Goal: Task Accomplishment & Management: Use online tool/utility

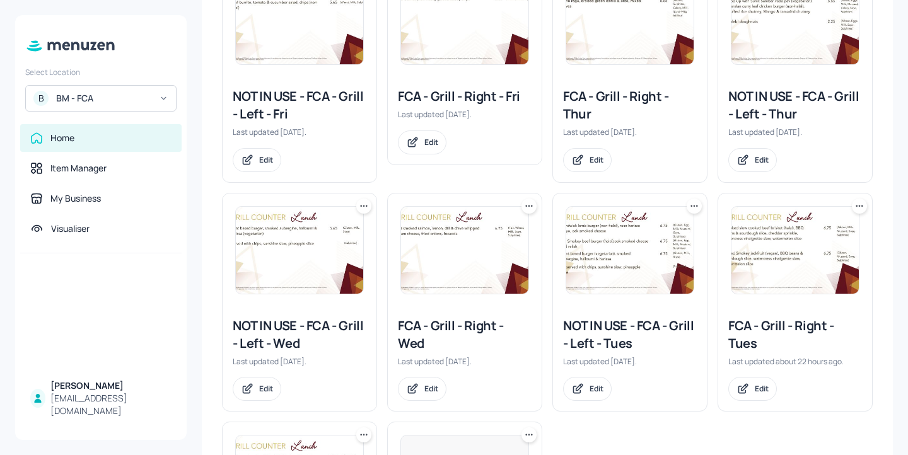
scroll to position [272, 0]
click at [467, 325] on div "FCA - Grill - Right - Wed" at bounding box center [465, 335] width 134 height 35
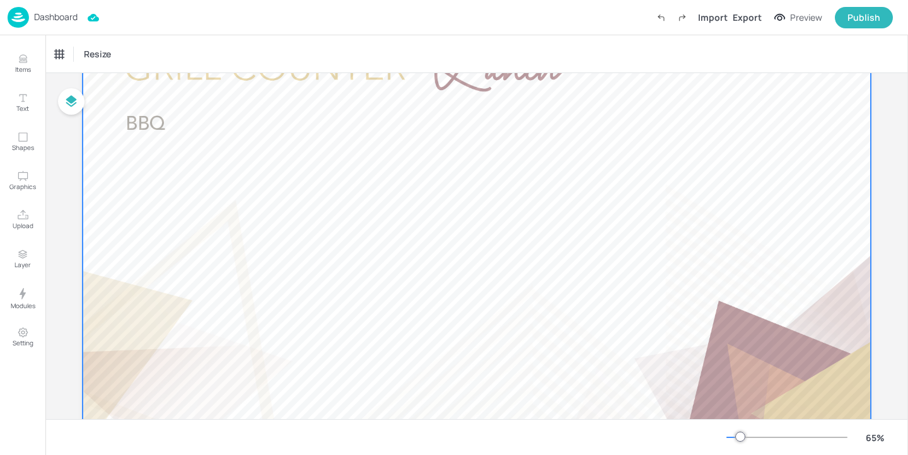
scroll to position [127, 0]
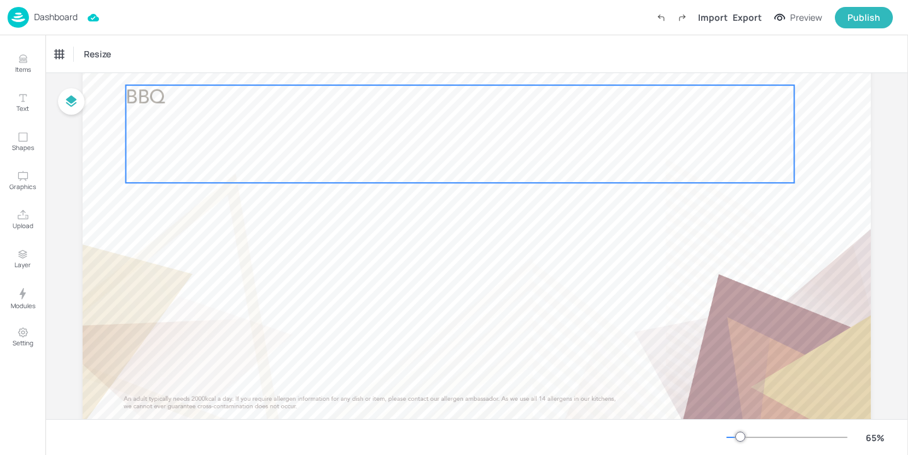
click at [217, 118] on div "BBQ" at bounding box center [459, 134] width 668 height 98
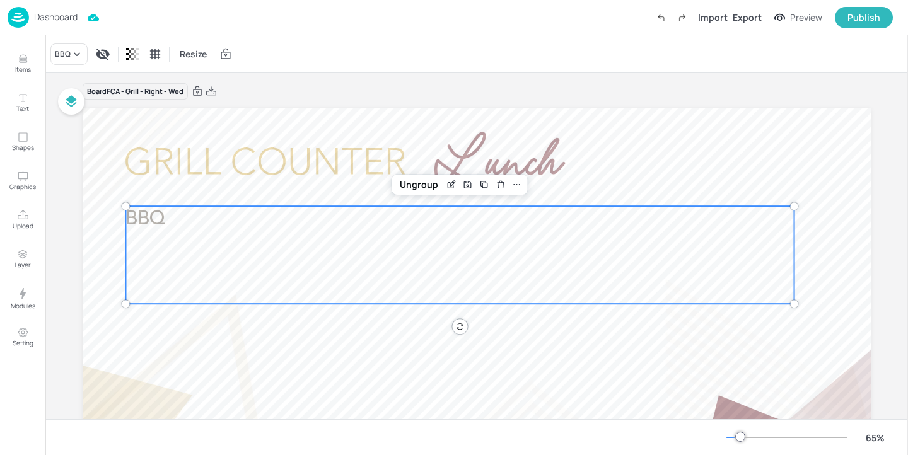
scroll to position [0, 0]
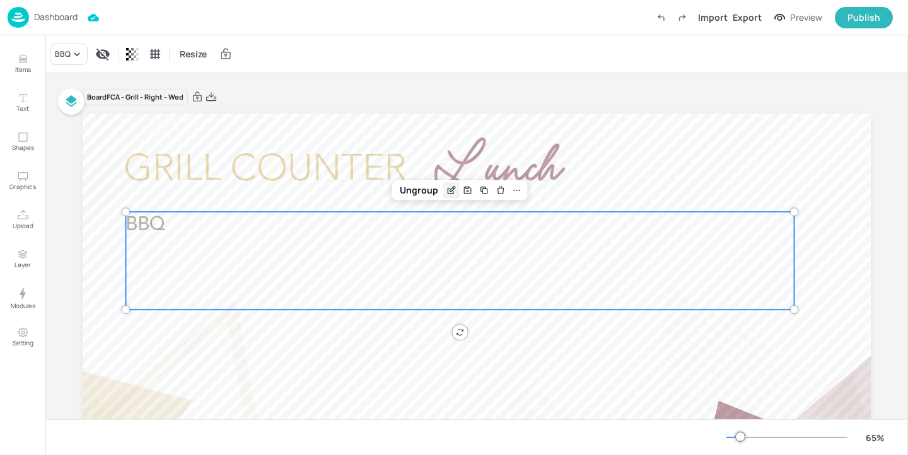
click at [446, 190] on icon "Edit Item" at bounding box center [451, 190] width 11 height 10
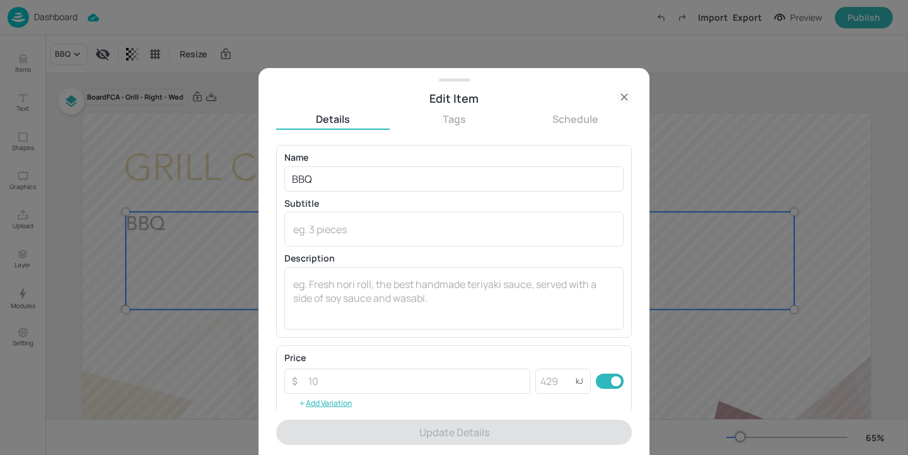
click at [622, 96] on icon at bounding box center [623, 97] width 15 height 15
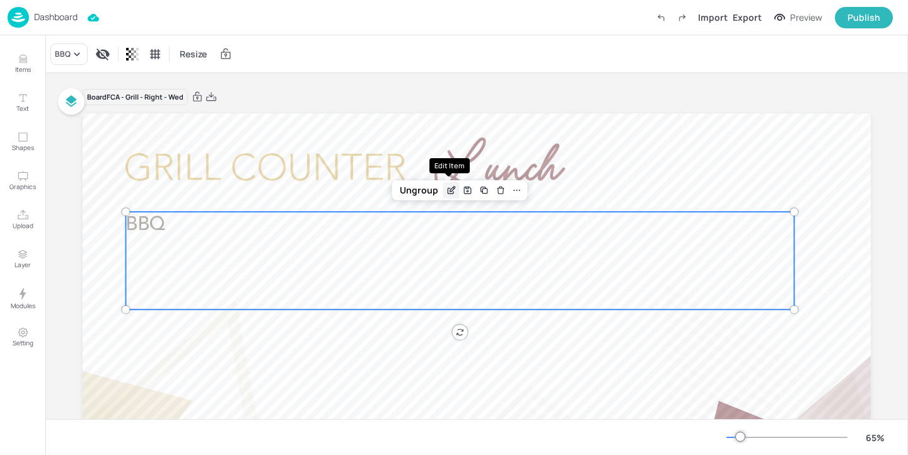
click at [450, 188] on icon "Edit Item" at bounding box center [452, 189] width 5 height 5
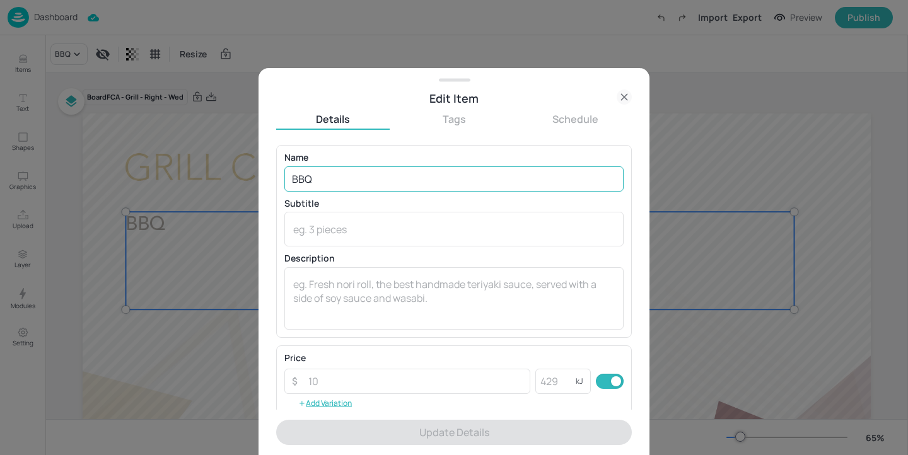
click at [350, 169] on input "BBQ" at bounding box center [453, 178] width 339 height 25
drag, startPoint x: 349, startPoint y: 183, endPoint x: 214, endPoint y: 165, distance: 136.8
click at [214, 165] on div "Edit Item Details Tags Schedule Name BBQ ​ Subtitle x ​ Description x ​ Price ​…" at bounding box center [454, 227] width 908 height 455
paste input "Smoked slow cooked beef brisket (halal), BBQ beans & sourdough slice, cheddar s…"
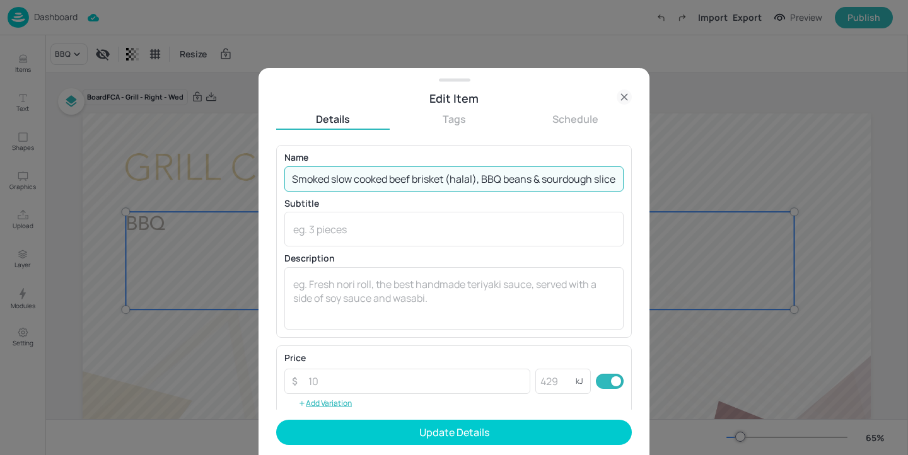
scroll to position [0, 301]
type input "Smoked slow cooked beef brisket (halal), BBQ beans & sourdough slice, cheddar s…"
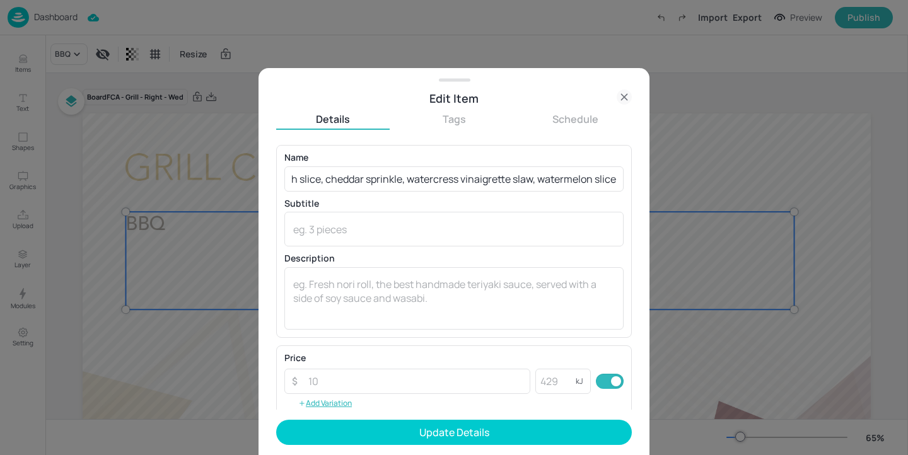
scroll to position [0, 0]
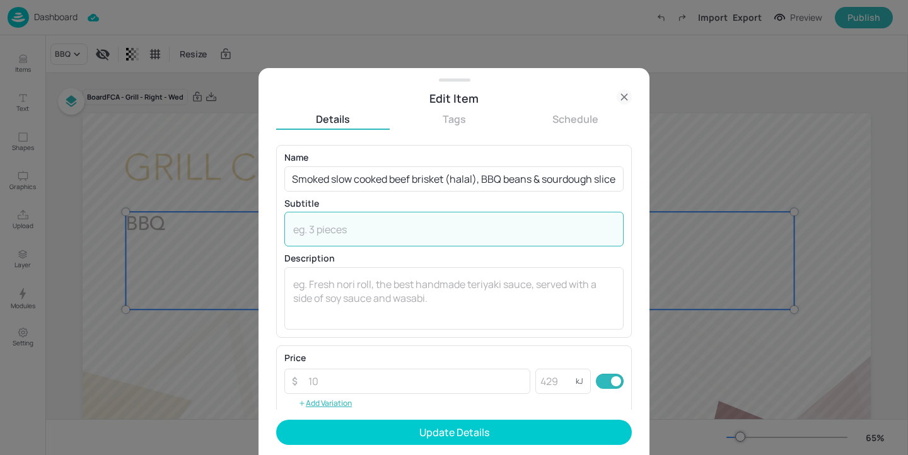
click at [310, 228] on textarea at bounding box center [453, 230] width 321 height 14
paste textarea "(Gluten, Milk, Mustard, Soya, Sulphites)"
type textarea "(Gluten, Milk, Mustard, Soya, Sulphites)"
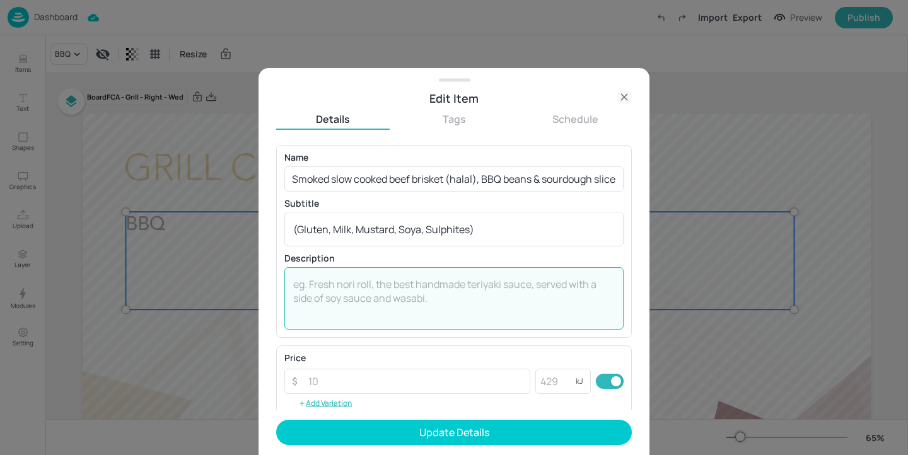
click at [344, 290] on textarea at bounding box center [453, 298] width 321 height 42
click at [327, 316] on textarea at bounding box center [453, 298] width 321 height 42
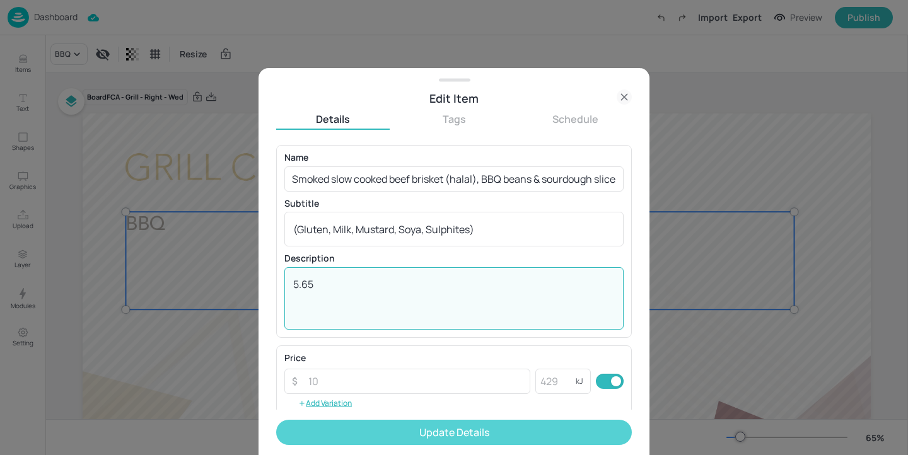
type textarea "5.65"
click at [419, 422] on button "Update Details" at bounding box center [454, 432] width 356 height 25
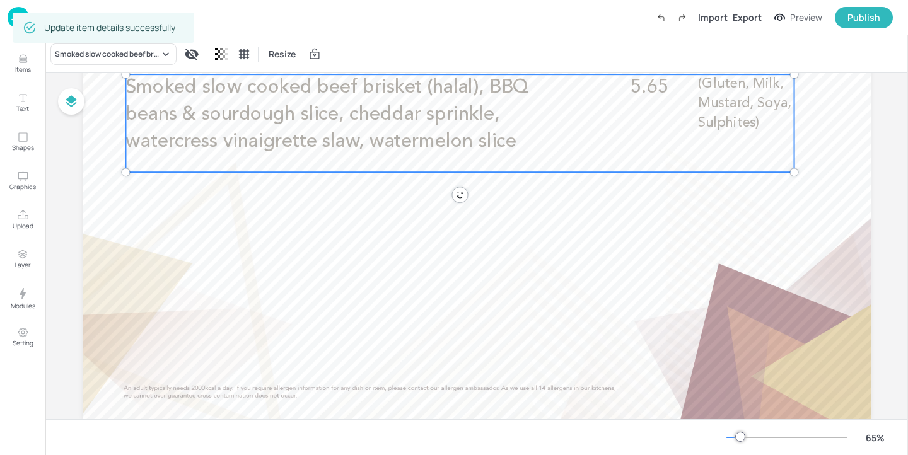
scroll to position [169, 0]
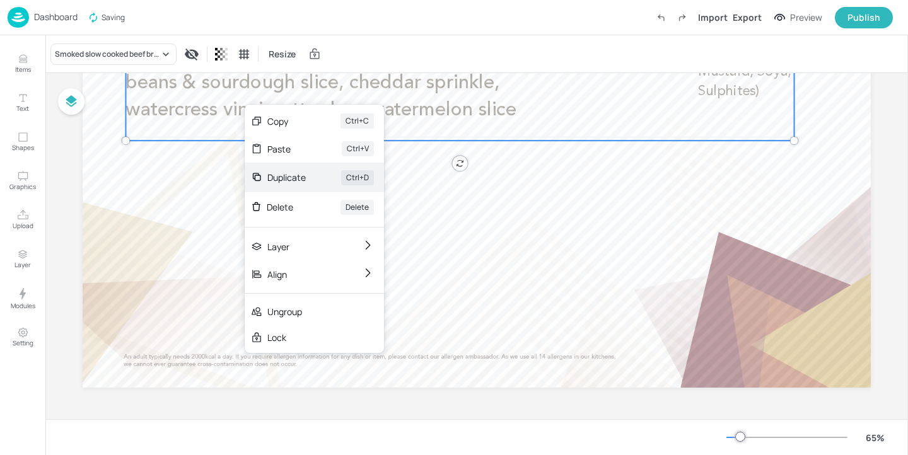
click at [307, 179] on div "Duplicate Ctrl+D" at bounding box center [314, 178] width 139 height 30
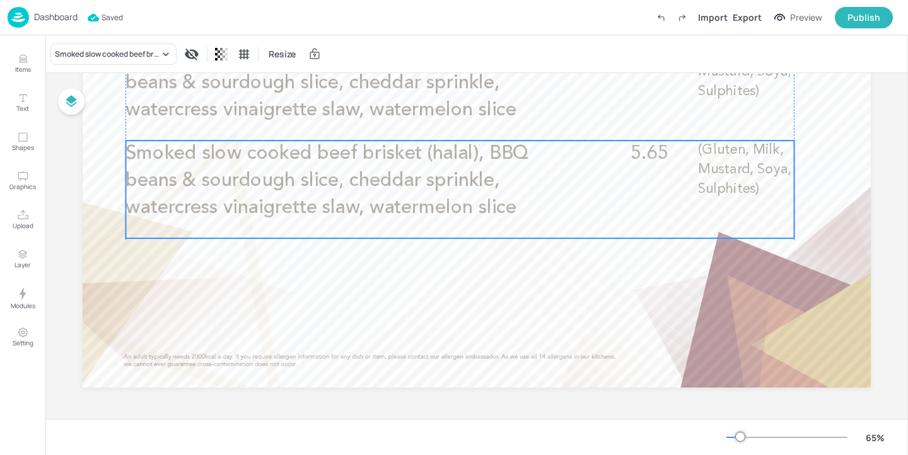
drag, startPoint x: 297, startPoint y: 117, endPoint x: 293, endPoint y: 213, distance: 95.9
click at [293, 213] on span "Smoked slow cooked beef brisket (halal), BBQ beans & sourdough slice, cheddar s…" at bounding box center [326, 180] width 403 height 73
click at [11, 69] on button "Items" at bounding box center [22, 63] width 37 height 37
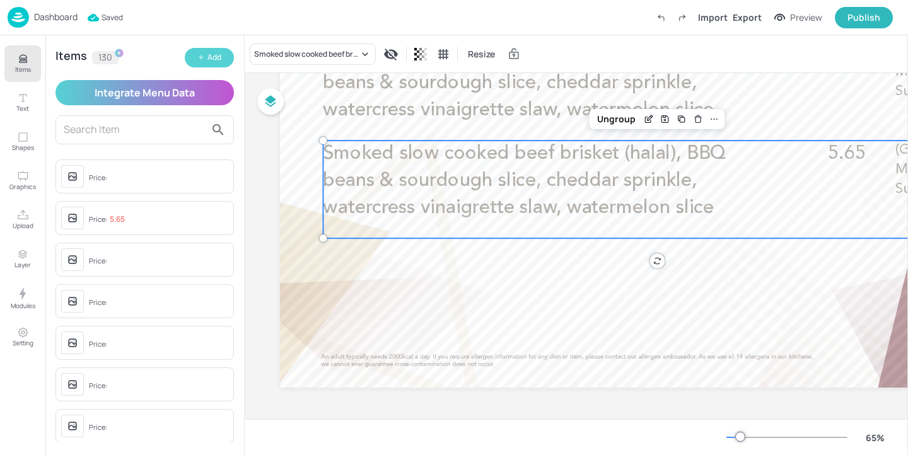
click at [214, 63] on div "Add" at bounding box center [214, 58] width 14 height 12
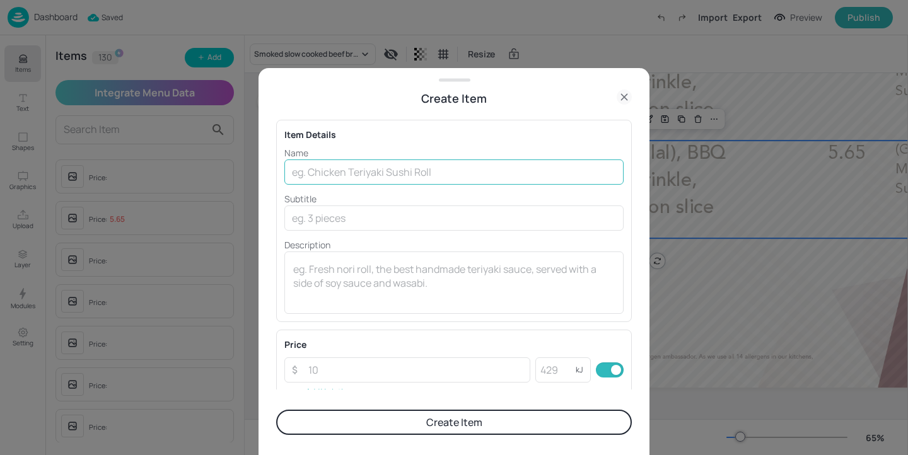
click at [378, 172] on input "text" at bounding box center [453, 171] width 339 height 25
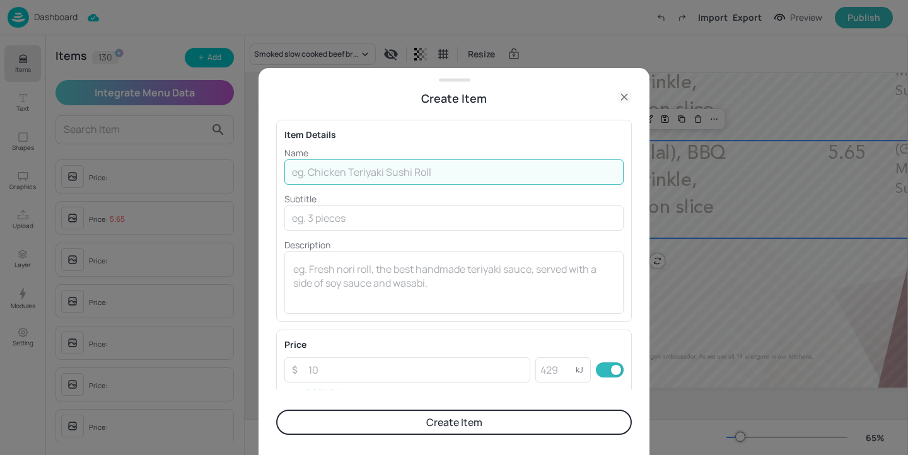
paste input "Pulled Smokey jackfruit (vegan), BBQ beans & sourdough slice, watercress vinaig…"
type input "Pulled Smokey jackfruit (vegan), BBQ beans & sourdough slice, watercress vinaig…"
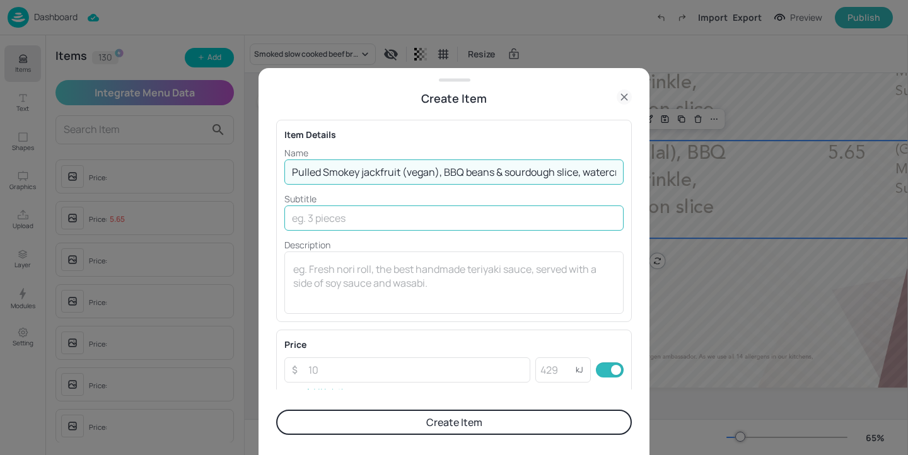
click at [356, 221] on input "text" at bounding box center [453, 217] width 339 height 25
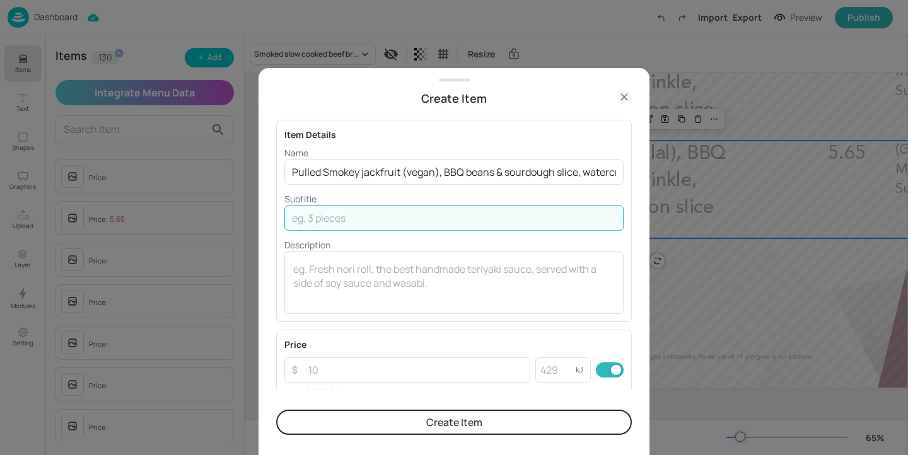
paste input "(Gluten, Mustard, Soya, Sulphites)"
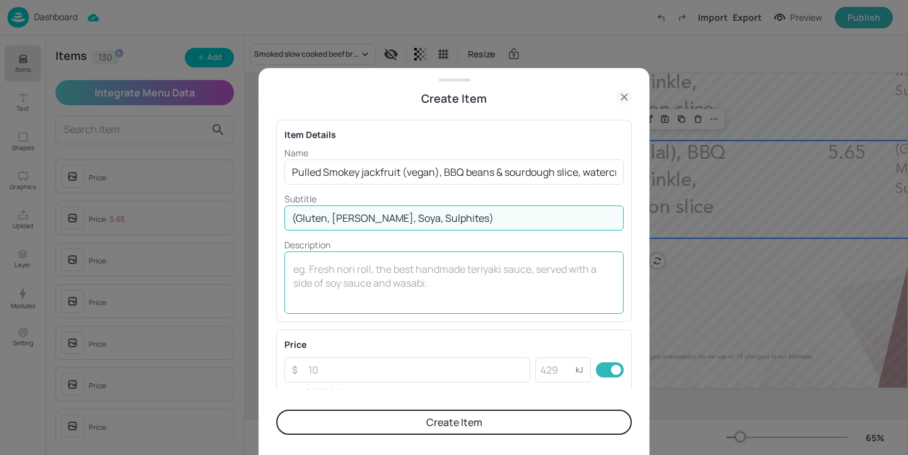
type input "(Gluten, Mustard, Soya, Sulphites)"
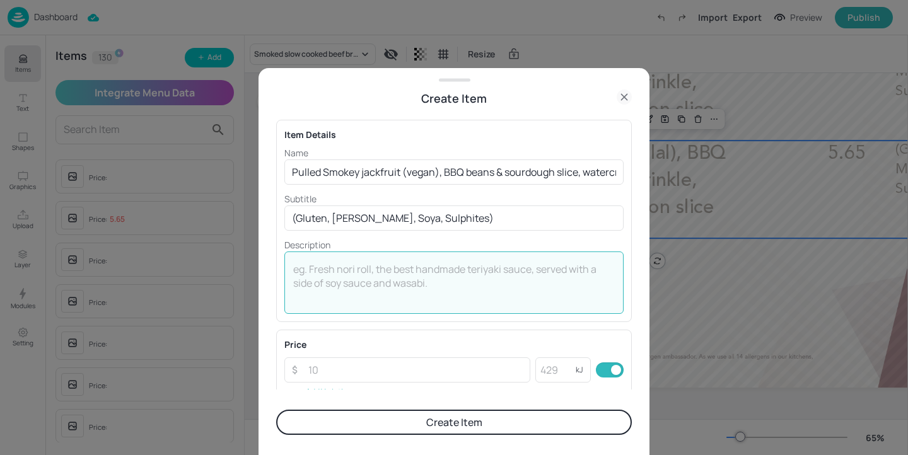
click at [312, 265] on textarea at bounding box center [453, 283] width 321 height 42
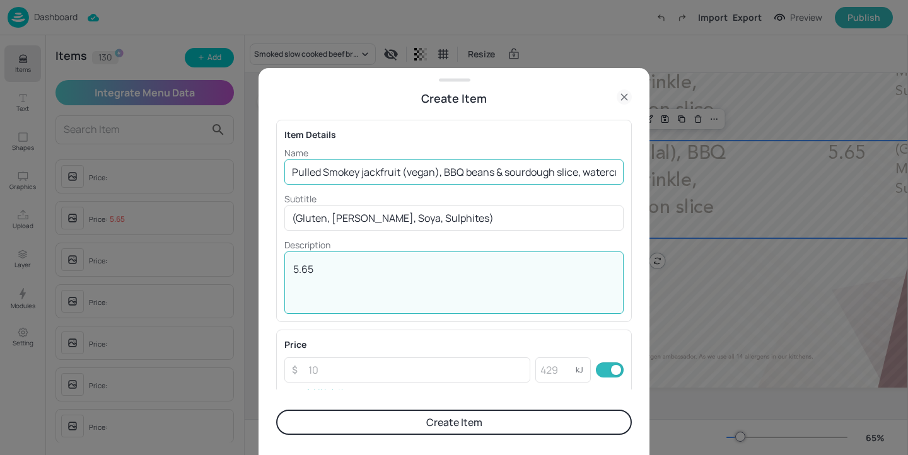
type textarea "5.65"
click at [293, 171] on input "Pulled Smokey jackfruit (vegan), BBQ beans & sourdough slice, watercress vinaig…" at bounding box center [453, 171] width 339 height 25
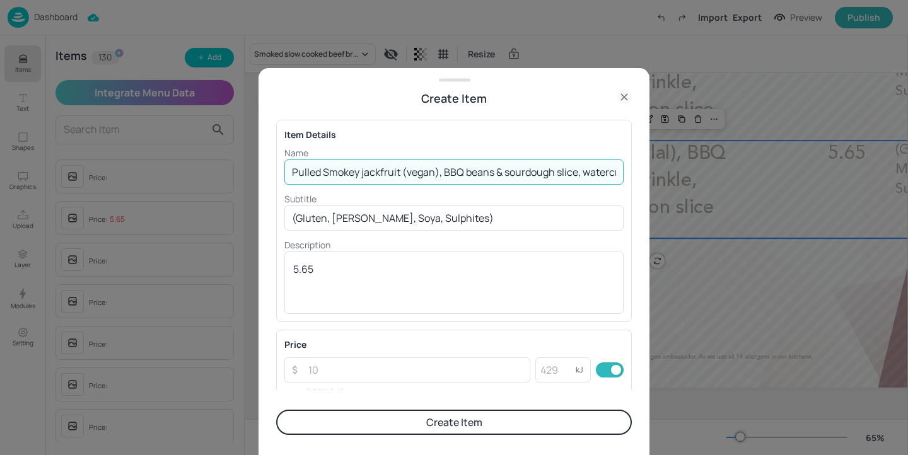
click at [409, 437] on form "Item Details Name Pulled Smokey jackfruit (vegan), BBQ beans & sourdough slice,…" at bounding box center [454, 281] width 356 height 348
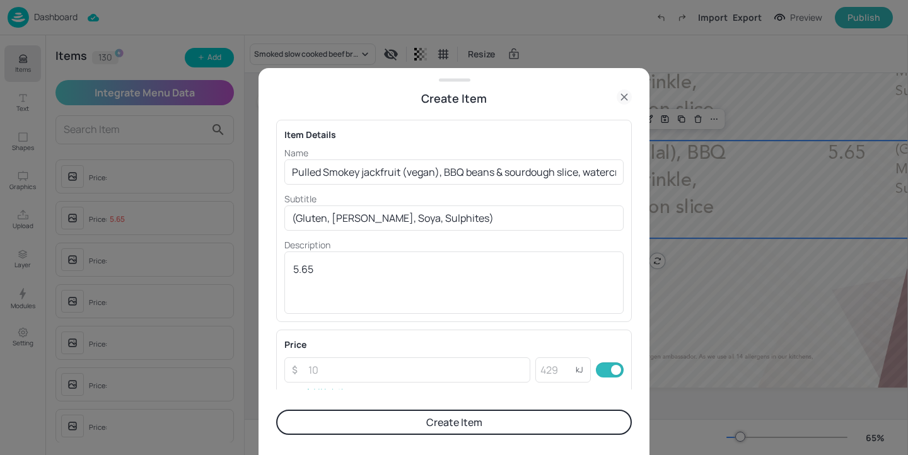
click at [411, 420] on button "Create Item" at bounding box center [454, 422] width 356 height 25
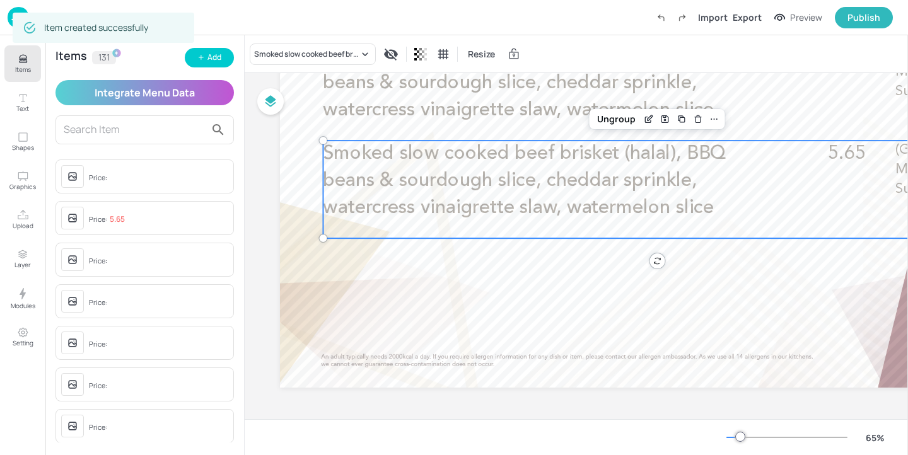
click at [26, 67] on p "Items" at bounding box center [23, 69] width 16 height 9
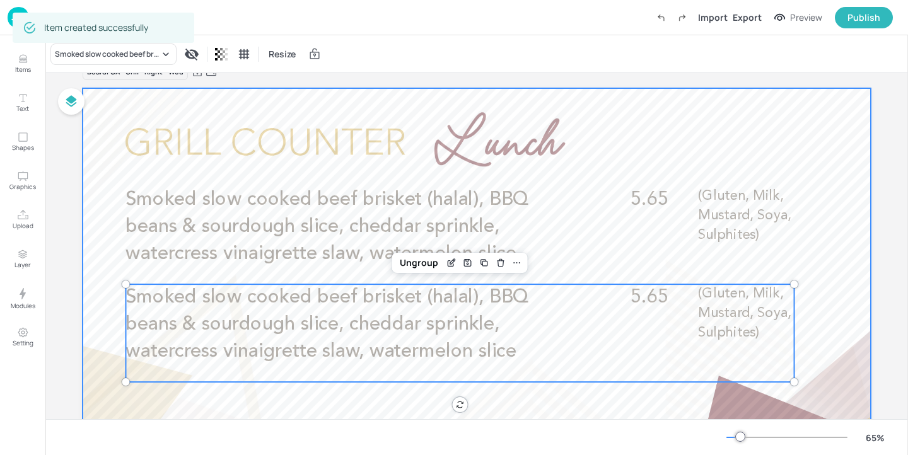
scroll to position [11, 0]
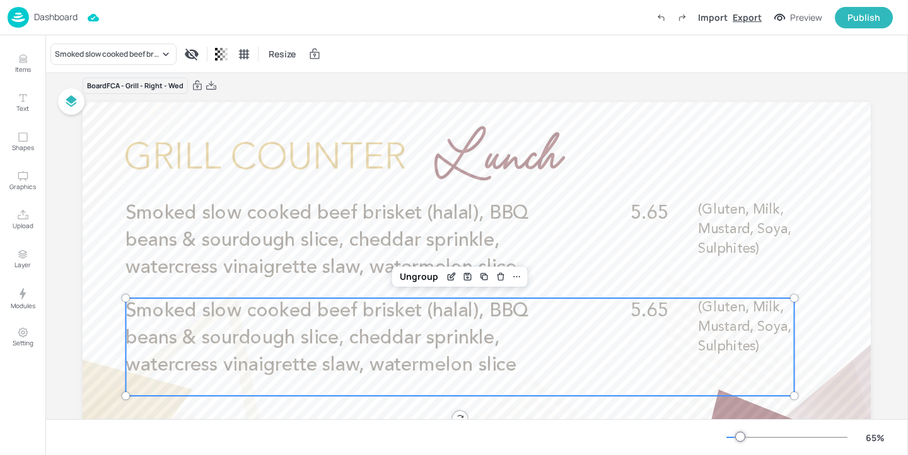
click at [753, 16] on div "Export" at bounding box center [746, 17] width 29 height 13
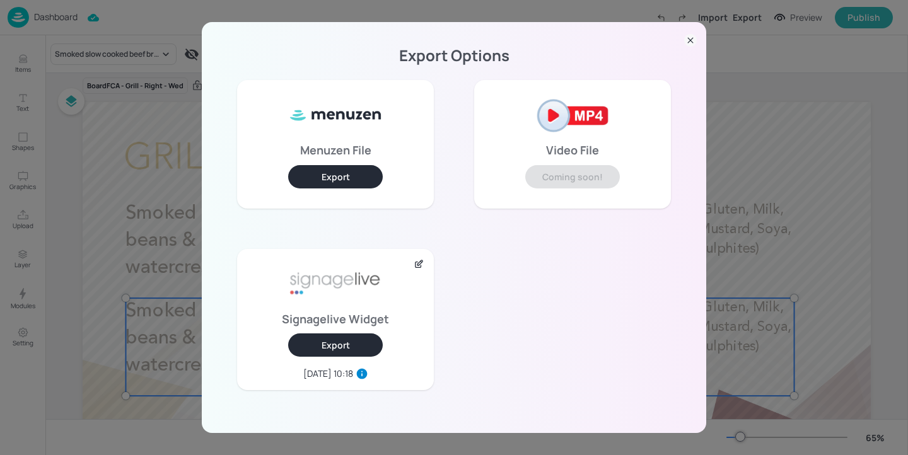
click at [335, 342] on button "Export" at bounding box center [335, 344] width 95 height 23
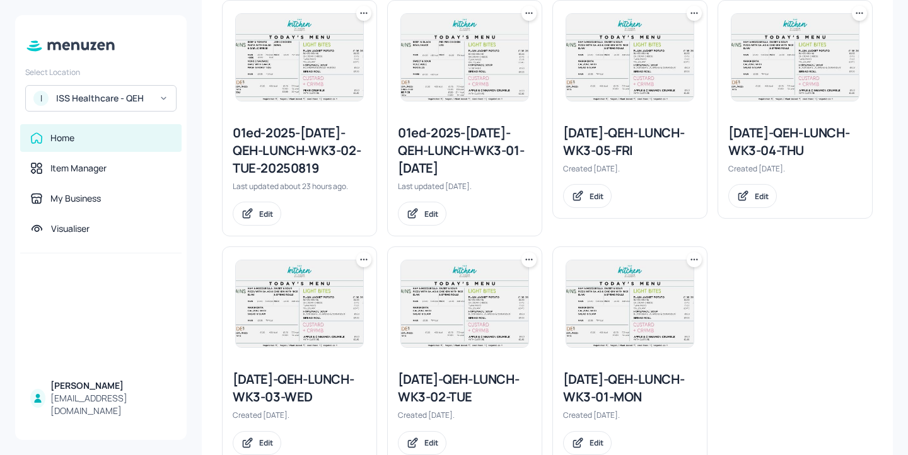
scroll to position [398, 0]
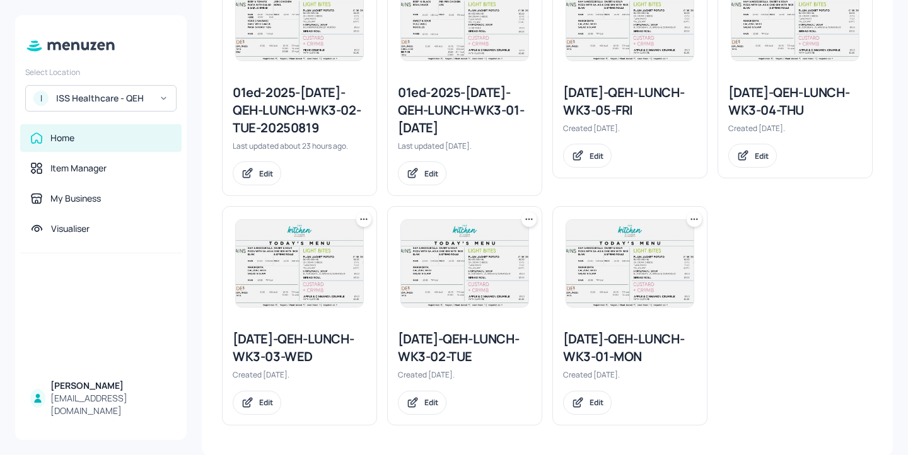
click at [369, 220] on icon at bounding box center [363, 219] width 13 height 13
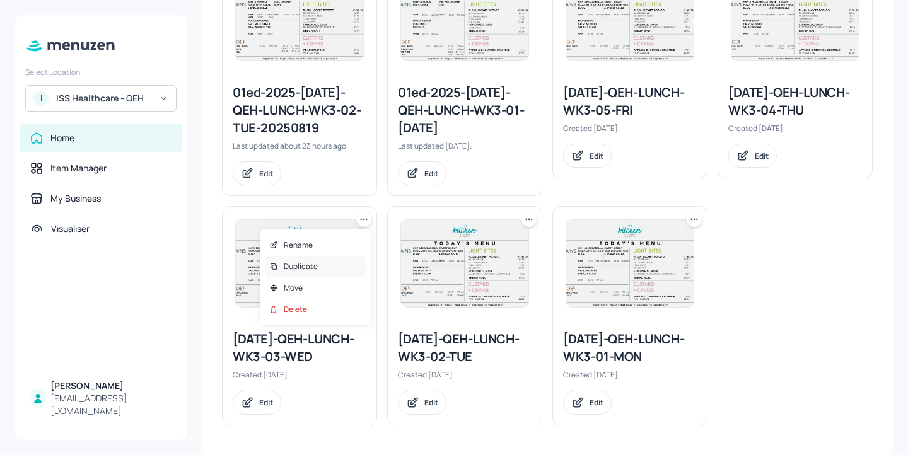
click at [347, 269] on div "Duplicate" at bounding box center [315, 266] width 101 height 21
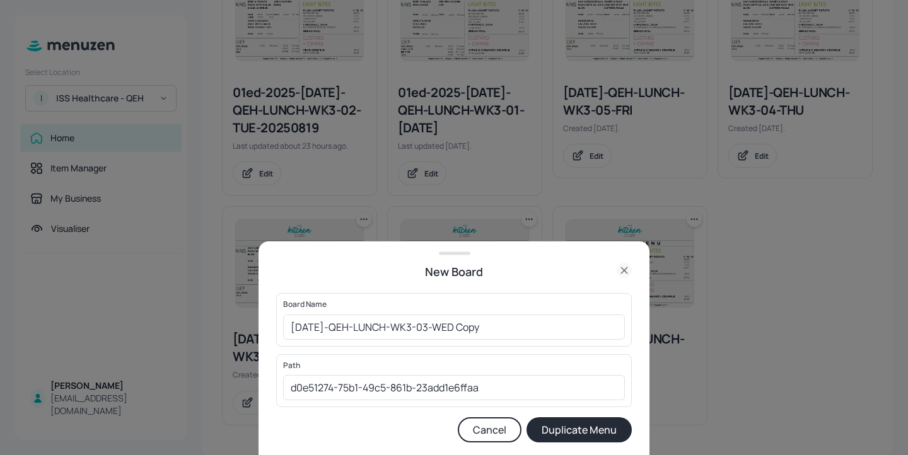
click at [347, 269] on div "Rename Duplicate Move Delete" at bounding box center [328, 256] width 83 height 54
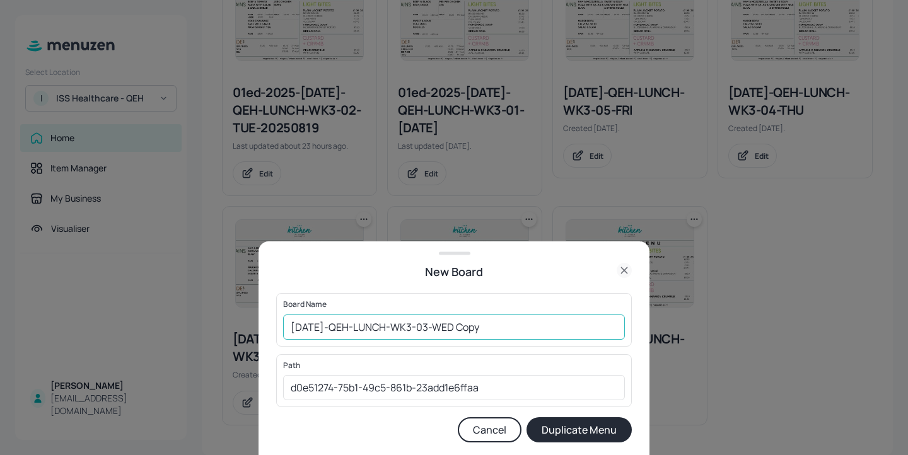
click at [286, 326] on input "2025-JUL-QEH-LUNCH-WK3-03-WED Copy" at bounding box center [454, 327] width 342 height 25
drag, startPoint x: 550, startPoint y: 331, endPoint x: 491, endPoint y: 321, distance: 60.1
click at [491, 321] on input "01ed-2025-JUL-QEH-LUNCH-WK3-03-WED Copy" at bounding box center [454, 327] width 342 height 25
type input "01ed-2025-JUL-QEH-LUNCH-WK3-03-WED-20250820"
click at [560, 425] on button "Duplicate Menu" at bounding box center [578, 429] width 105 height 25
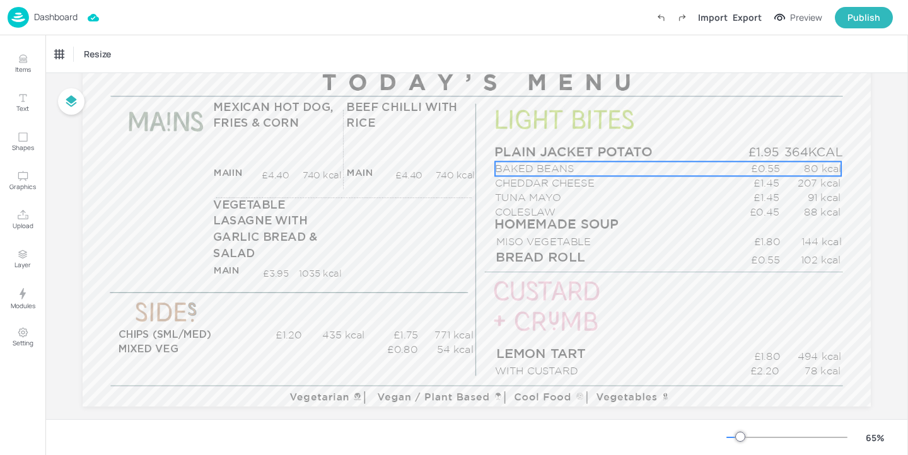
scroll to position [153, 0]
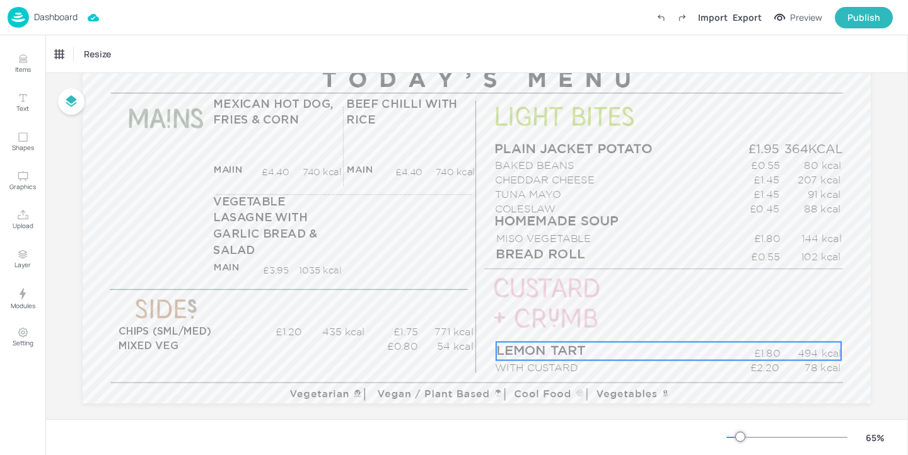
click at [618, 343] on p "LEMON TART" at bounding box center [624, 351] width 257 height 18
click at [108, 47] on div "LEMON TART" at bounding box center [83, 53] width 67 height 21
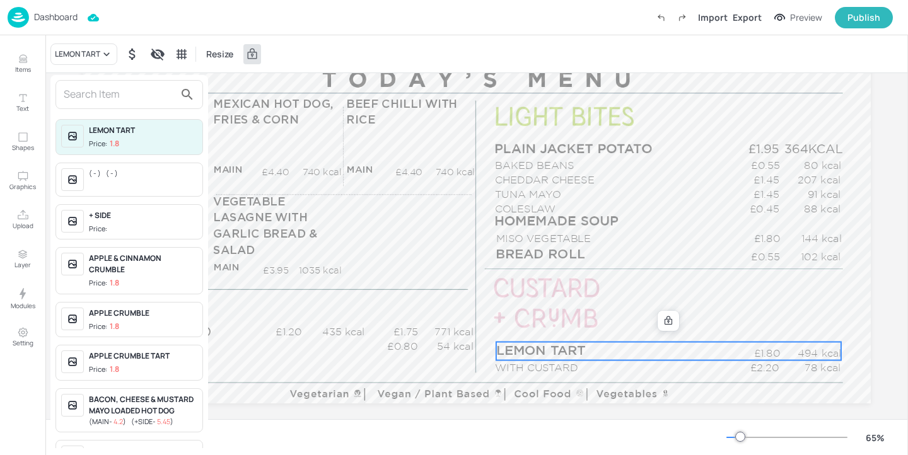
click at [149, 99] on input "text" at bounding box center [119, 94] width 111 height 20
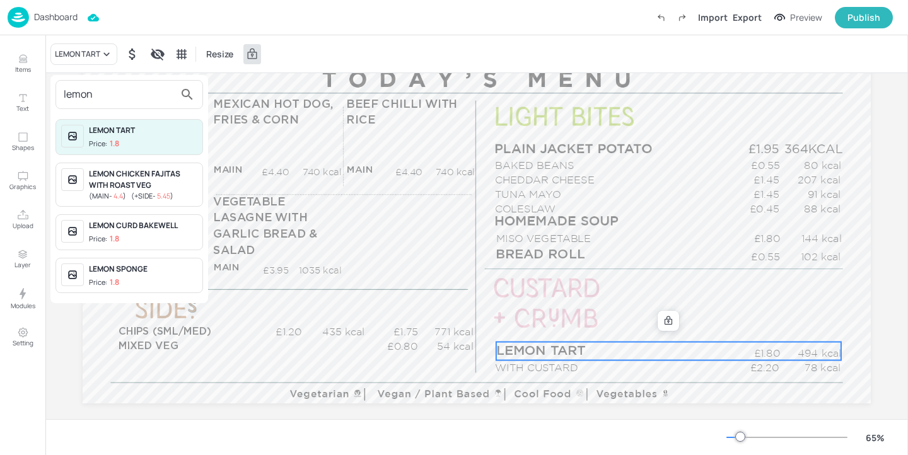
type input "lemon"
click at [141, 269] on div "LEMON SPONGE" at bounding box center [143, 268] width 108 height 11
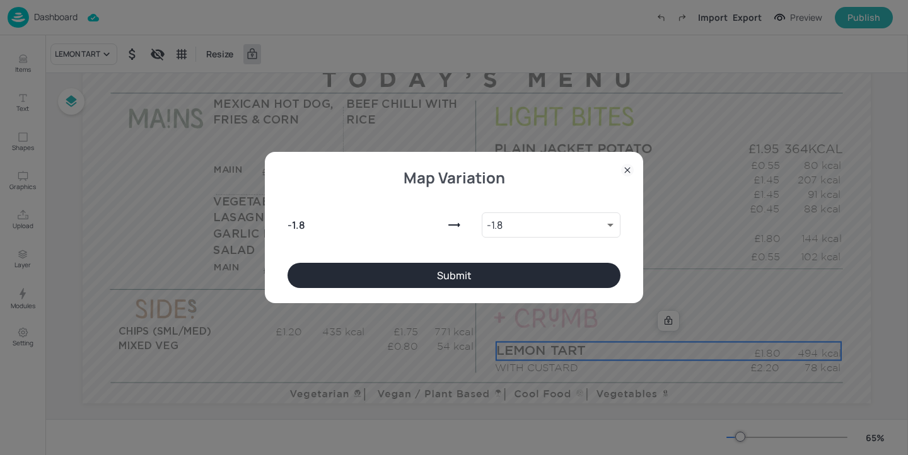
click at [421, 270] on button "Submit" at bounding box center [453, 275] width 333 height 25
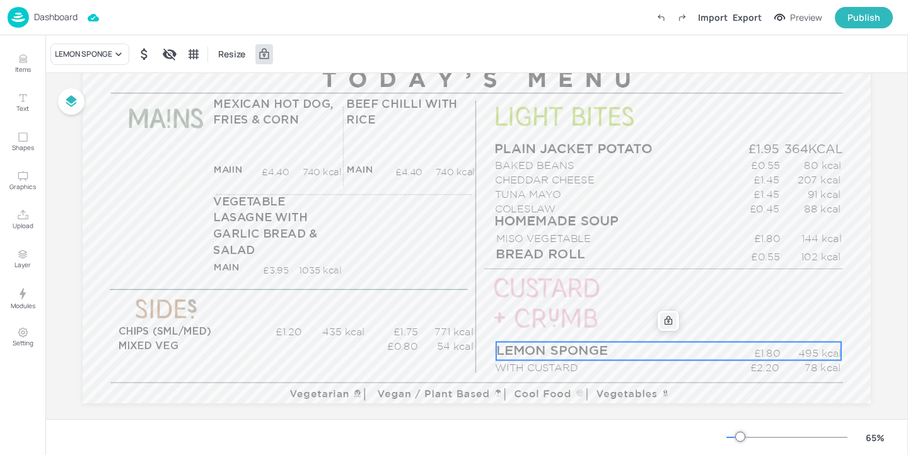
click at [668, 322] on icon at bounding box center [668, 321] width 10 height 10
click at [661, 321] on icon "Edit Item" at bounding box center [659, 321] width 11 height 10
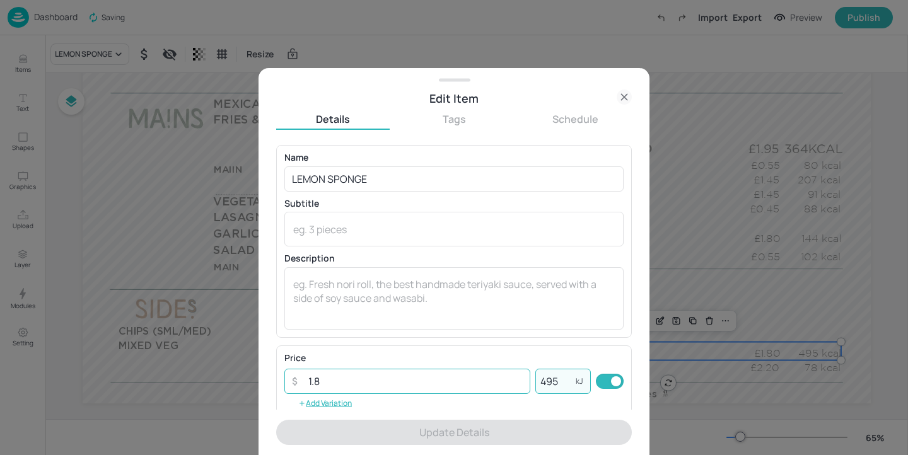
drag, startPoint x: 565, startPoint y: 378, endPoint x: 502, endPoint y: 378, distance: 63.7
click at [502, 378] on div "​ 1.8 ​ 495 kJ ​" at bounding box center [453, 381] width 339 height 25
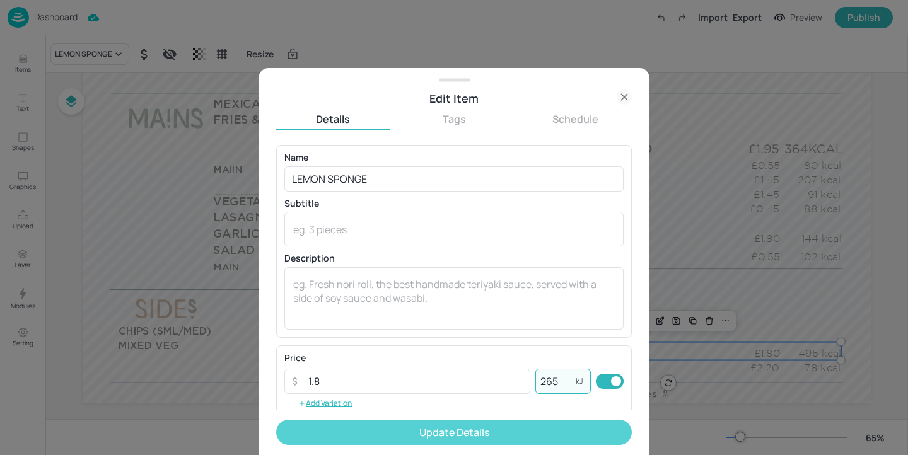
type input "265"
click at [549, 435] on button "Update Details" at bounding box center [454, 432] width 356 height 25
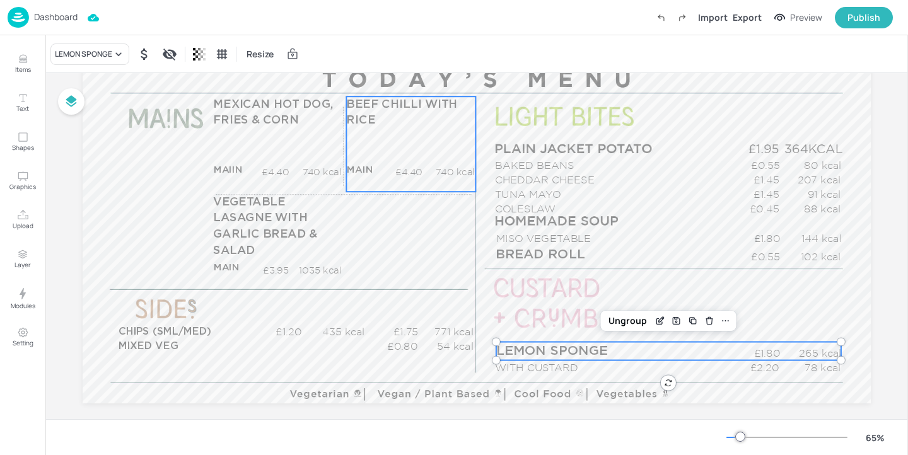
scroll to position [118, 0]
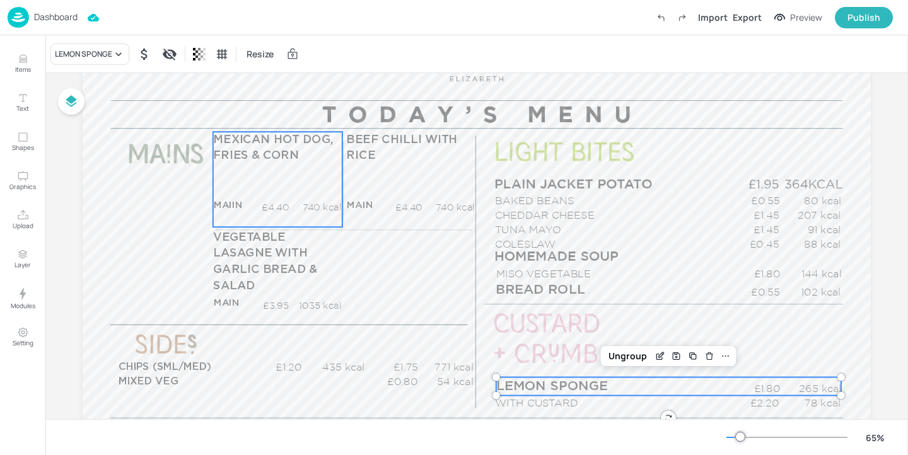
click at [275, 199] on div "MEXICAN HOT DOG, FRIES & CORN MAIIN £4.40 740 kcal +SIDE £5.45 kcal" at bounding box center [277, 179] width 129 height 95
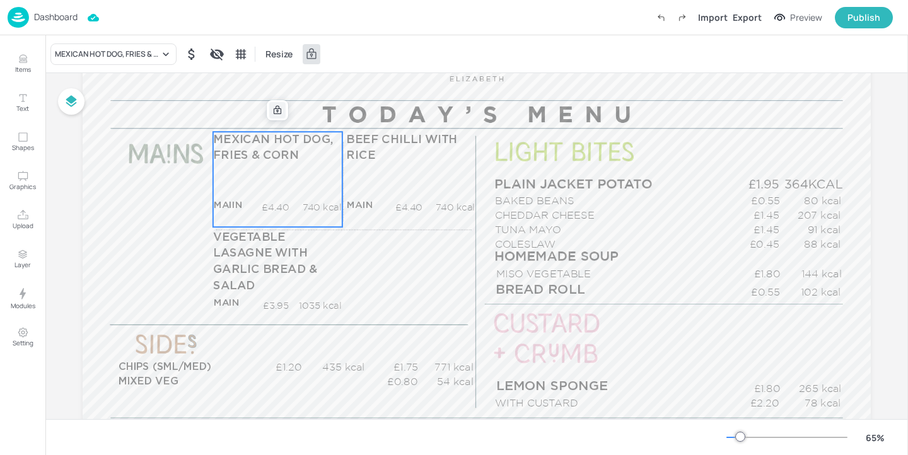
click at [274, 109] on icon at bounding box center [278, 110] width 8 height 9
click at [272, 110] on div "Edit Item" at bounding box center [269, 110] width 16 height 16
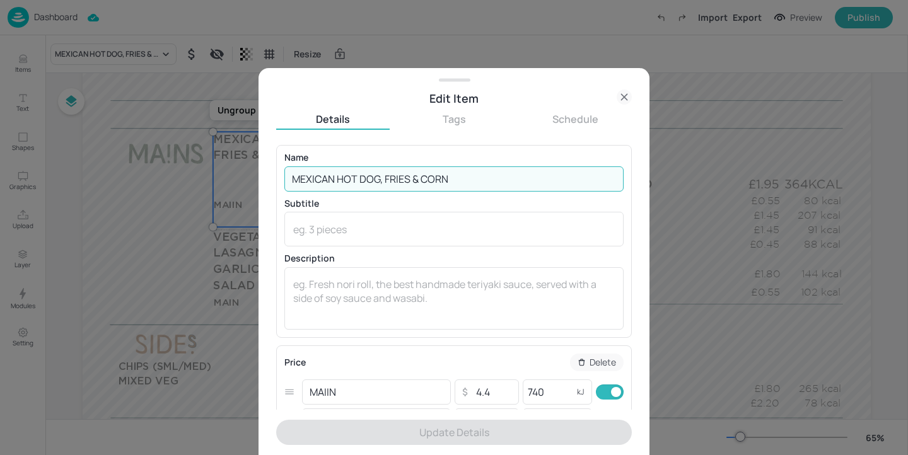
drag, startPoint x: 338, startPoint y: 176, endPoint x: 233, endPoint y: 159, distance: 106.5
click at [233, 159] on div "Edit Item Details Tags Schedule Name MEXICAN HOT DOG, FRIES & CORN ​ Subtitle x…" at bounding box center [454, 227] width 908 height 455
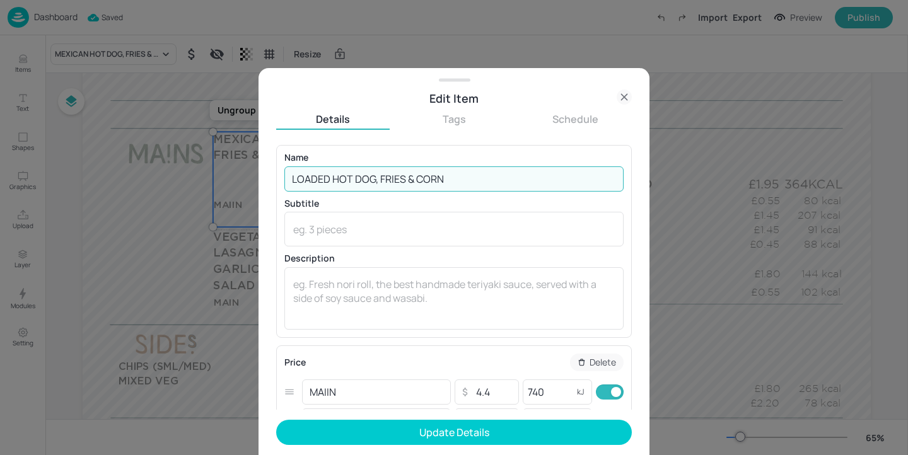
drag, startPoint x: 455, startPoint y: 178, endPoint x: 378, endPoint y: 178, distance: 77.5
click at [378, 178] on input "LOADED HOT DOG, FRIES & CORN" at bounding box center [453, 178] width 339 height 25
type input "LOADED HOT DOG"
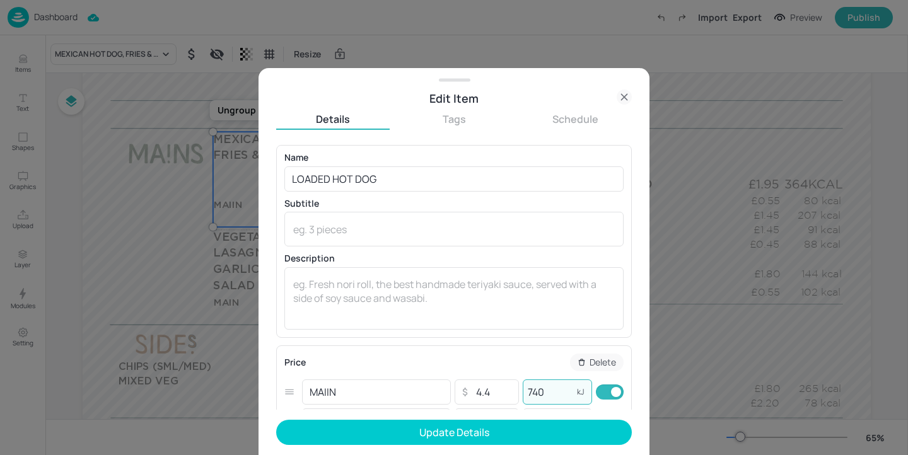
drag, startPoint x: 555, startPoint y: 394, endPoint x: 443, endPoint y: 370, distance: 114.7
click at [443, 370] on div "Price Delete MAIIN ​ ​ 4.4 ​ 740 kJ ​ +SIDE ​ ​ 5.45 ​ kJ ​ Add Variation" at bounding box center [453, 404] width 339 height 101
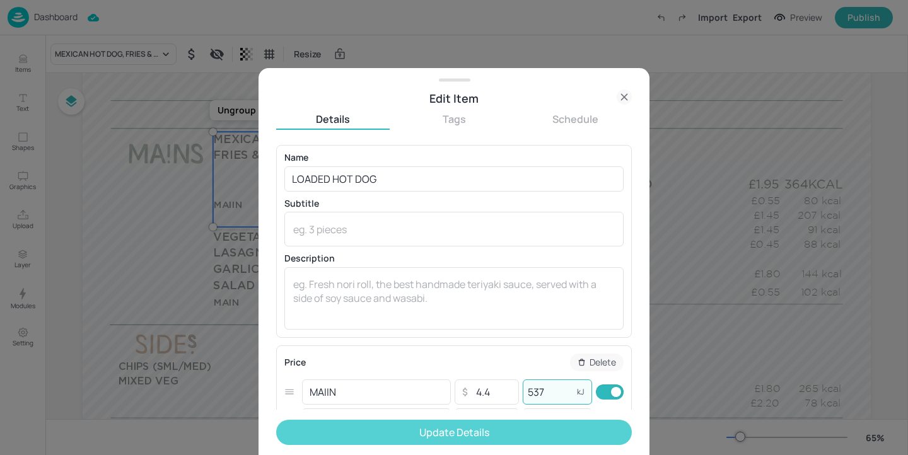
type input "537"
click at [495, 432] on button "Update Details" at bounding box center [454, 432] width 356 height 25
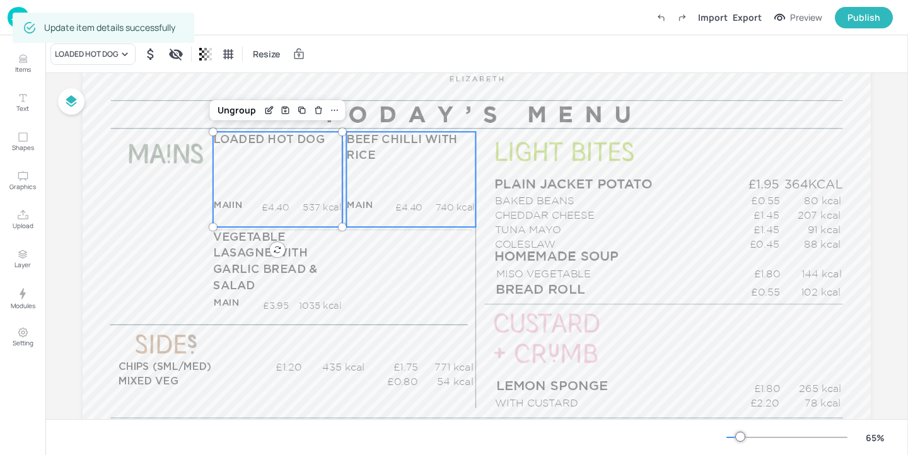
click at [396, 152] on p "BEEF CHILLI WITH RICE" at bounding box center [410, 148] width 129 height 32
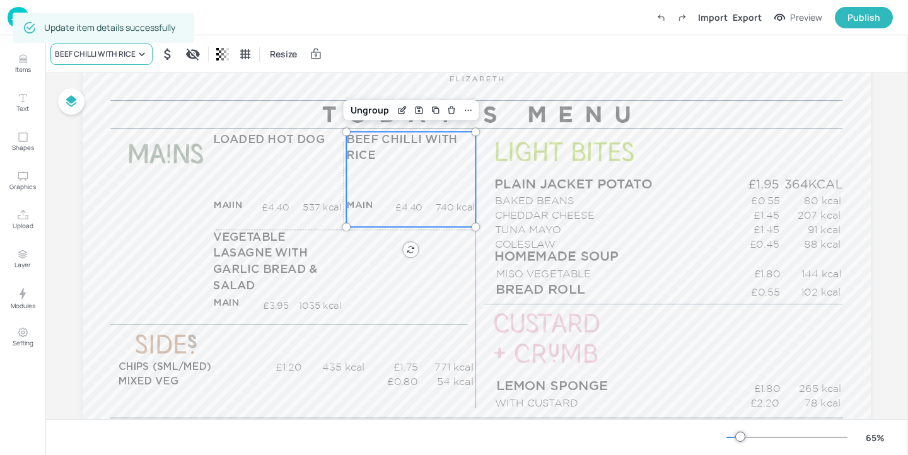
click at [125, 51] on div "BEEF CHILLI WITH RICE" at bounding box center [95, 54] width 81 height 11
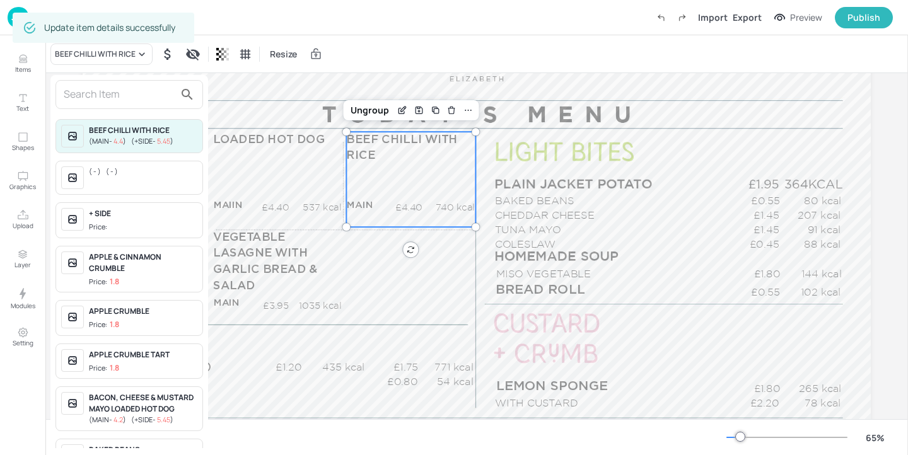
click at [119, 89] on input "text" at bounding box center [119, 94] width 111 height 20
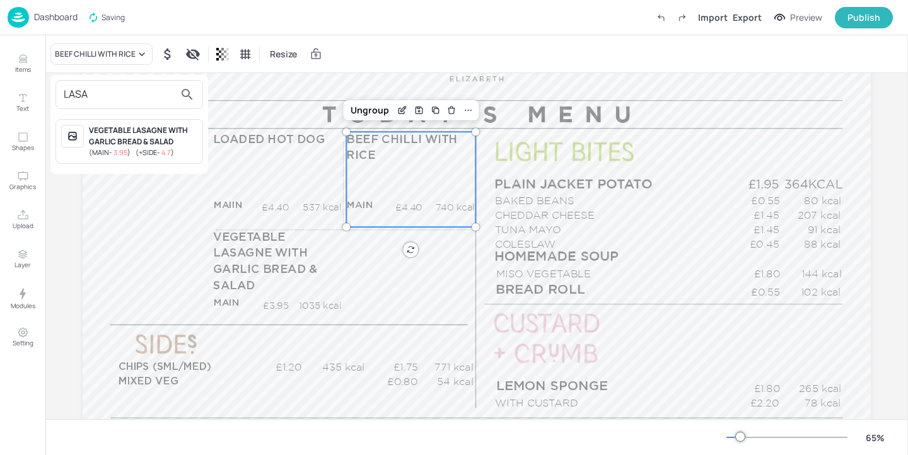
type input "LASA"
click at [168, 142] on div "VEGETABLE LASAGNE WITH GARLIC BREAD & SALAD" at bounding box center [143, 136] width 108 height 23
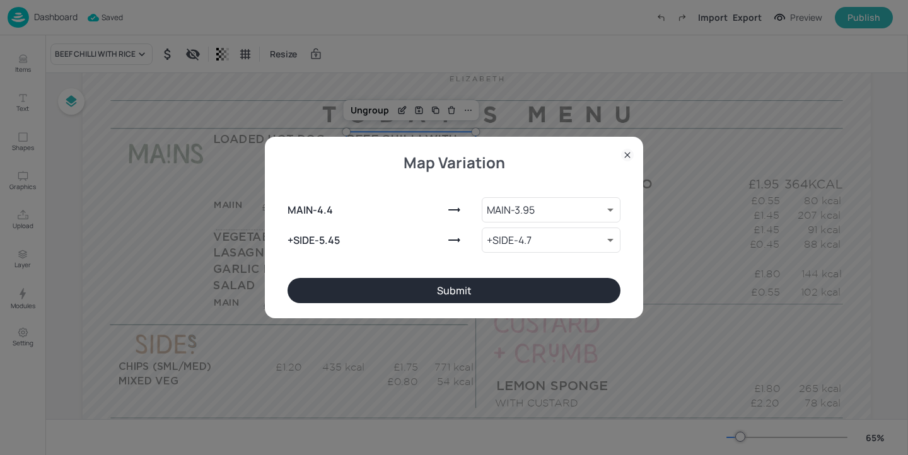
click at [523, 285] on button "Submit" at bounding box center [453, 290] width 333 height 25
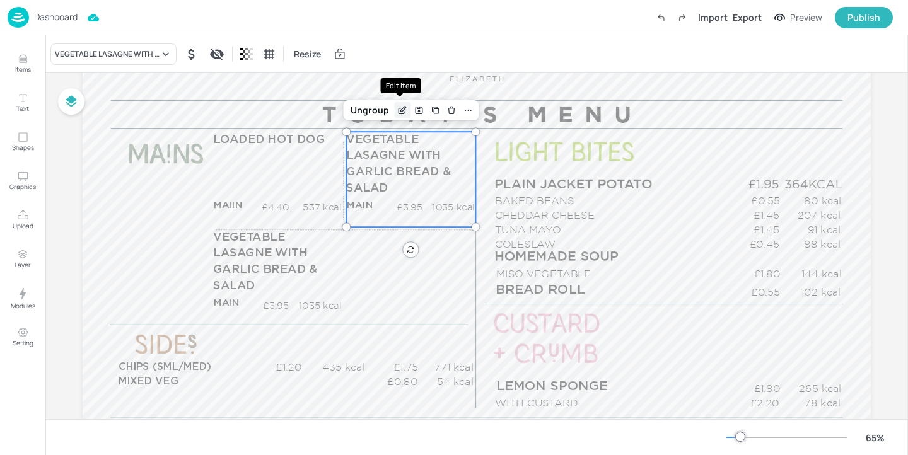
click at [401, 108] on icon "Edit Item" at bounding box center [403, 109] width 5 height 5
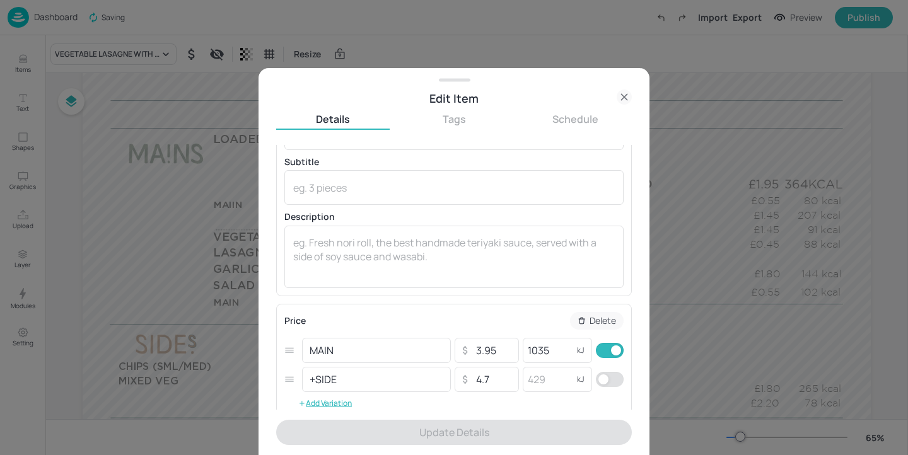
scroll to position [57, 0]
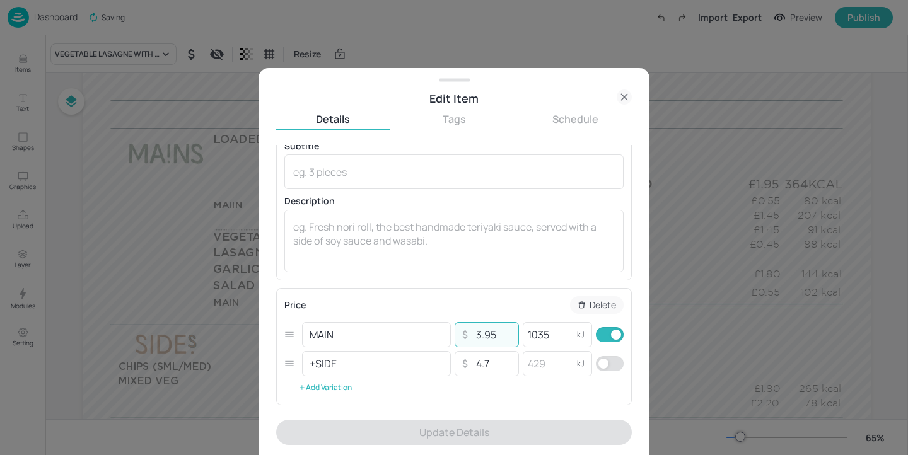
drag, startPoint x: 501, startPoint y: 333, endPoint x: 458, endPoint y: 333, distance: 42.9
click at [458, 333] on div "​ 3.95 ​" at bounding box center [486, 334] width 64 height 25
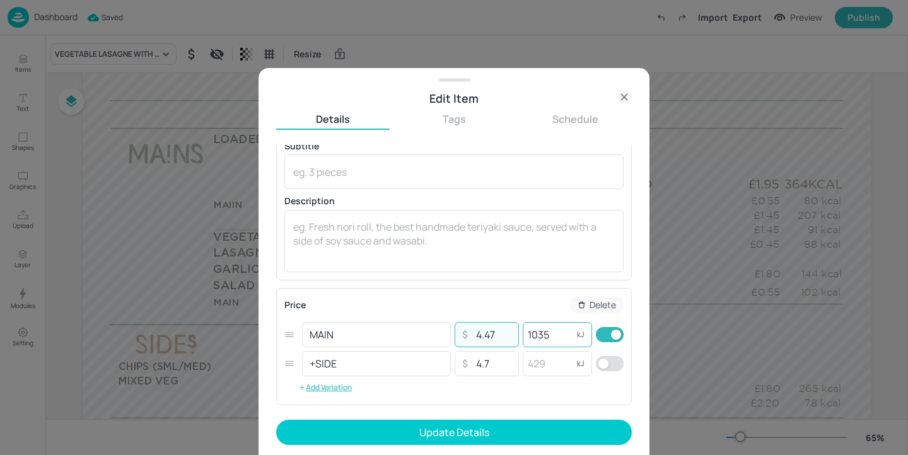
click at [553, 338] on input "1035" at bounding box center [548, 334] width 50 height 25
click at [507, 334] on input "4.47" at bounding box center [493, 334] width 44 height 25
type input "4.45"
drag, startPoint x: 552, startPoint y: 332, endPoint x: 495, endPoint y: 332, distance: 56.7
click at [495, 332] on div "MAIN ​ ​ 4.45 ​ 1035 kJ ​" at bounding box center [453, 334] width 339 height 29
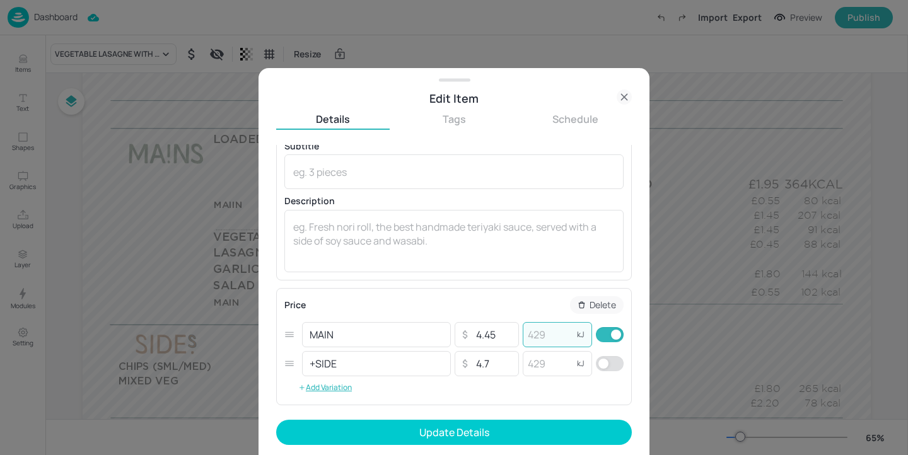
click at [547, 340] on input "number" at bounding box center [548, 334] width 50 height 25
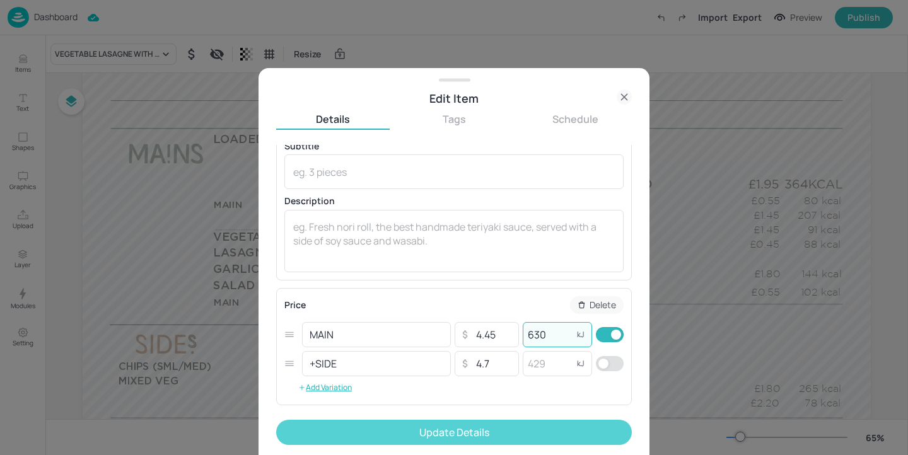
type input "630"
click at [543, 432] on button "Update Details" at bounding box center [454, 432] width 356 height 25
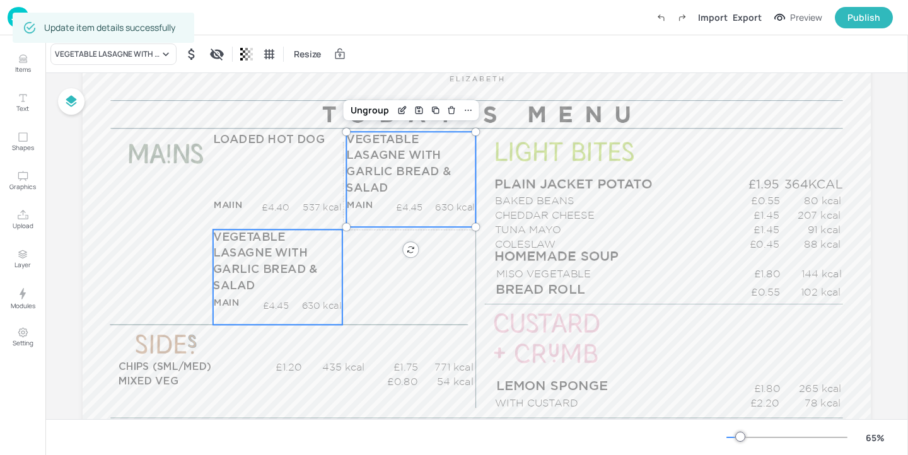
click at [294, 256] on span "VEGETABLE LASAGNE WITH GARLIC BREAD & SALAD" at bounding box center [265, 262] width 104 height 60
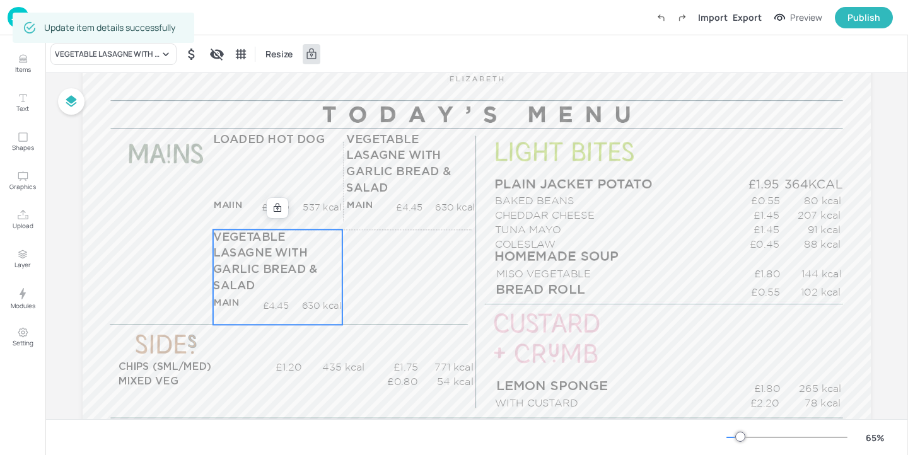
click at [134, 37] on div "Update item details successfully" at bounding box center [109, 27] width 131 height 23
click at [133, 32] on div "Update item details successfully" at bounding box center [109, 27] width 131 height 23
click at [132, 47] on div "VEGETABLE LASAGNE WITH GARLIC BREAD & SALAD" at bounding box center [113, 53] width 126 height 21
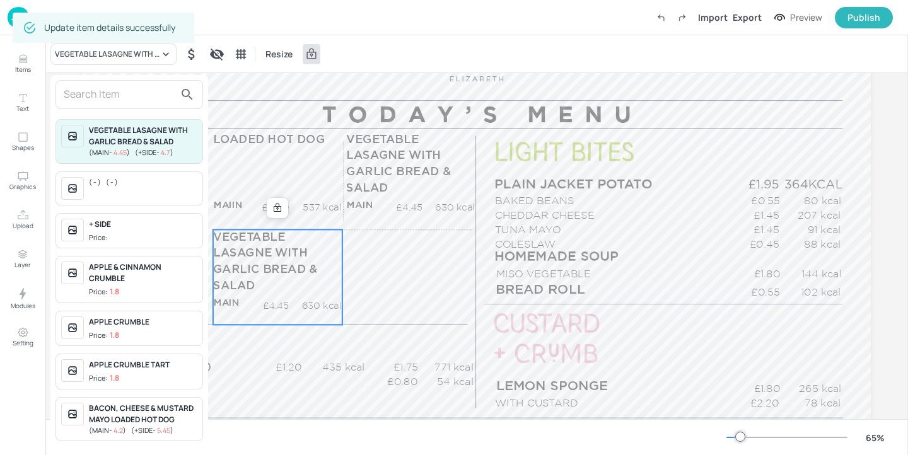
click at [120, 88] on input "text" at bounding box center [119, 94] width 111 height 20
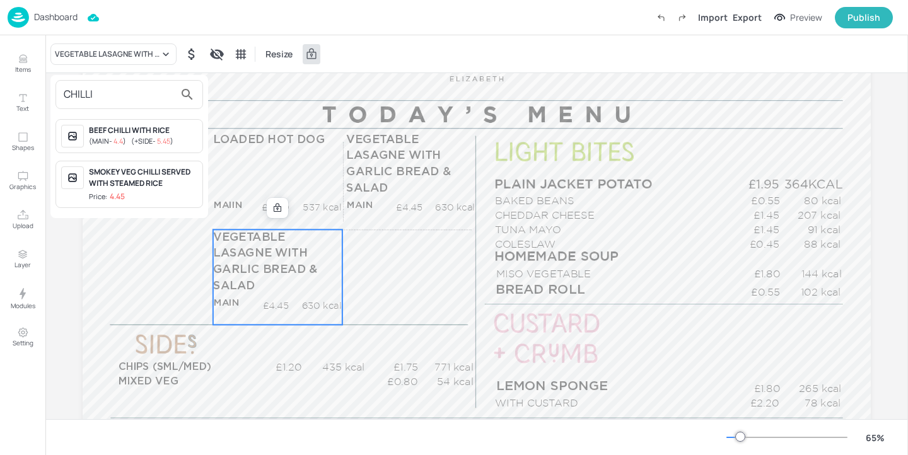
type input "CHILLI"
click at [6, 51] on div at bounding box center [454, 227] width 908 height 455
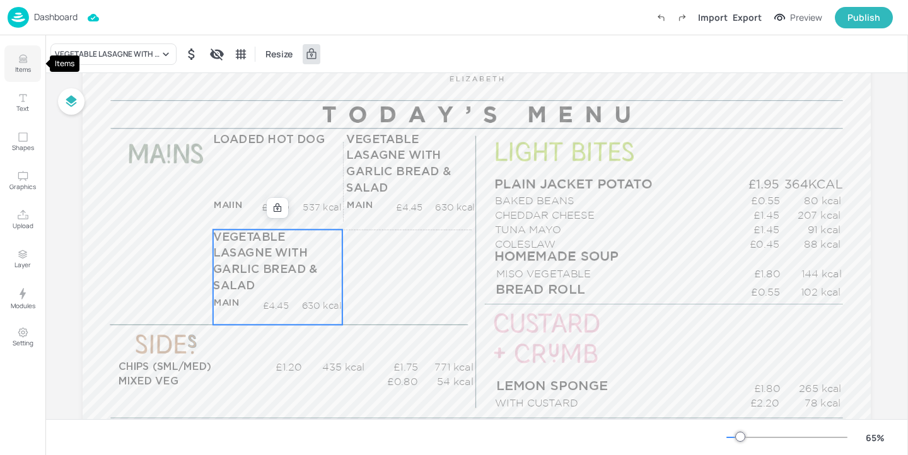
click at [21, 62] on icon "Items" at bounding box center [23, 59] width 12 height 12
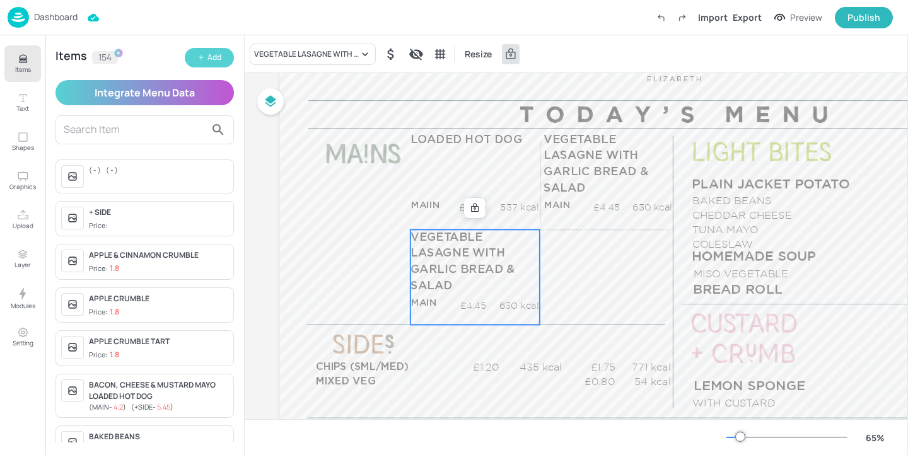
click at [221, 55] on button "Add" at bounding box center [209, 58] width 49 height 20
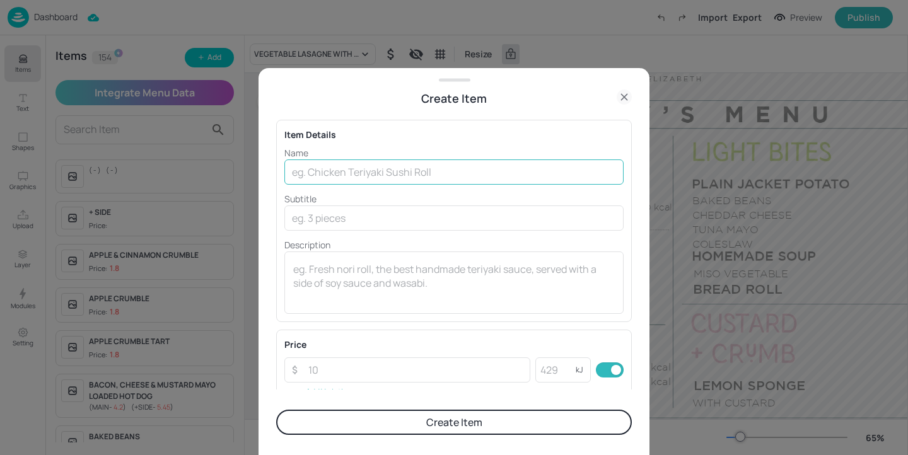
click at [458, 176] on input "text" at bounding box center [453, 171] width 339 height 25
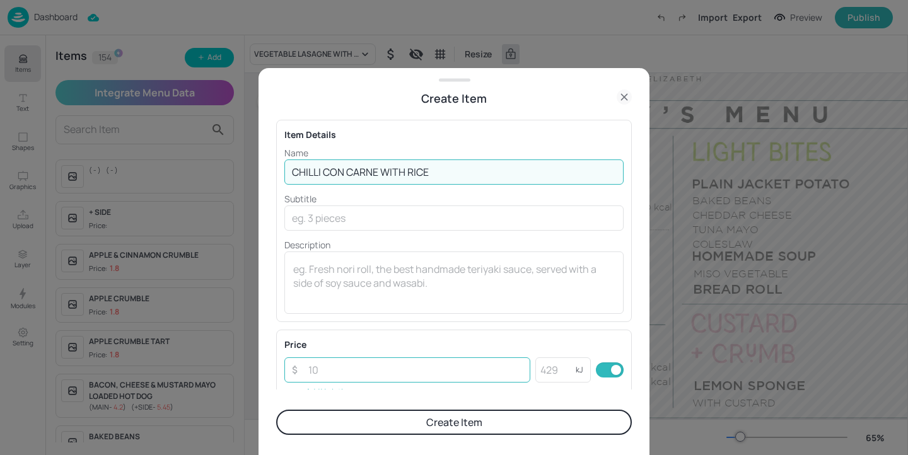
type input "CHILLI CON CARNE WITH RICE"
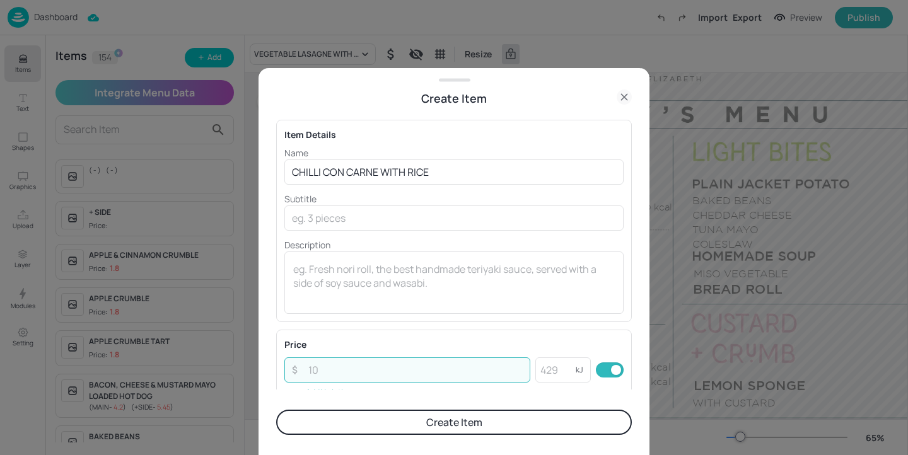
click at [378, 374] on input "number" at bounding box center [415, 369] width 229 height 25
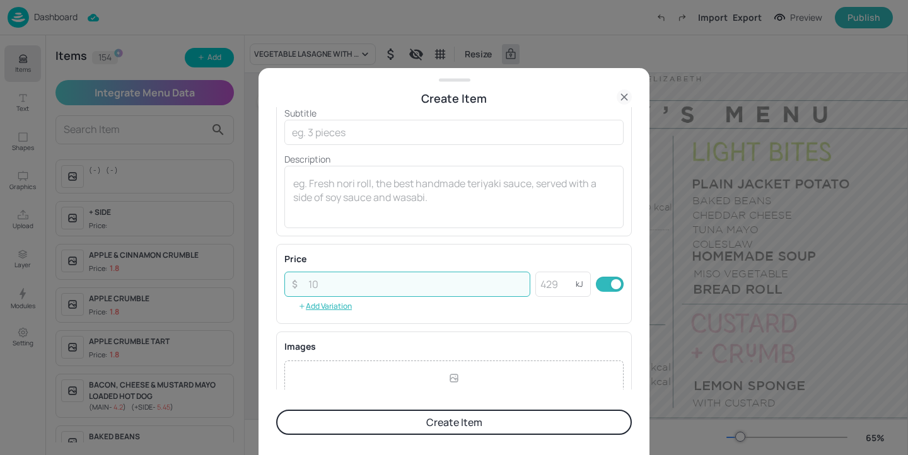
scroll to position [204, 0]
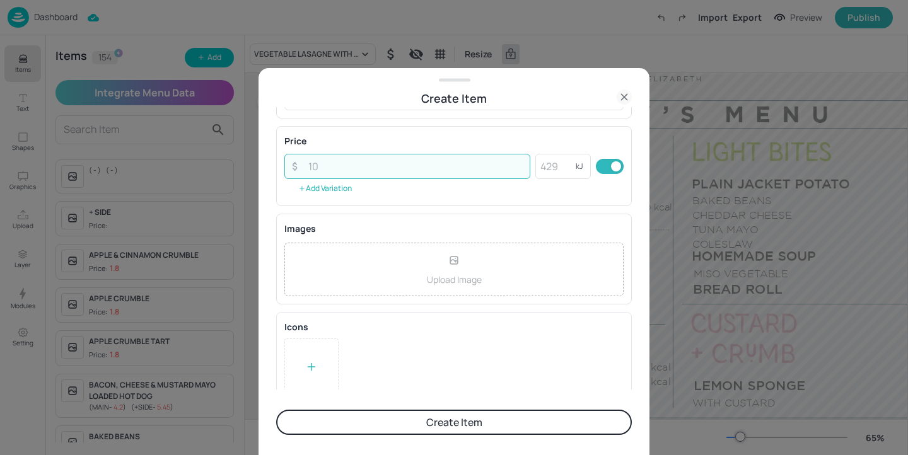
click at [344, 191] on button "Add Variation" at bounding box center [324, 188] width 81 height 19
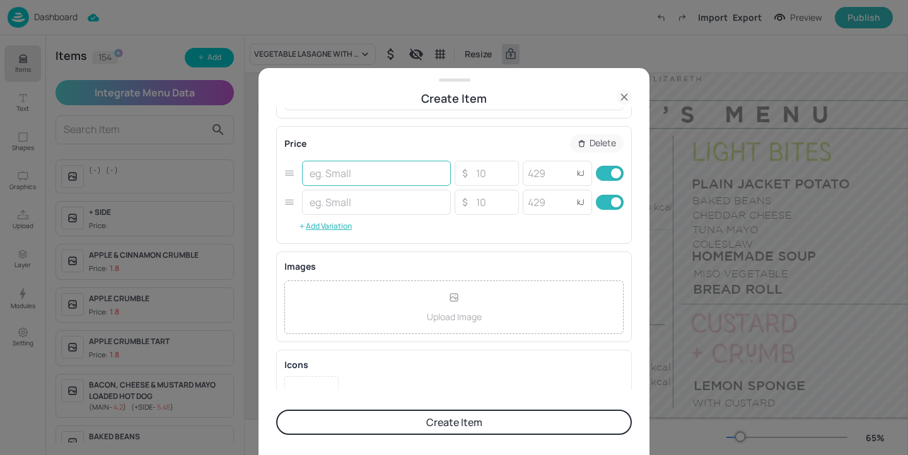
click at [349, 180] on input "text" at bounding box center [376, 173] width 149 height 25
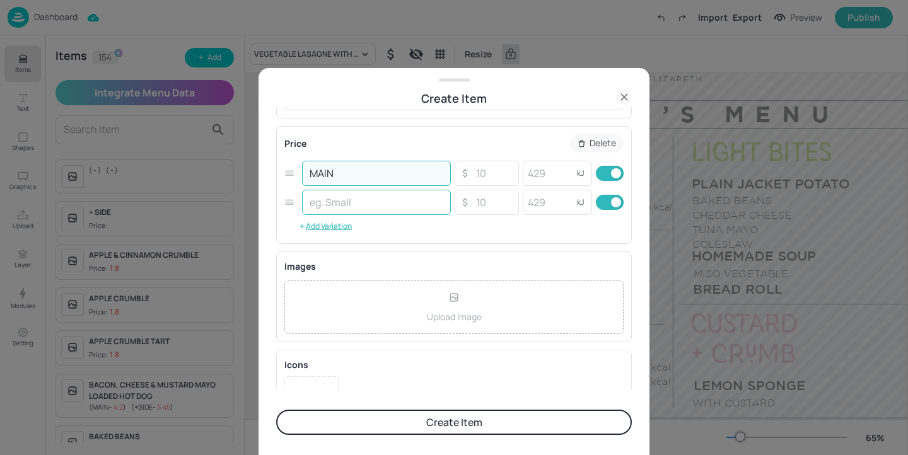
type input "MAIN"
click at [374, 209] on input "text" at bounding box center [376, 202] width 149 height 25
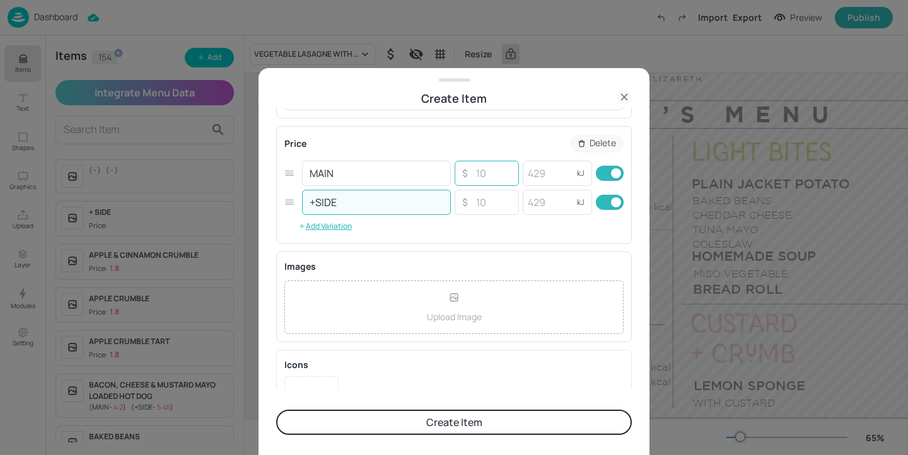
type input "+SIDE"
click at [499, 175] on input "number" at bounding box center [493, 173] width 44 height 25
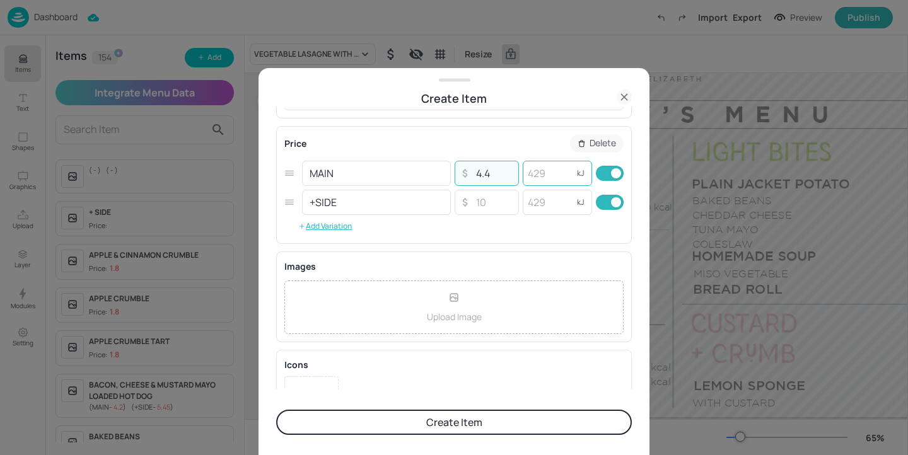
type input "4.4"
click at [557, 175] on input "number" at bounding box center [548, 173] width 50 height 25
type input "401"
click at [599, 201] on input "checkbox" at bounding box center [615, 202] width 45 height 15
checkbox input "false"
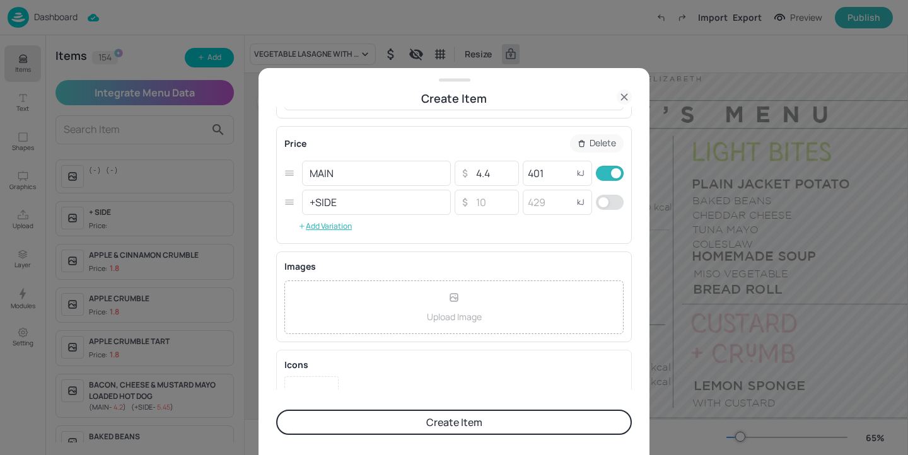
click at [516, 431] on button "Create Item" at bounding box center [454, 422] width 356 height 25
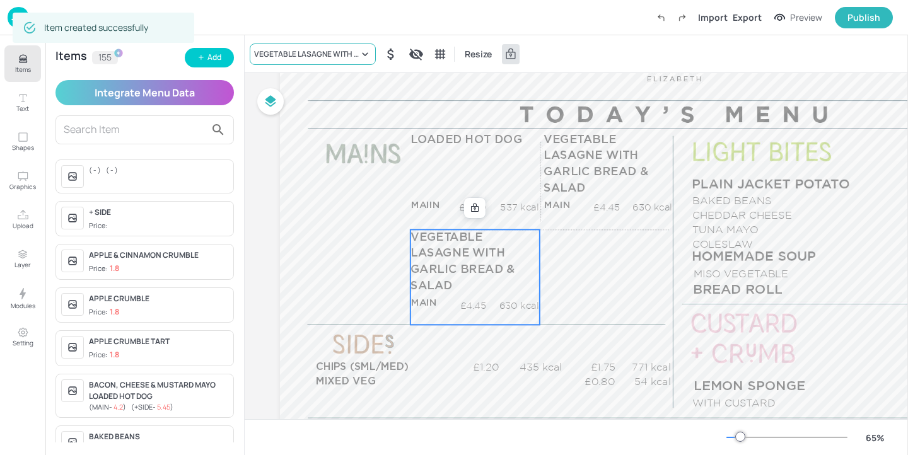
click at [337, 51] on div "VEGETABLE LASAGNE WITH GARLIC BREAD & SALAD" at bounding box center [306, 54] width 105 height 11
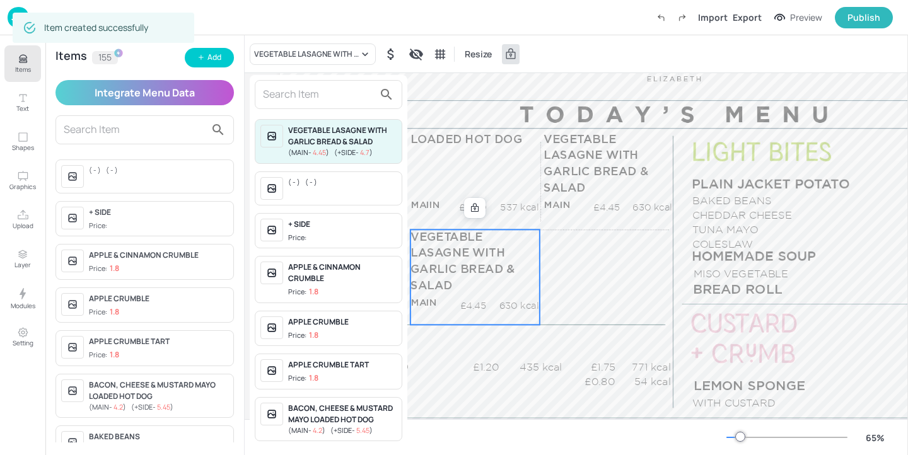
click at [322, 90] on input "text" at bounding box center [318, 94] width 111 height 20
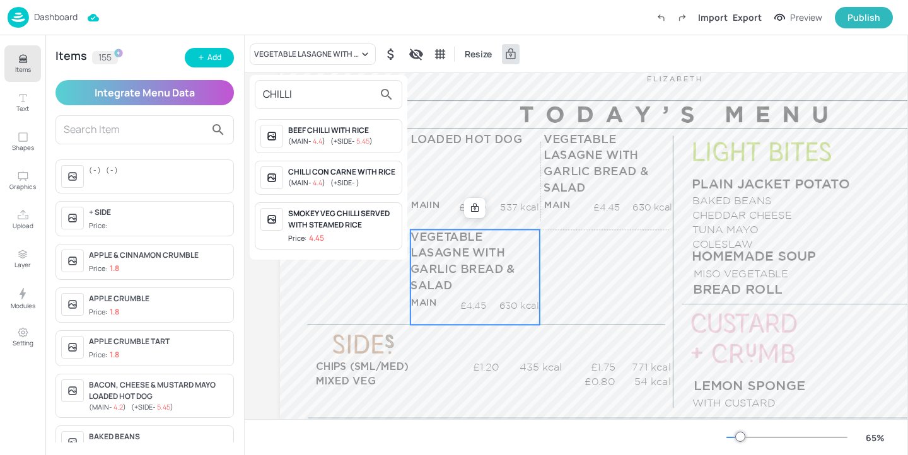
type input "CHILLI"
click at [366, 182] on div "( MAIN - 4.4 ) ( +SIDE - )" at bounding box center [342, 183] width 108 height 11
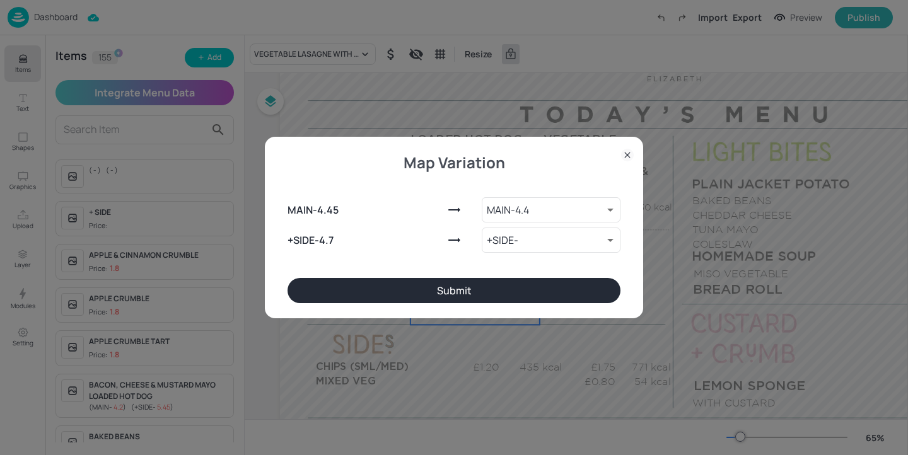
click at [513, 289] on button "Submit" at bounding box center [453, 290] width 333 height 25
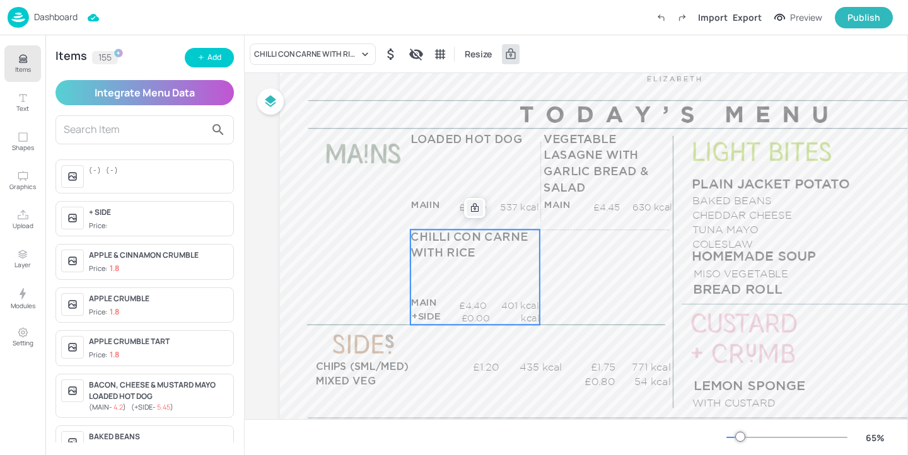
click at [477, 211] on icon at bounding box center [475, 208] width 10 height 10
click at [528, 211] on icon at bounding box center [532, 208] width 10 height 10
click at [468, 207] on icon "Edit Item" at bounding box center [467, 206] width 5 height 5
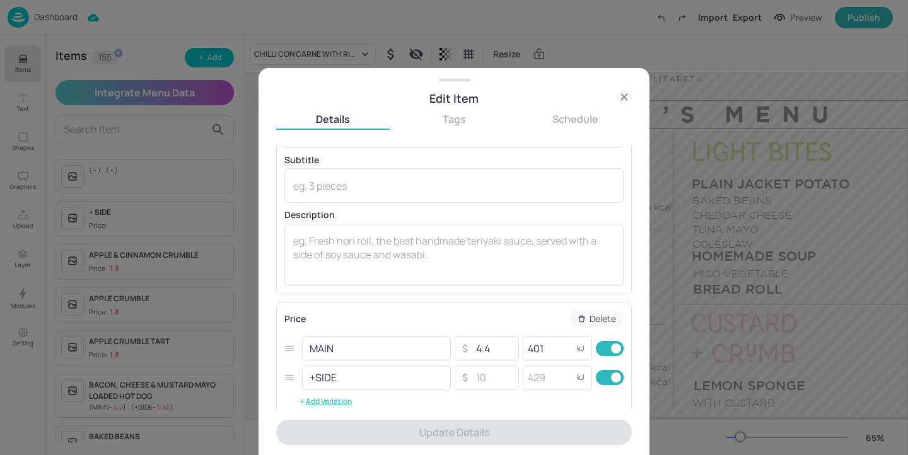
scroll to position [92, 0]
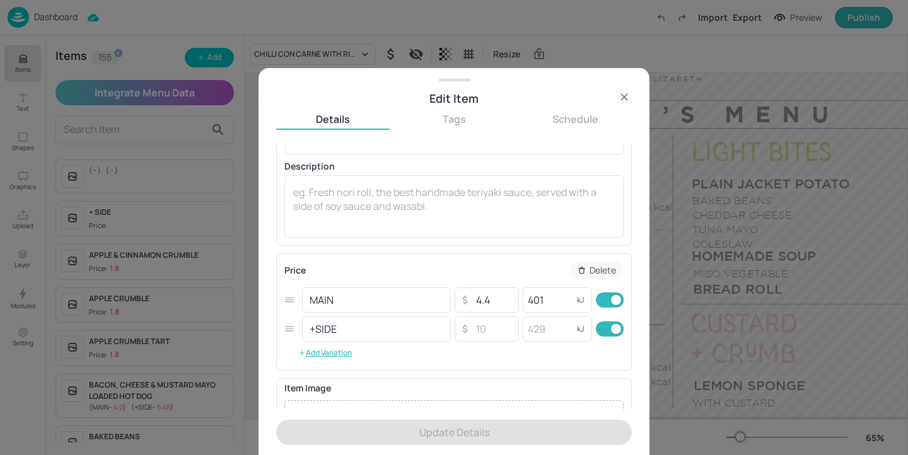
click at [597, 332] on input "checkbox" at bounding box center [615, 328] width 45 height 15
checkbox input "false"
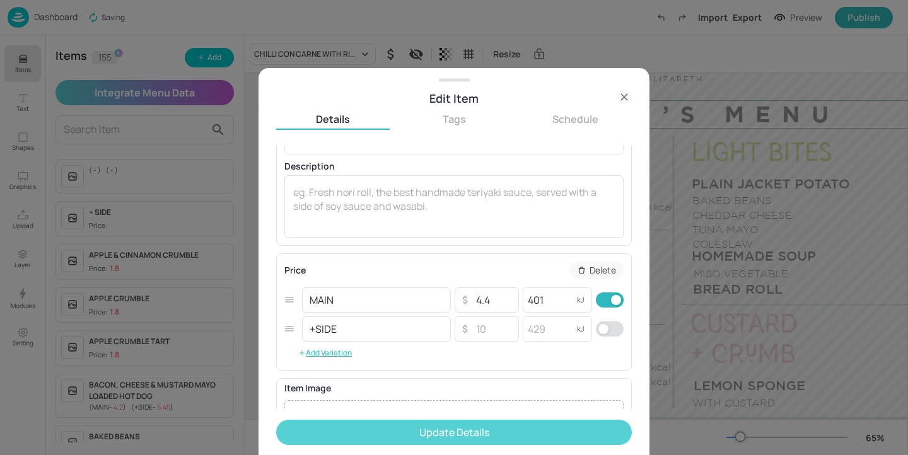
click at [553, 432] on button "Update Details" at bounding box center [454, 432] width 356 height 25
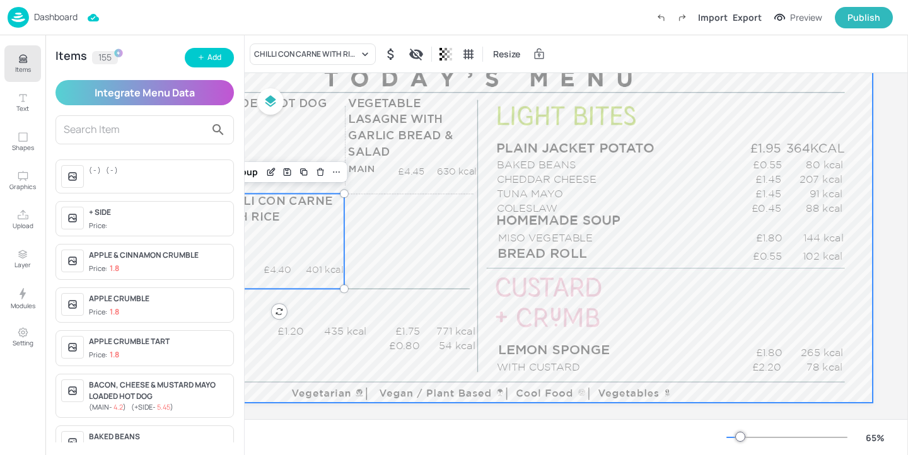
scroll to position [0, 199]
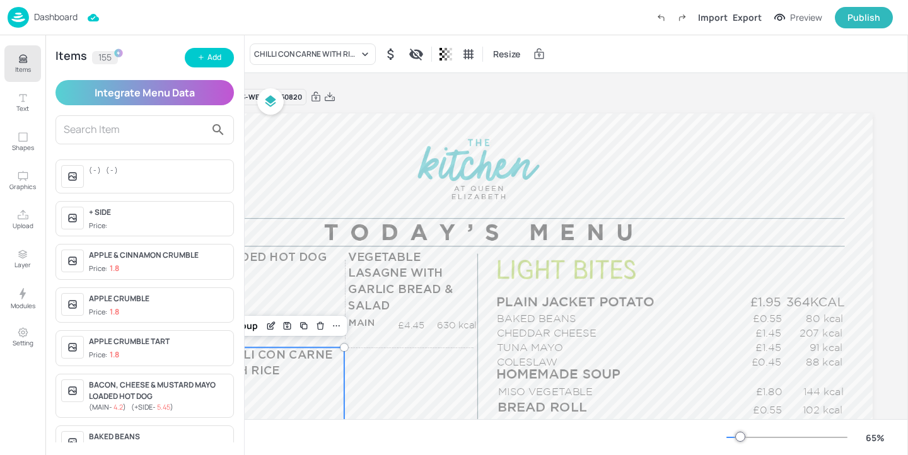
click at [564, 86] on div "Board 01ed-2025-JUL-QEH-LUNCH-WK3-03-WED-20250820 £1.20 435 kcal £1.75 771 kcal…" at bounding box center [478, 330] width 788 height 515
click at [754, 21] on div "Export" at bounding box center [746, 17] width 29 height 13
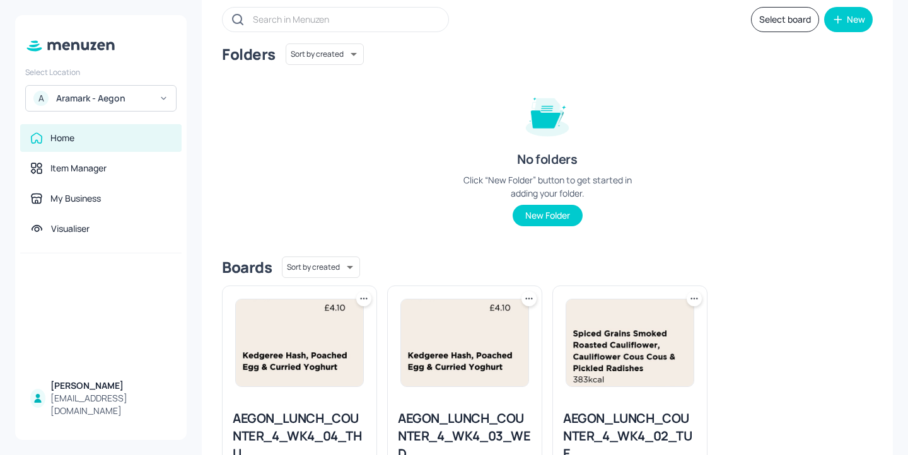
scroll to position [170, 0]
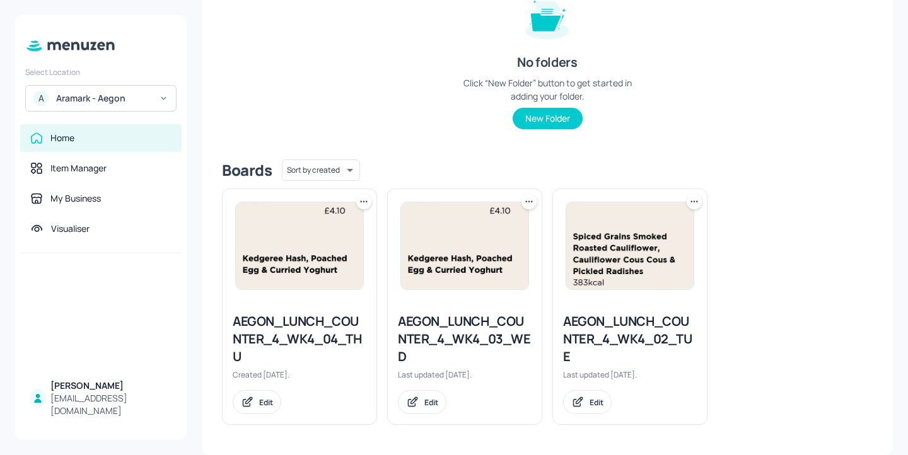
click at [466, 344] on div "AEGON_LUNCH_COUNTER_4_WK4_03_WED" at bounding box center [465, 339] width 134 height 53
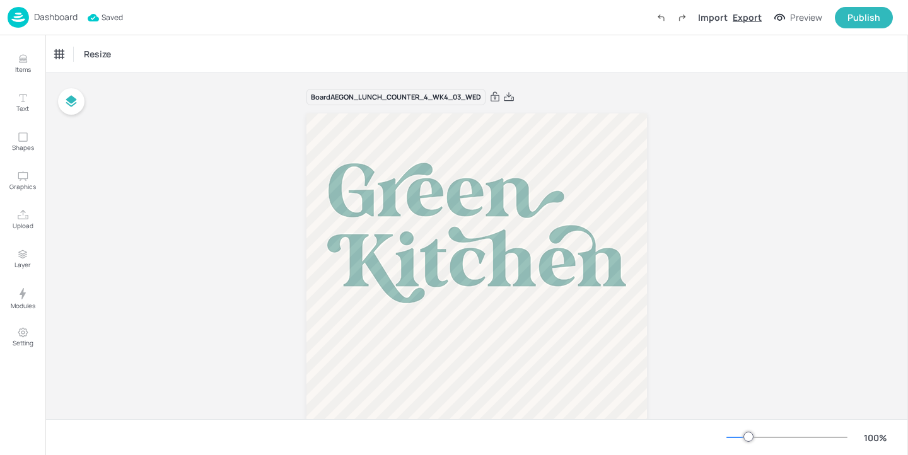
click at [747, 19] on div "Export" at bounding box center [746, 17] width 29 height 13
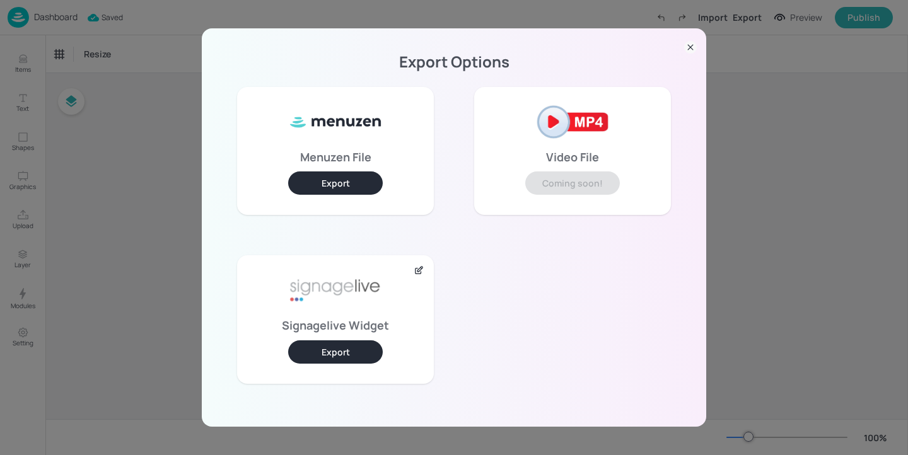
click at [350, 350] on button "Export" at bounding box center [335, 351] width 95 height 23
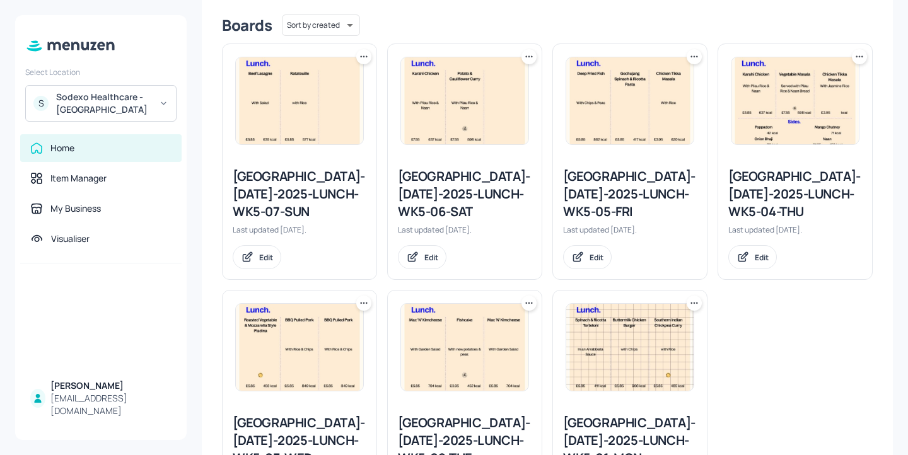
scroll to position [416, 0]
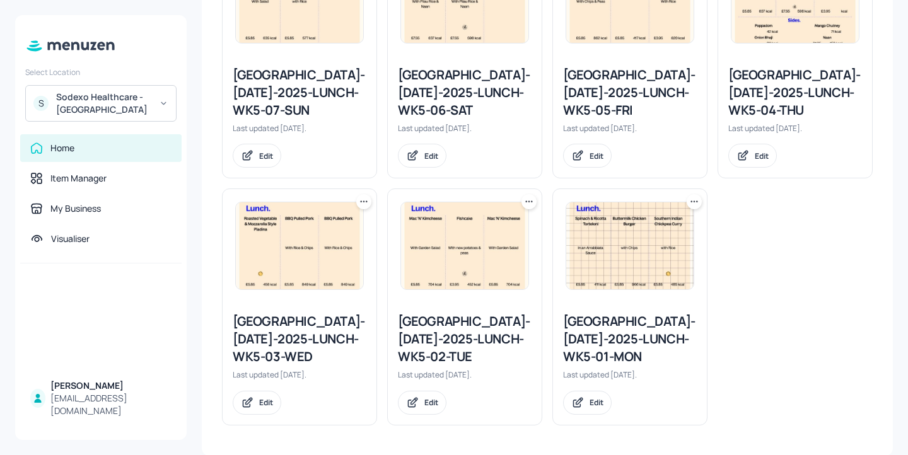
click at [362, 205] on icon at bounding box center [363, 201] width 13 height 13
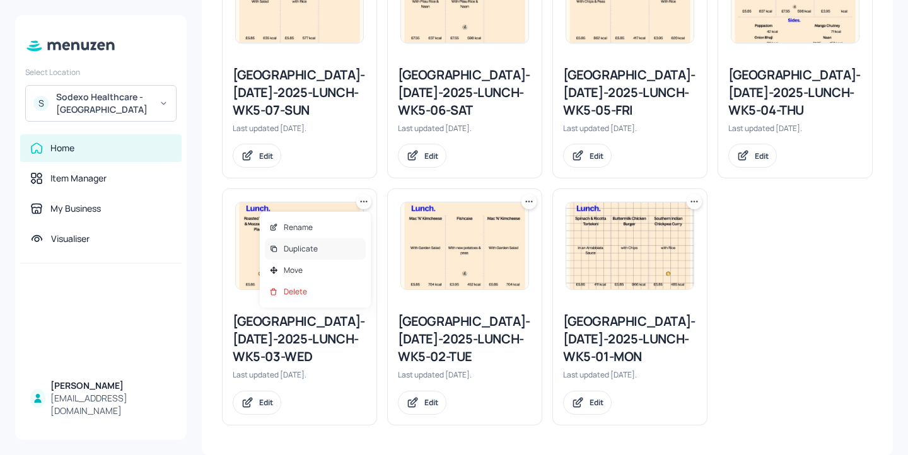
click at [345, 243] on div "Duplicate" at bounding box center [315, 248] width 101 height 21
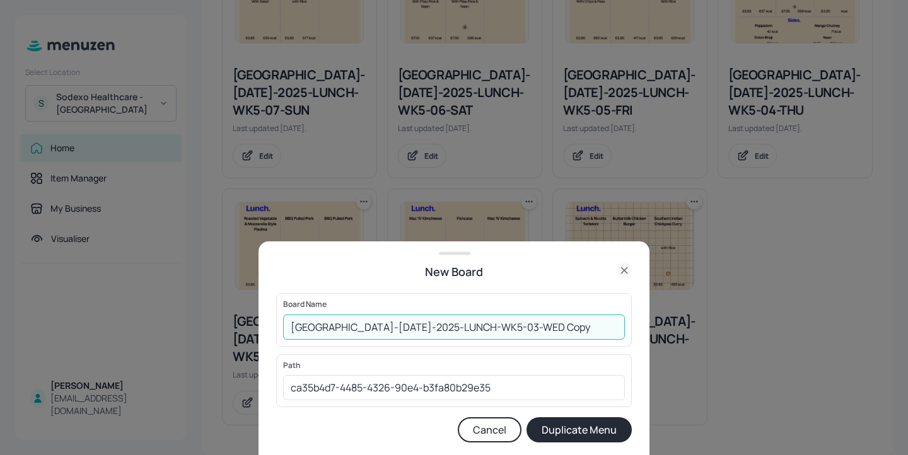
click at [286, 324] on input "[GEOGRAPHIC_DATA]-[DATE]-2025-LUNCH-WK5-03-WED Copy" at bounding box center [454, 327] width 342 height 25
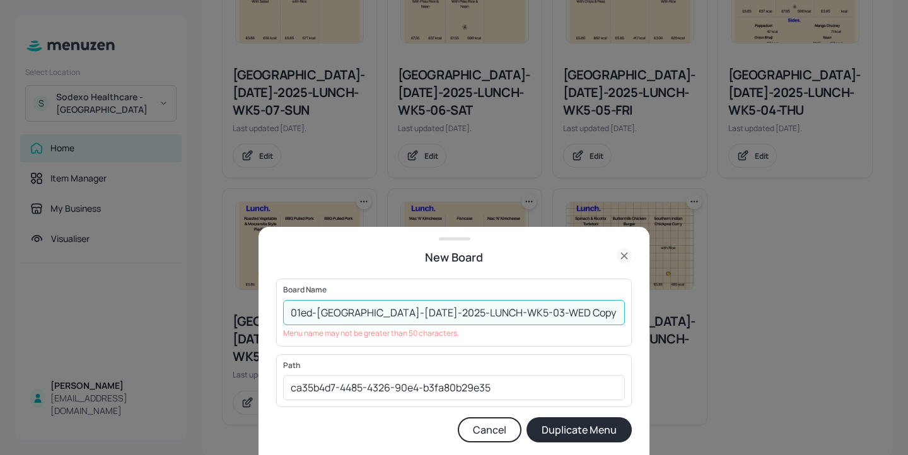
type input "01ed-[GEOGRAPHIC_DATA]-[DATE]-2025-LUNCH-WK5-03-WED Copy"
click at [624, 255] on icon at bounding box center [624, 256] width 6 height 6
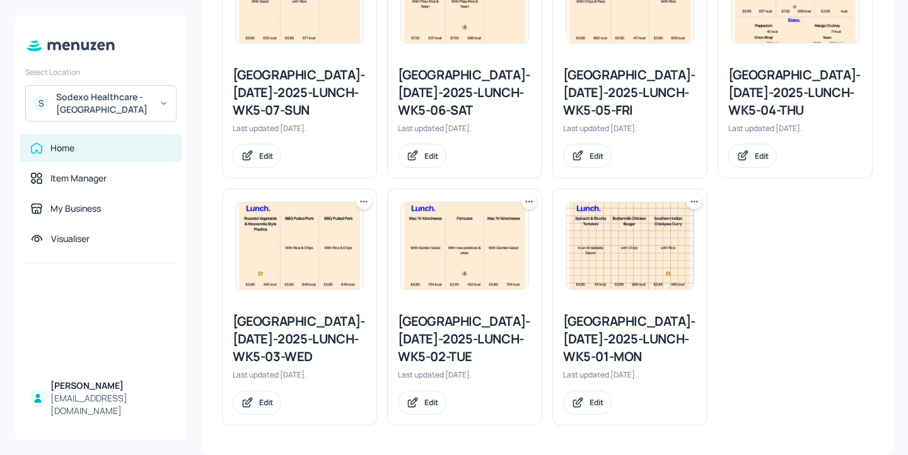
click at [361, 202] on icon at bounding box center [363, 201] width 13 height 13
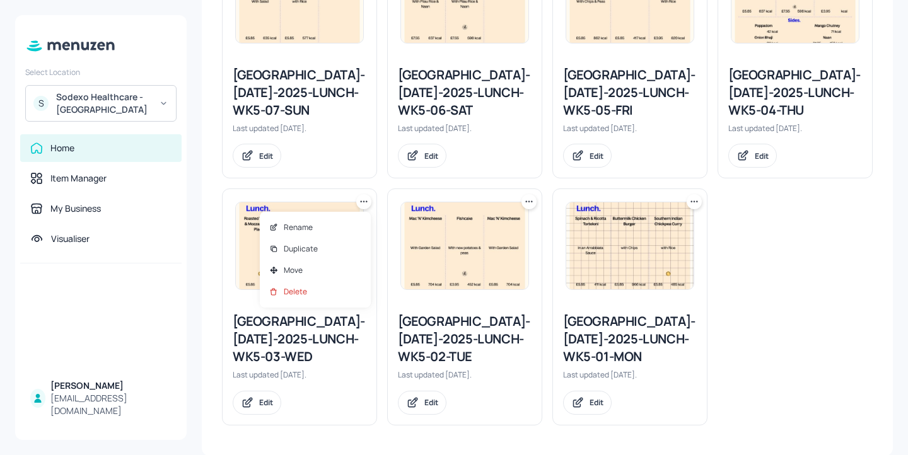
click at [340, 187] on div at bounding box center [454, 227] width 908 height 455
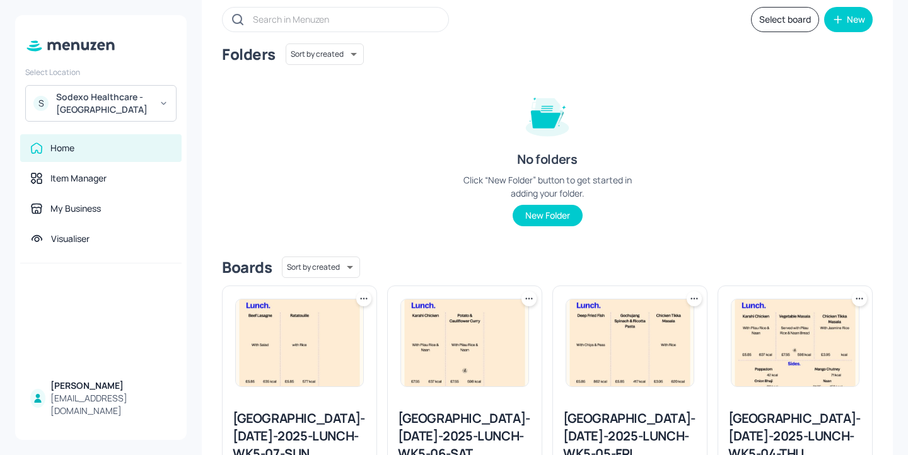
scroll to position [0, 0]
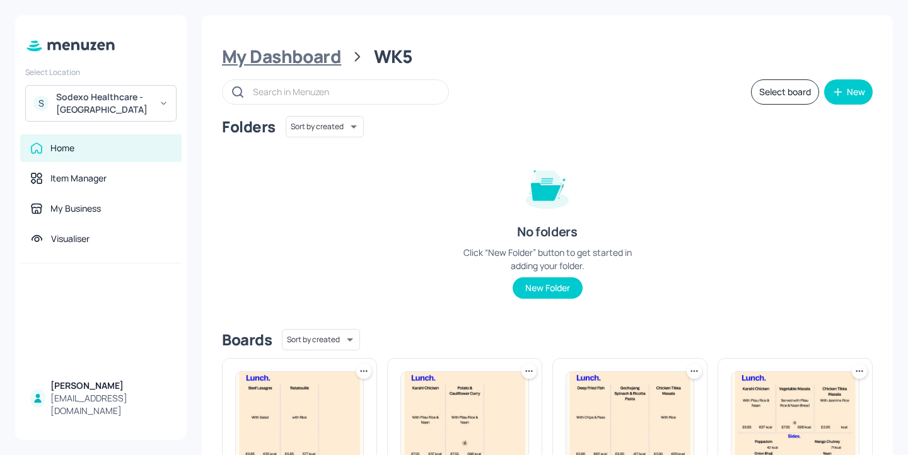
click at [298, 63] on div "My Dashboard" at bounding box center [281, 56] width 119 height 23
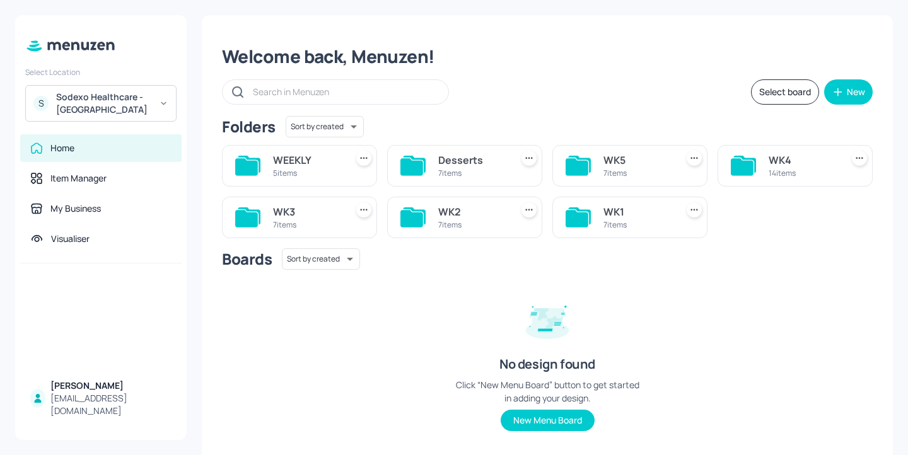
scroll to position [26, 0]
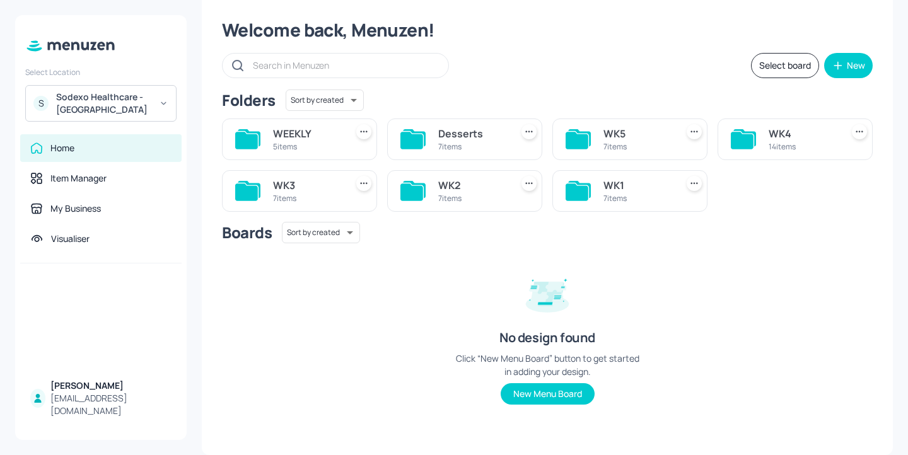
click at [327, 183] on div "WK3" at bounding box center [307, 185] width 68 height 15
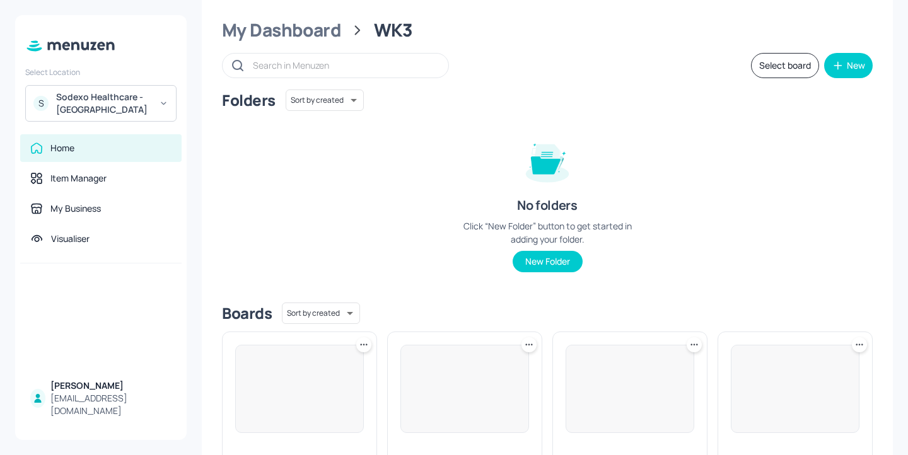
scroll to position [333, 0]
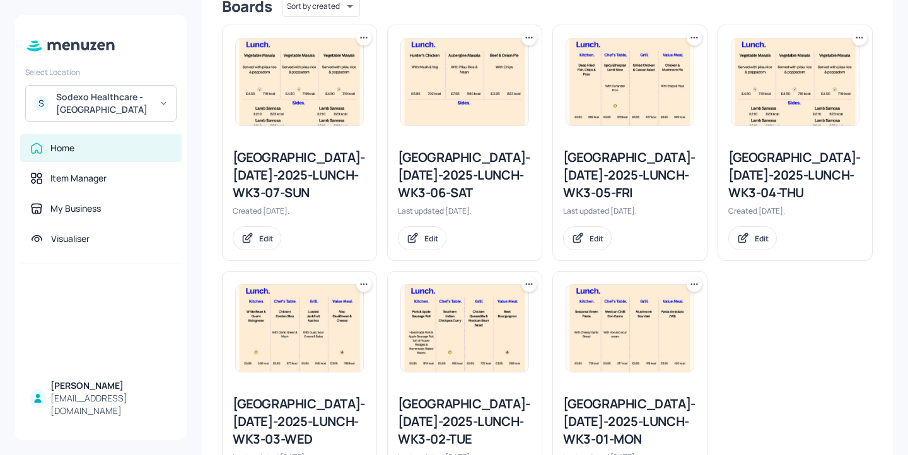
click at [690, 43] on icon at bounding box center [694, 38] width 13 height 13
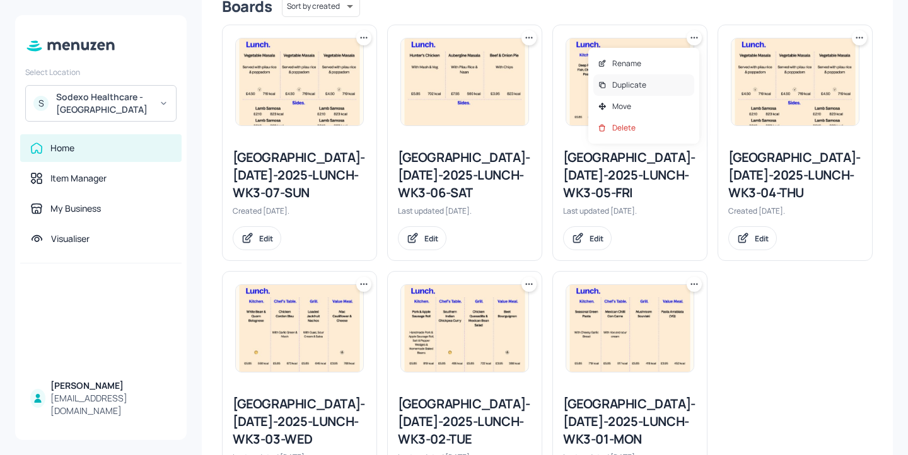
click at [652, 88] on div "Duplicate" at bounding box center [643, 84] width 101 height 21
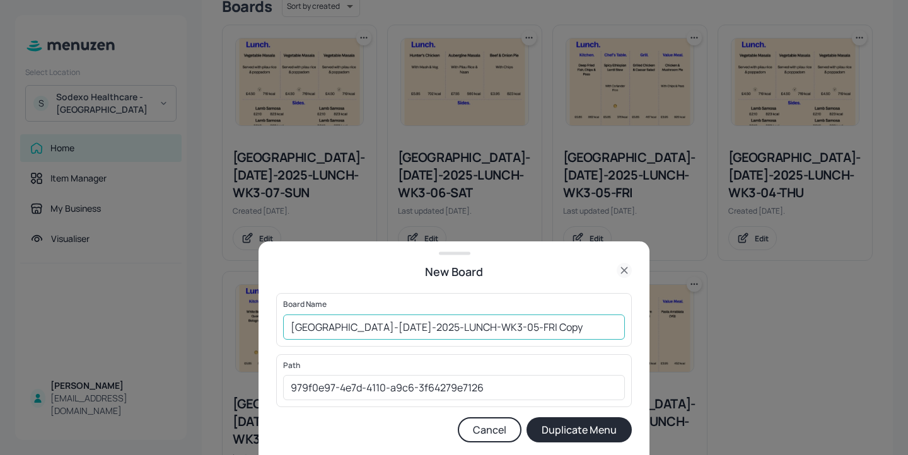
click at [288, 327] on input "Stoke Mandeville-JUL-2025-LUNCH-WK3-05-FRI Copy" at bounding box center [454, 327] width 342 height 25
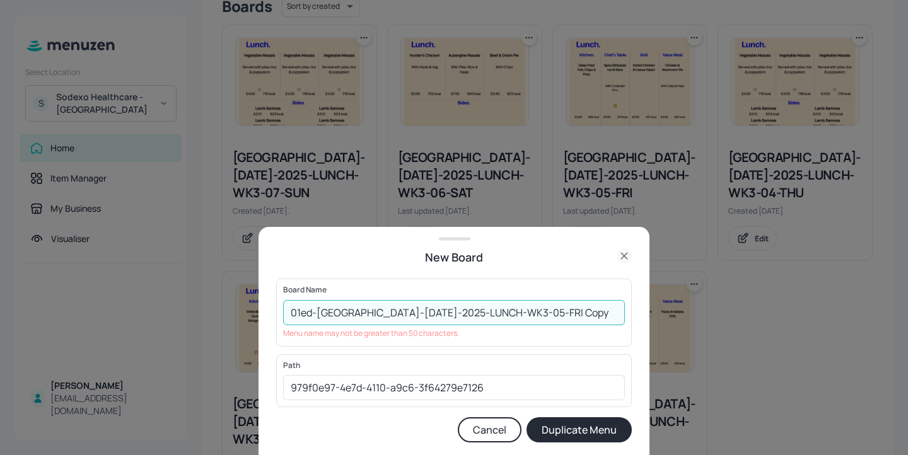
drag, startPoint x: 345, startPoint y: 312, endPoint x: 397, endPoint y: 312, distance: 52.3
click at [397, 312] on input "01ed-Stoke Mandeville-JUL-2025-LUNCH-WK3-05-FRI Copy" at bounding box center [454, 312] width 342 height 25
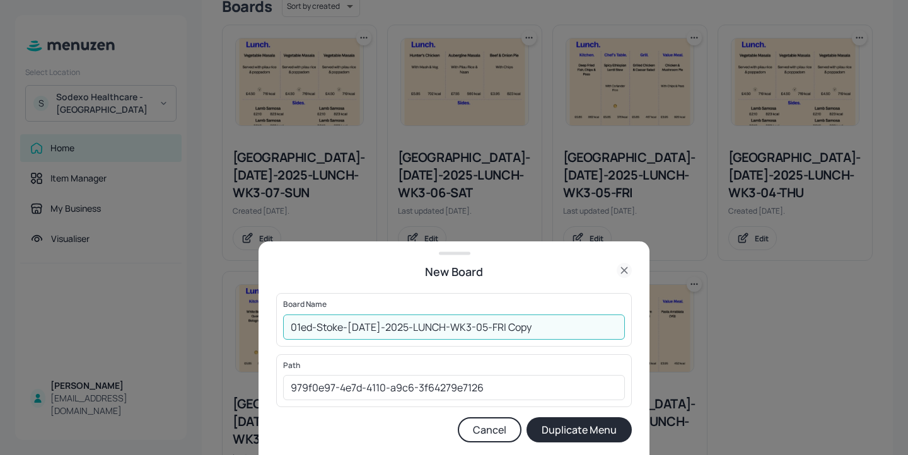
drag, startPoint x: 541, startPoint y: 328, endPoint x: 449, endPoint y: 323, distance: 91.5
click at [449, 323] on input "01ed-Stoke-JUL-2025-LUNCH-WK3-05-FRI Copy" at bounding box center [454, 327] width 342 height 25
type input "01ed-Stoke-[DATE]-2025-LUNCH-WK5-03-WED-20250820"
click at [565, 437] on button "Duplicate Menu" at bounding box center [578, 429] width 105 height 25
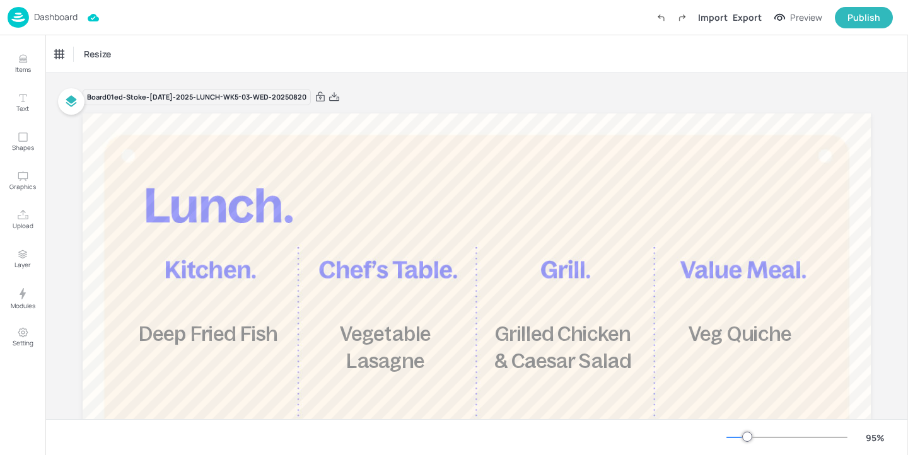
click at [49, 13] on p "Dashboard" at bounding box center [55, 17] width 43 height 9
click at [50, 13] on p "Dashboard" at bounding box center [55, 17] width 43 height 9
click at [50, 21] on p "Dashboard" at bounding box center [55, 17] width 43 height 9
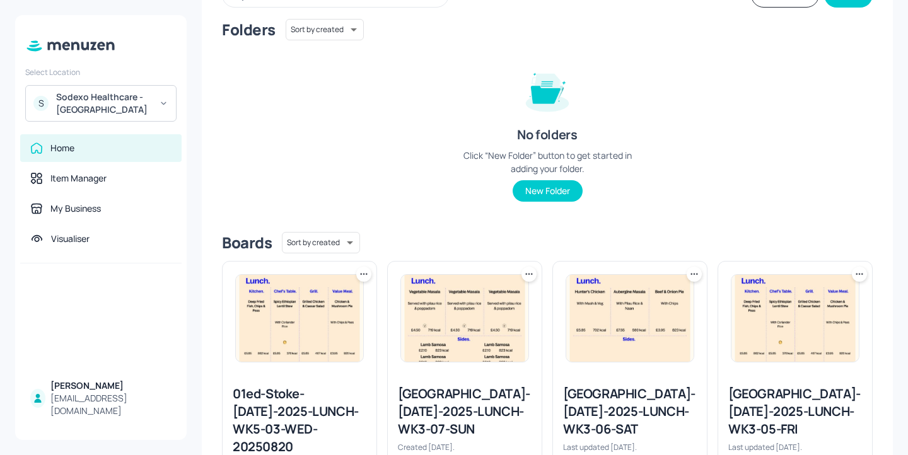
scroll to position [112, 0]
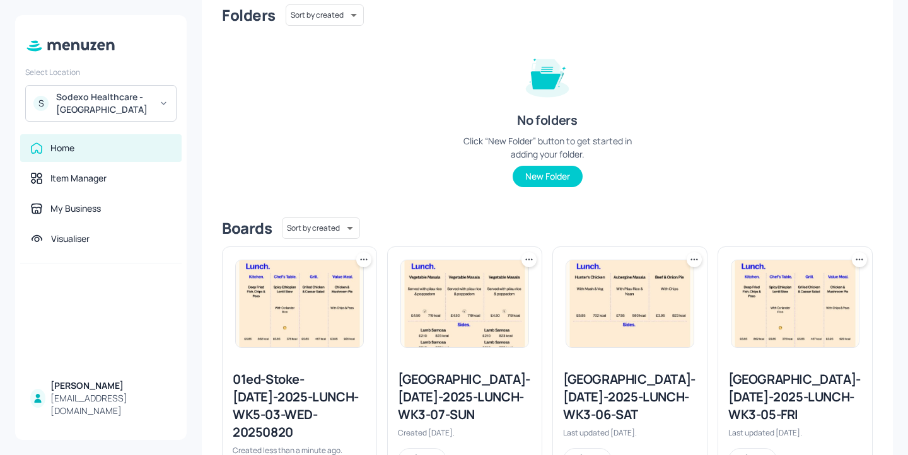
click at [361, 262] on icon at bounding box center [363, 259] width 13 height 13
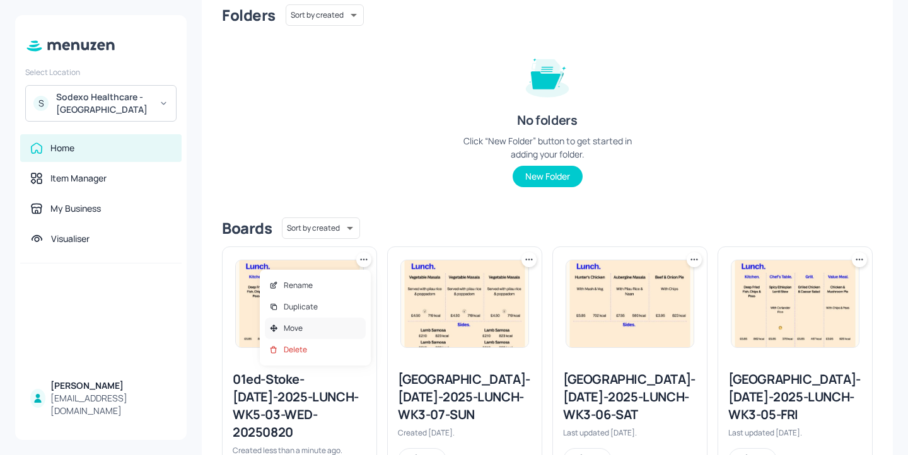
click at [310, 326] on div "Move" at bounding box center [315, 328] width 101 height 21
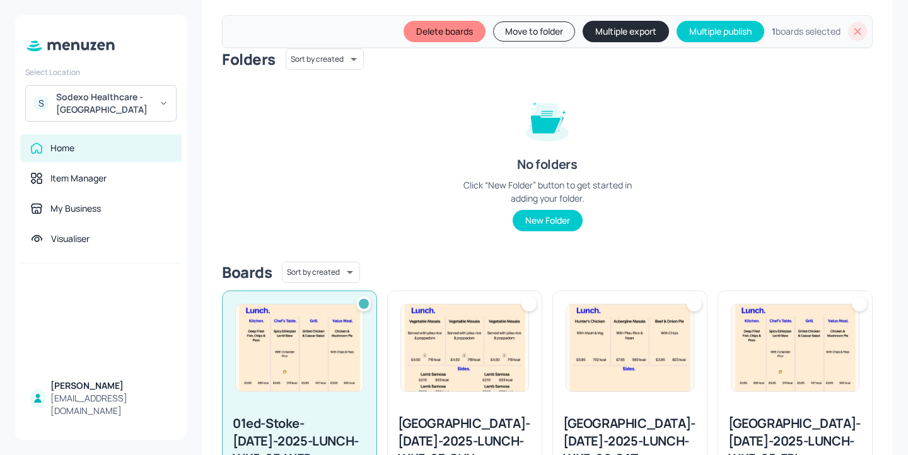
scroll to position [156, 0]
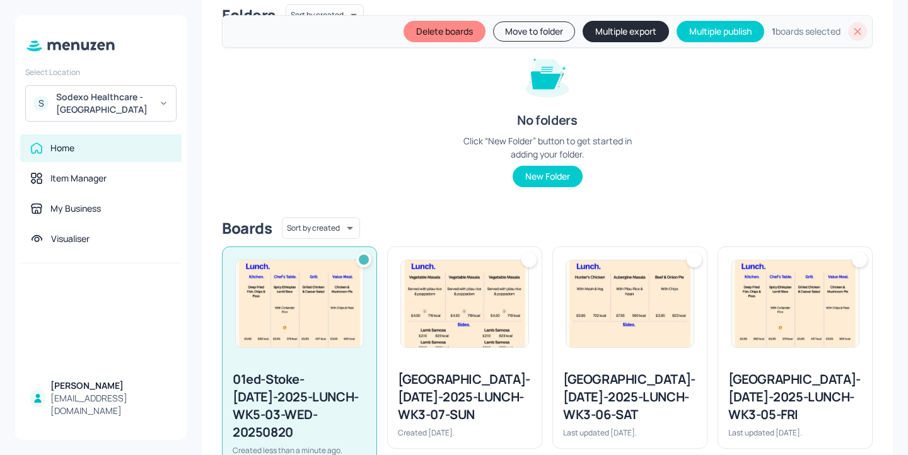
click at [505, 33] on button "Move to folder" at bounding box center [534, 31] width 82 height 20
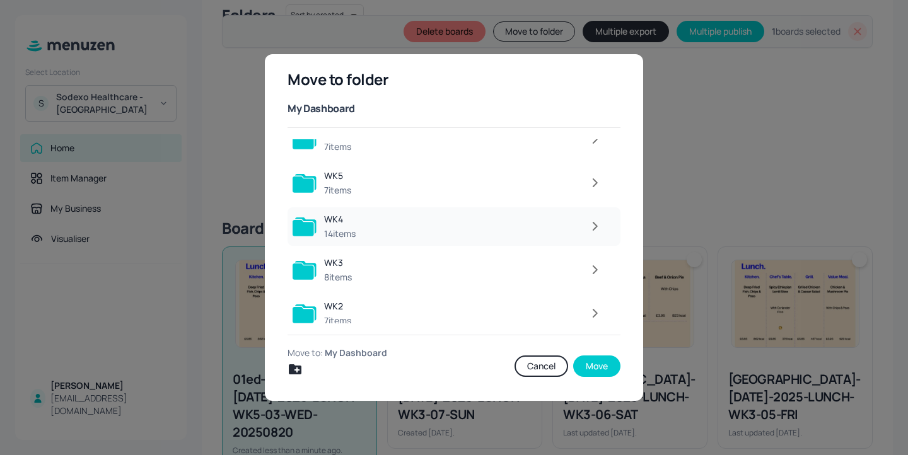
scroll to position [55, 0]
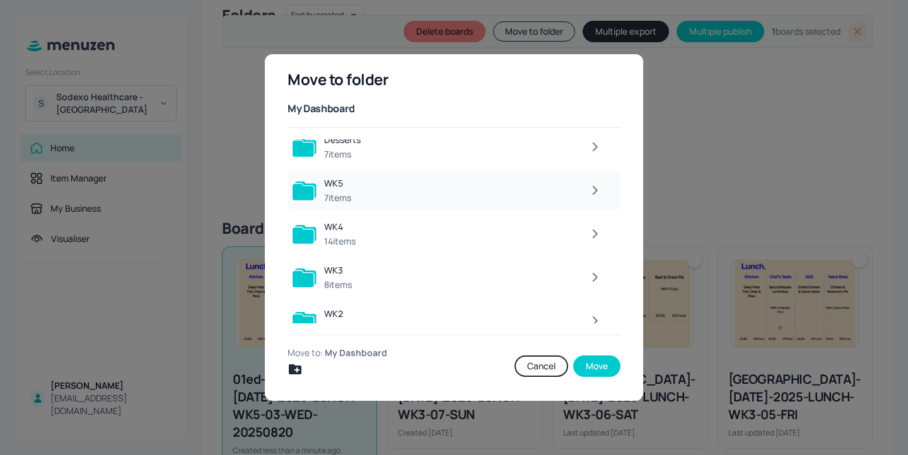
click at [444, 204] on div "WK5 7 items" at bounding box center [453, 190] width 333 height 38
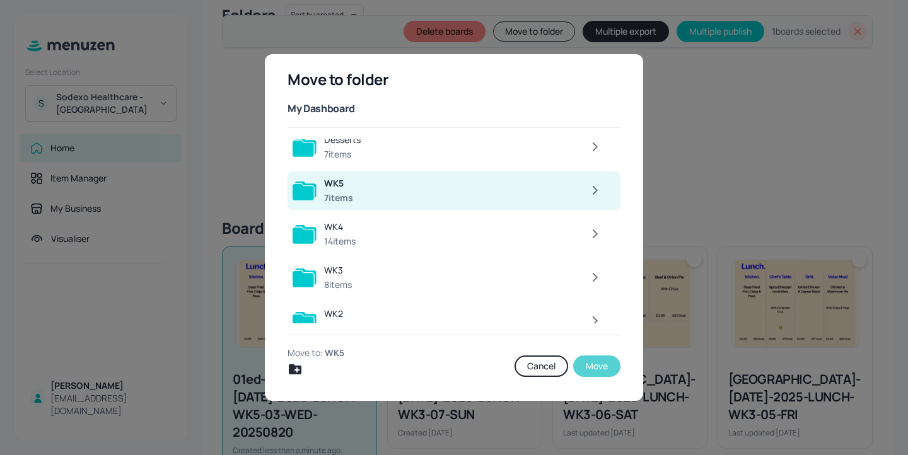
click at [599, 371] on button "Move" at bounding box center [596, 366] width 47 height 21
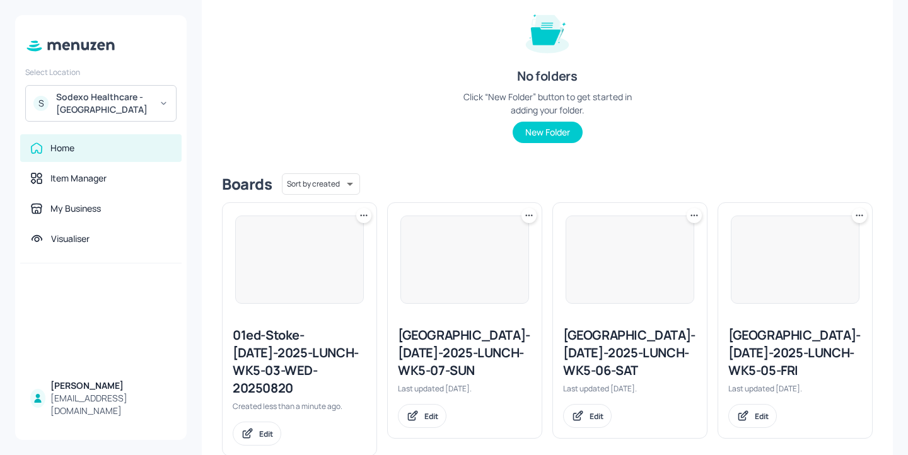
scroll to position [112, 0]
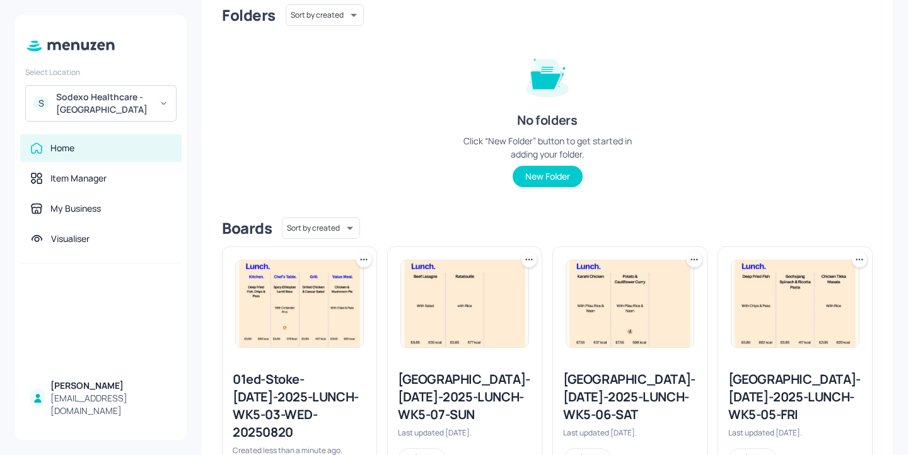
click at [308, 402] on div "01ed-Stoke-JUL-2025-LUNCH-WK5-03-WED-20250820" at bounding box center [300, 406] width 134 height 71
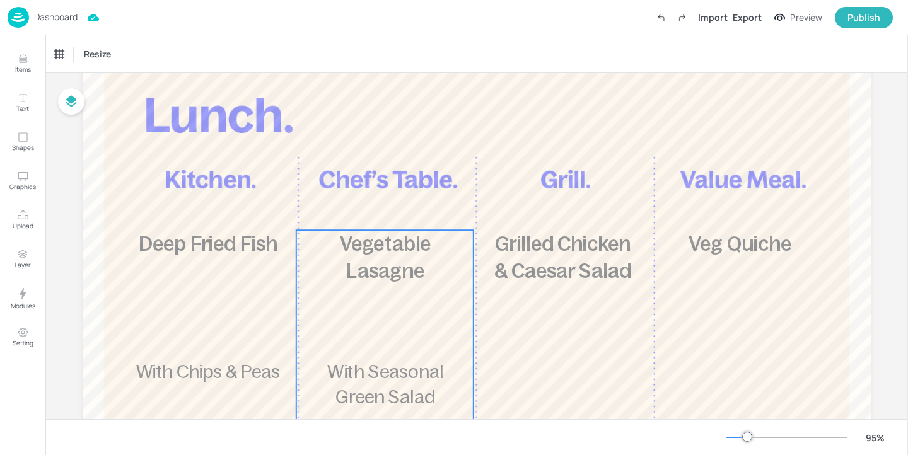
scroll to position [106, 0]
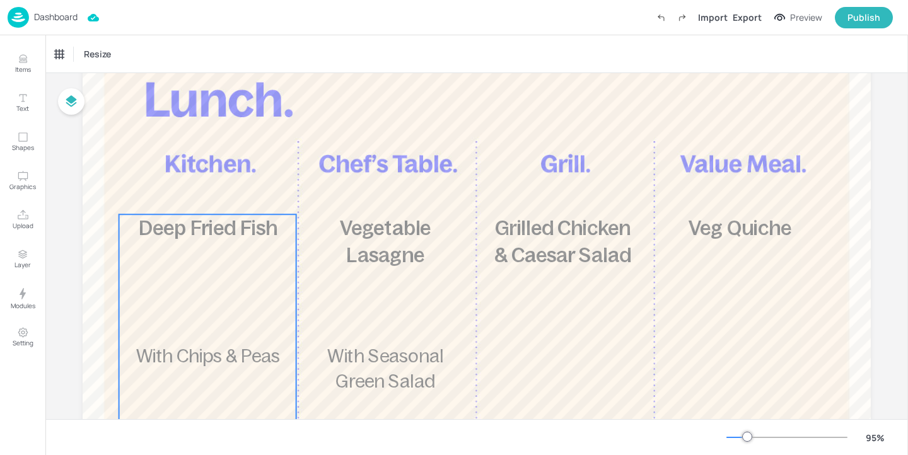
click at [221, 284] on div "£5.85 Deep Fried Fish With Chips & Peas 862 kcal" at bounding box center [207, 387] width 177 height 346
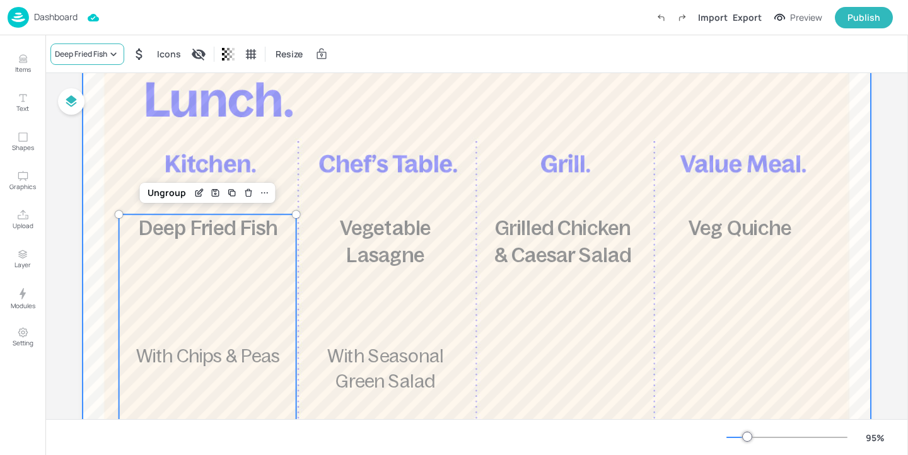
click at [99, 57] on div "Deep Fried Fish" at bounding box center [81, 54] width 52 height 11
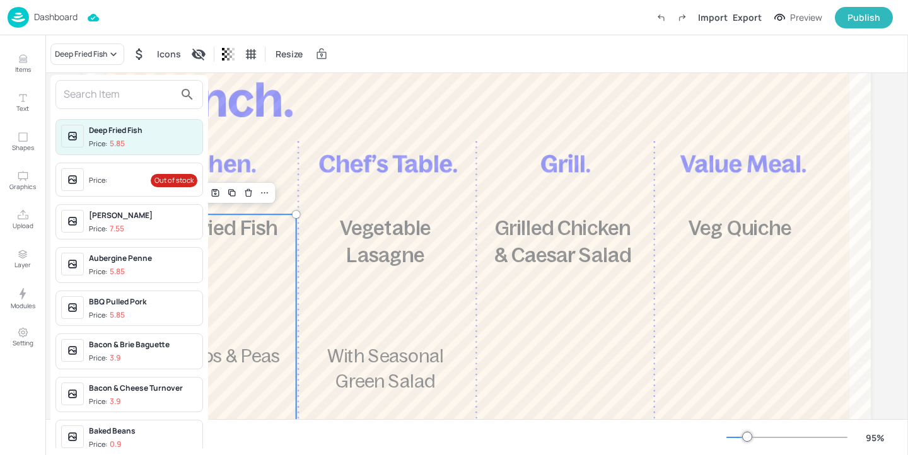
click at [86, 90] on input "text" at bounding box center [119, 94] width 111 height 20
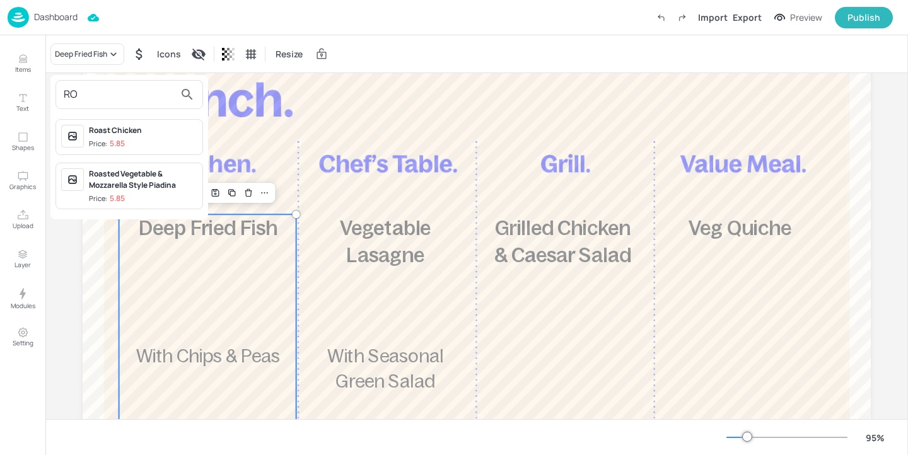
type input "R"
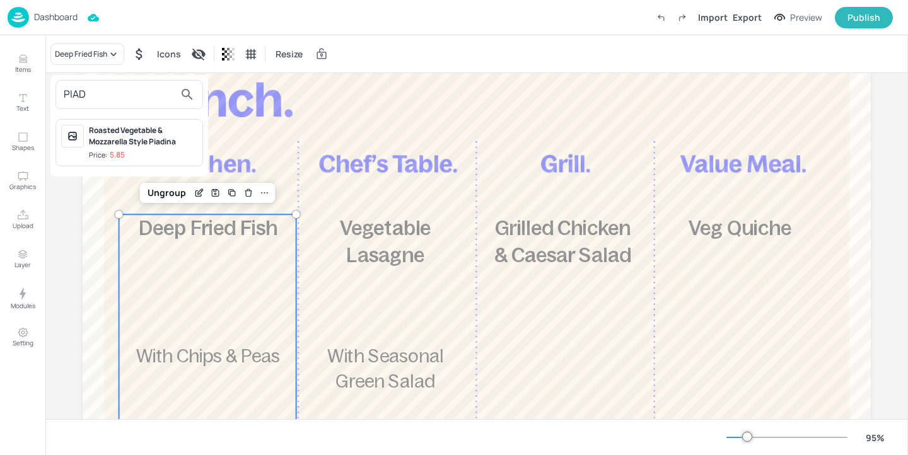
type input "PIAD"
click at [115, 151] on p "5.85" at bounding box center [117, 155] width 15 height 9
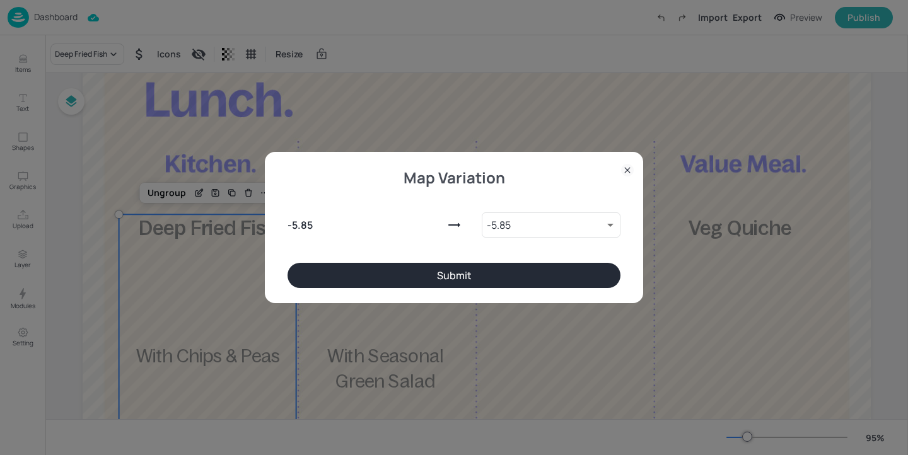
click at [399, 279] on button "Submit" at bounding box center [453, 275] width 333 height 25
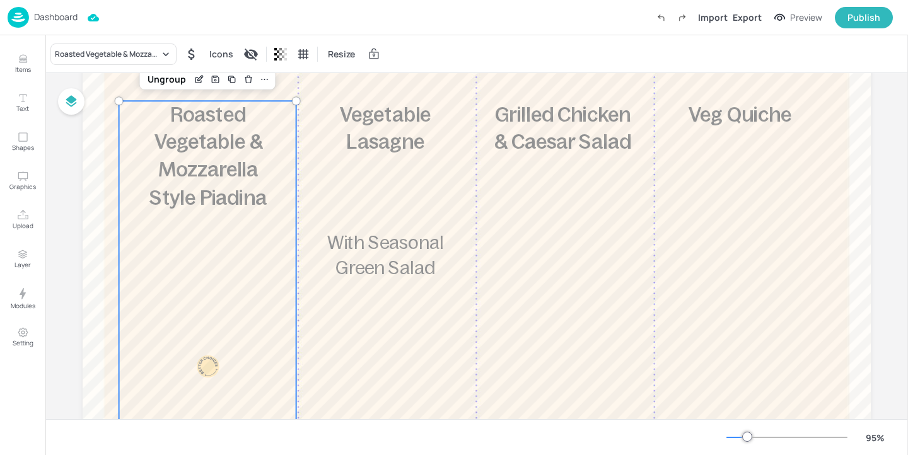
scroll to position [245, 0]
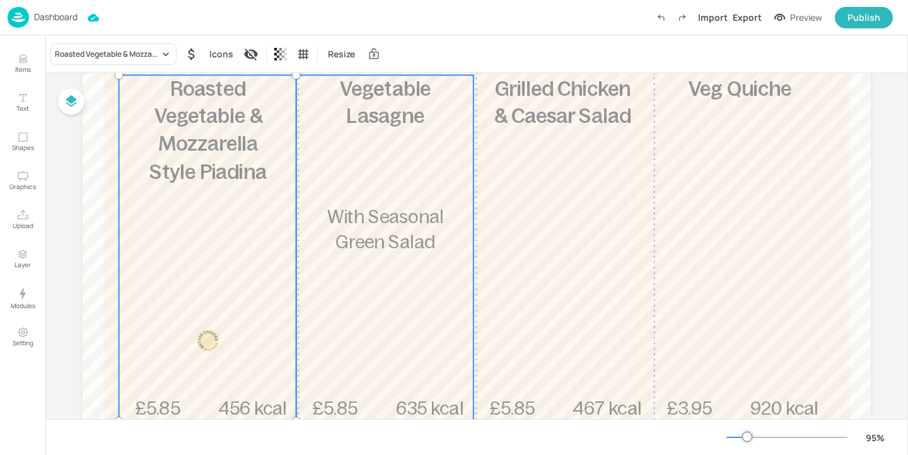
click at [417, 194] on div "£5.85 Vegetable Lasagne With Seasonal Green Salad 635 kcal" at bounding box center [384, 248] width 177 height 346
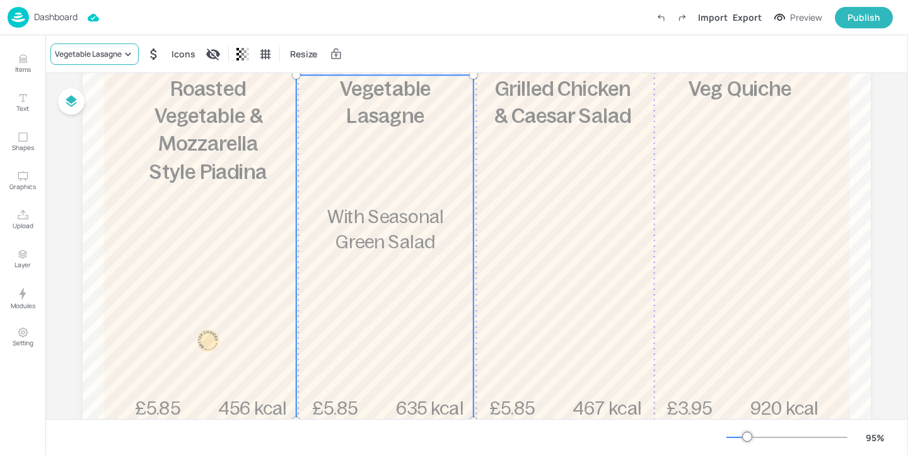
click at [119, 45] on div "Vegetable Lasagne" at bounding box center [94, 53] width 88 height 21
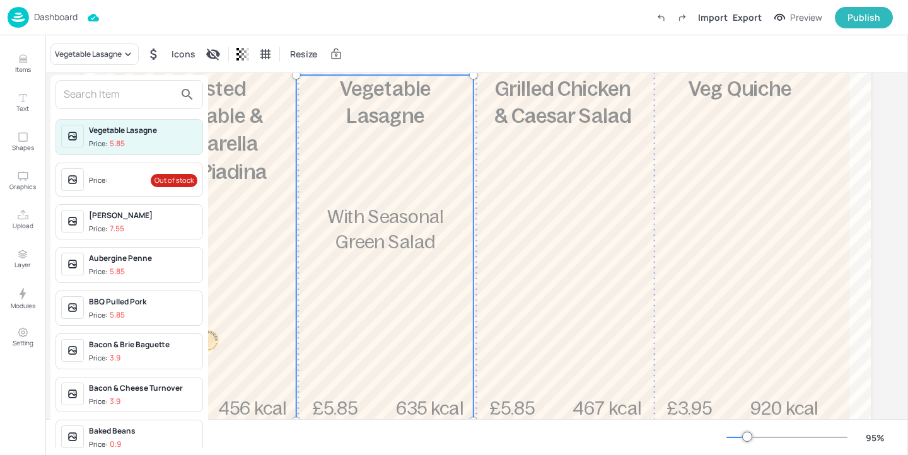
click at [117, 85] on input "text" at bounding box center [119, 94] width 111 height 20
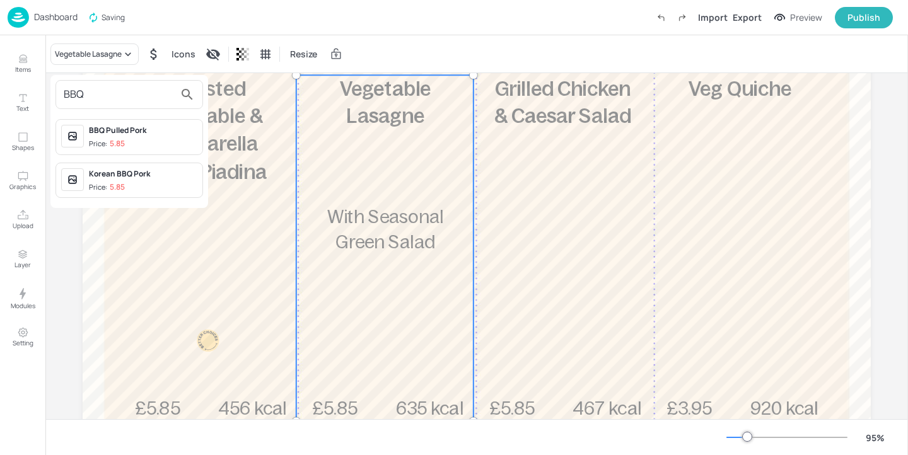
type input "BBQ"
click at [171, 134] on div "BBQ Pulled Pork" at bounding box center [143, 130] width 108 height 11
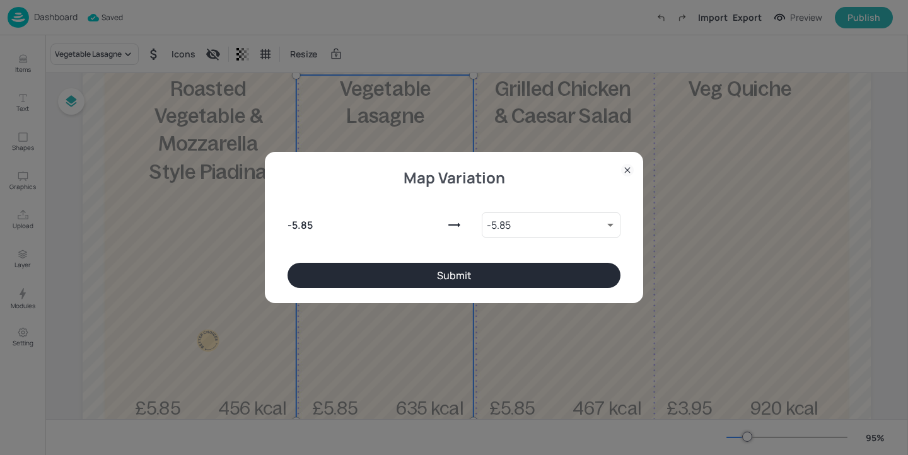
click at [369, 267] on button "Submit" at bounding box center [453, 275] width 333 height 25
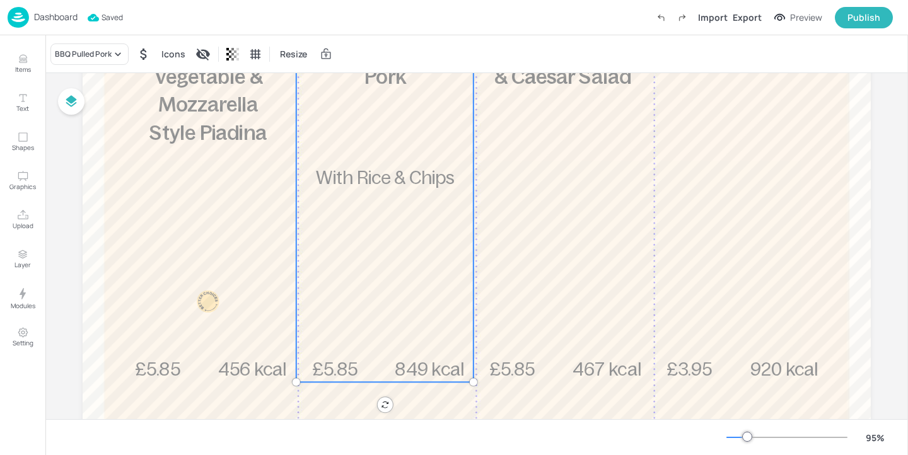
scroll to position [280, 0]
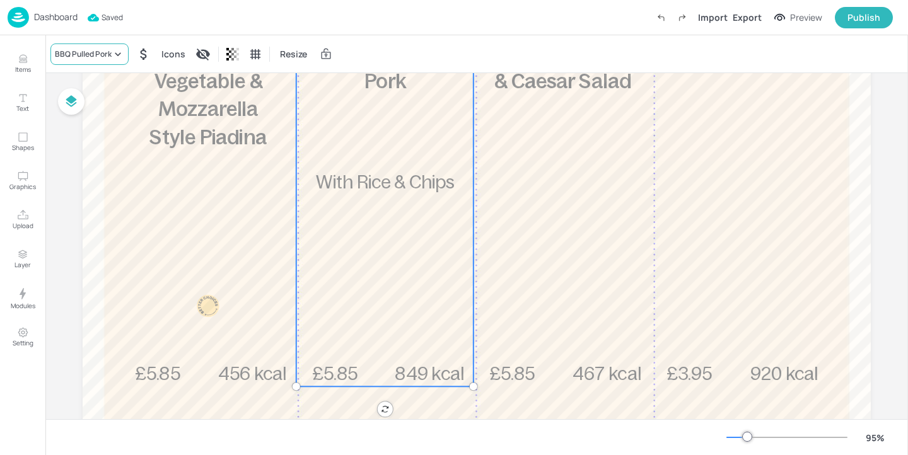
click at [115, 59] on icon at bounding box center [118, 54] width 13 height 13
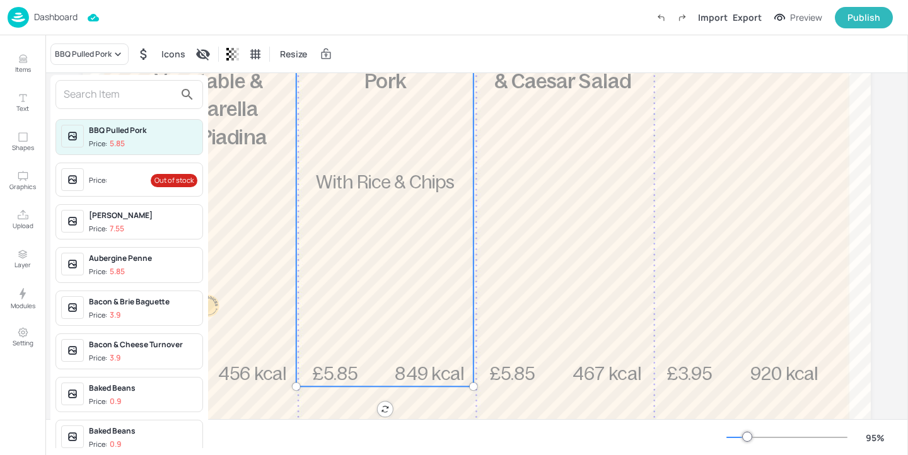
click at [108, 98] on input "text" at bounding box center [119, 94] width 111 height 20
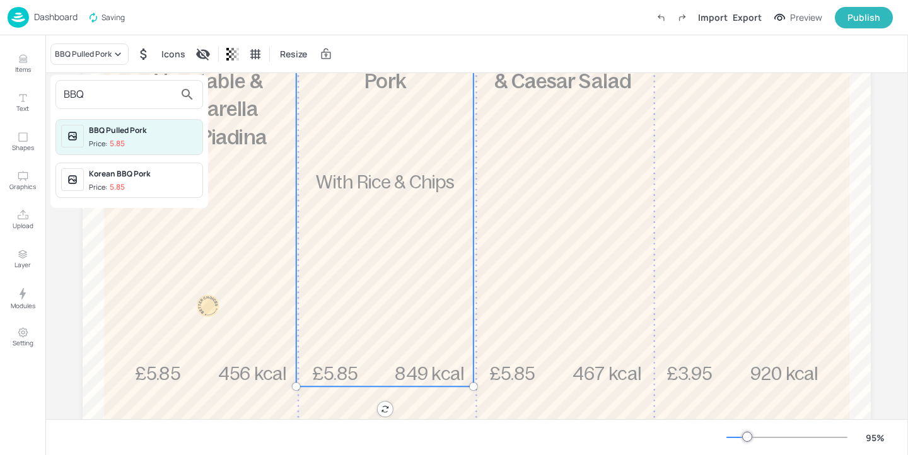
type input "BBQ"
click at [134, 185] on span "Price: 5.85" at bounding box center [143, 187] width 108 height 11
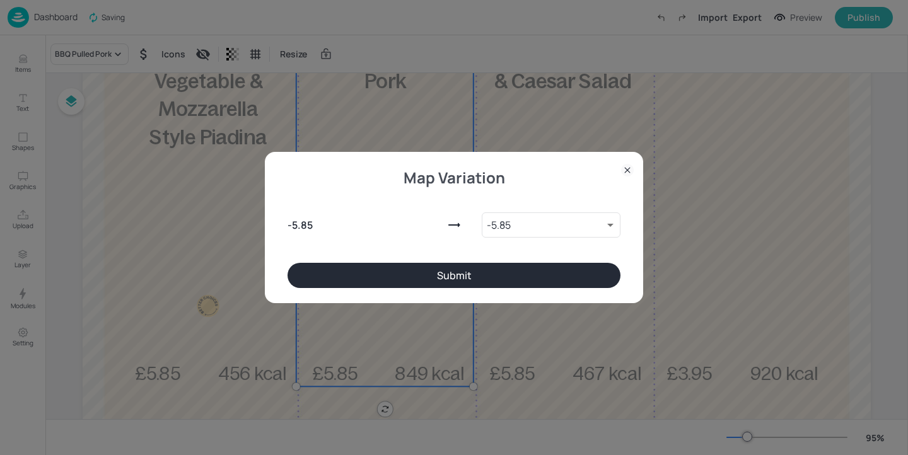
click at [382, 270] on button "Submit" at bounding box center [453, 275] width 333 height 25
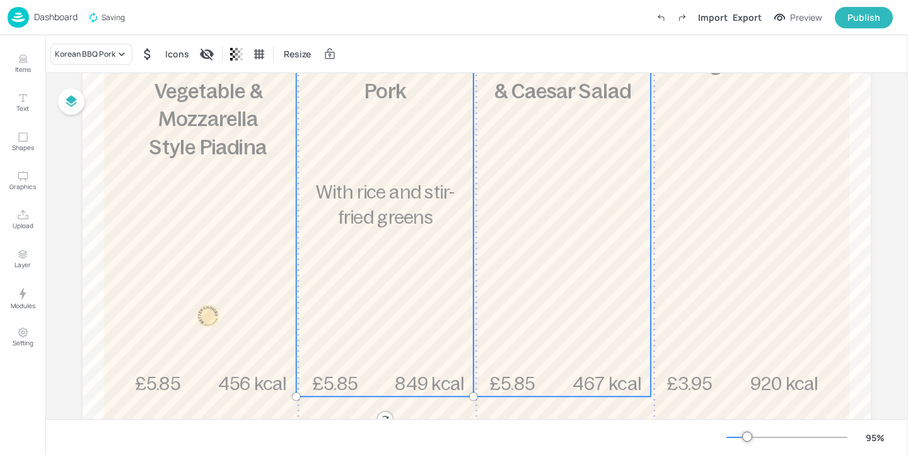
scroll to position [269, 0]
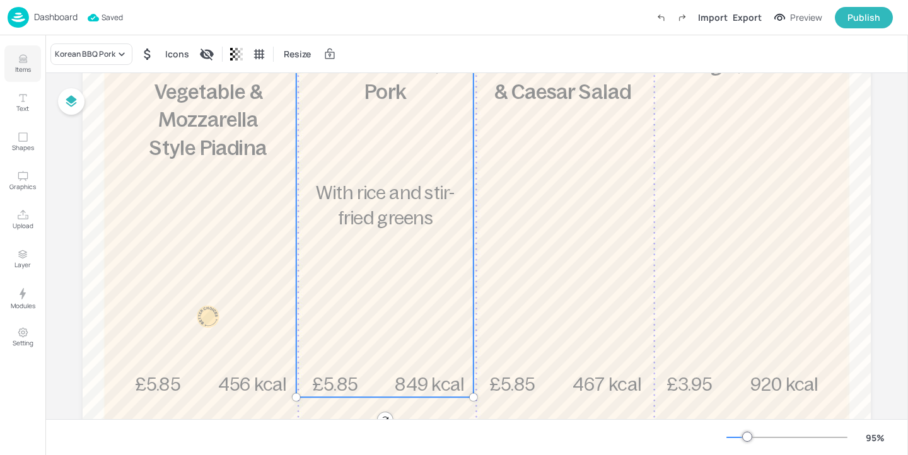
click at [15, 66] on p "Items" at bounding box center [23, 69] width 16 height 9
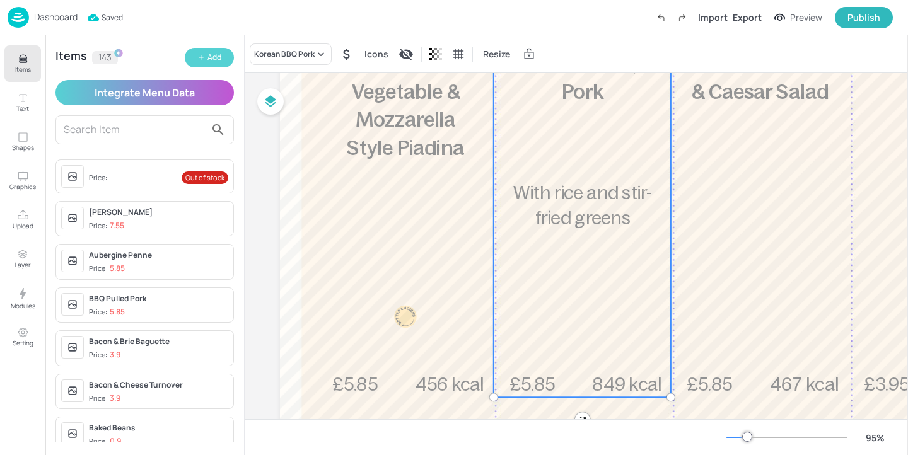
click at [200, 61] on button "Add" at bounding box center [209, 58] width 49 height 20
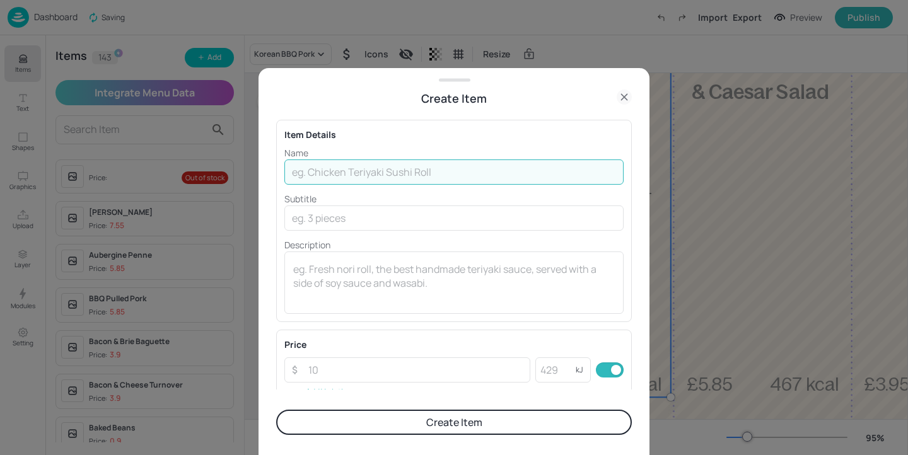
click at [328, 173] on input "text" at bounding box center [453, 171] width 339 height 25
type input "BBQ Pork"
click at [341, 250] on p "Description" at bounding box center [453, 244] width 339 height 13
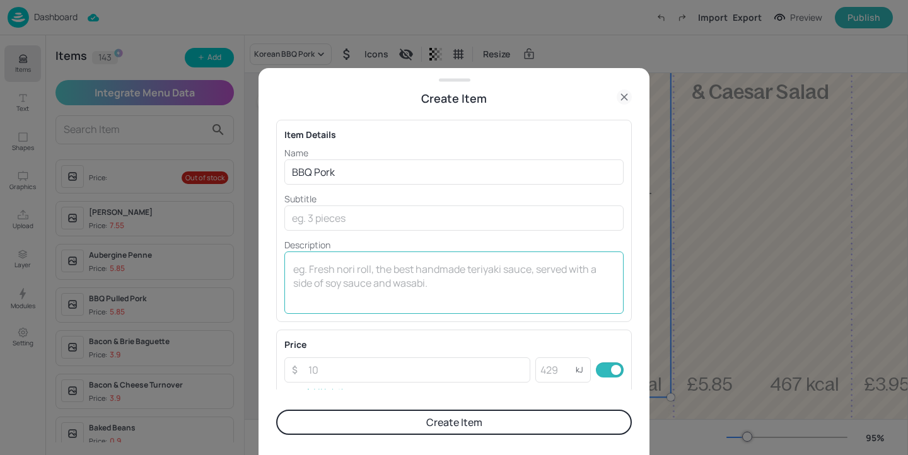
click at [341, 271] on textarea at bounding box center [453, 283] width 321 height 42
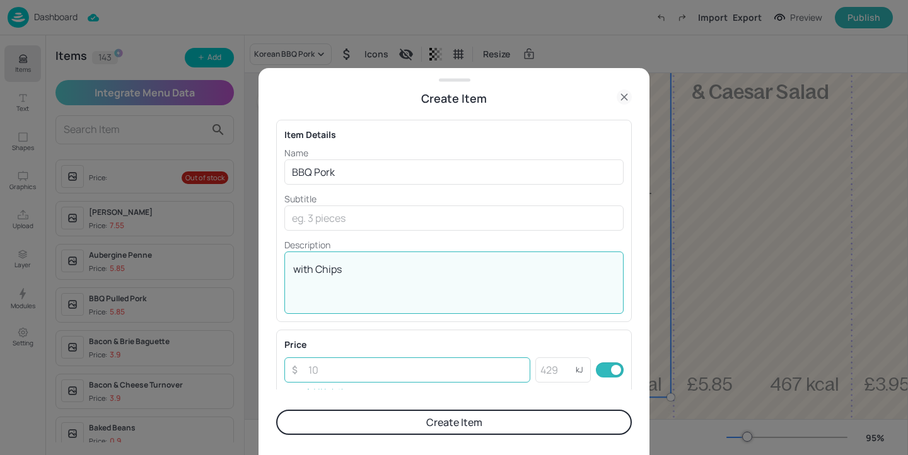
type textarea "with Chips"
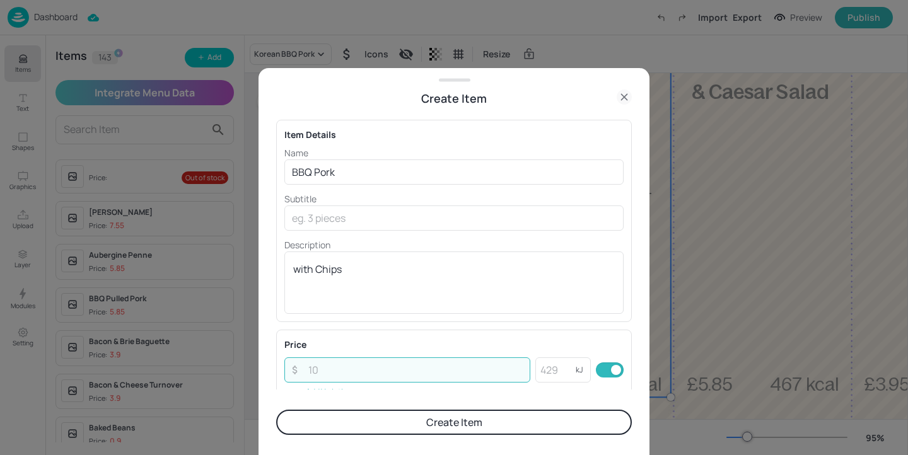
click at [357, 378] on input "number" at bounding box center [415, 369] width 229 height 25
type input "5.85"
click at [549, 369] on input "number" at bounding box center [555, 369] width 40 height 25
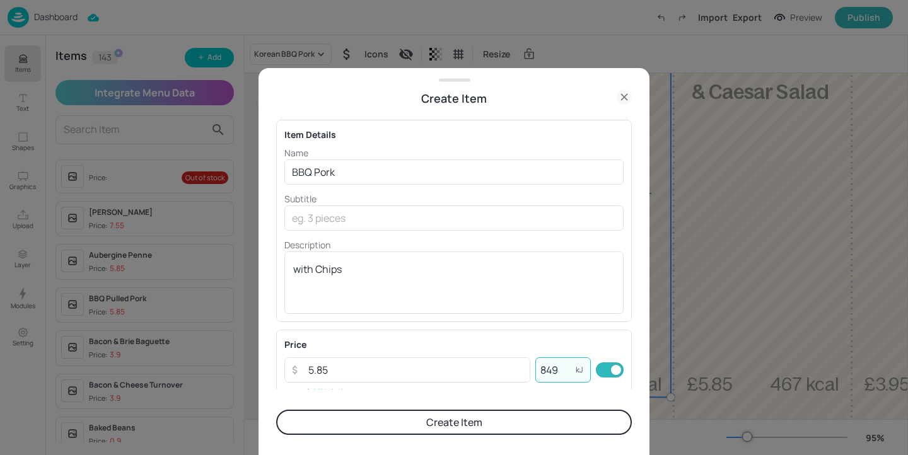
type input "849"
click at [565, 408] on form "Item Details Name BBQ Pork ​ Subtitle ​ Description with Chips x ​ Price ​ 5.85…" at bounding box center [454, 281] width 356 height 348
click at [558, 425] on button "Create Item" at bounding box center [454, 422] width 356 height 25
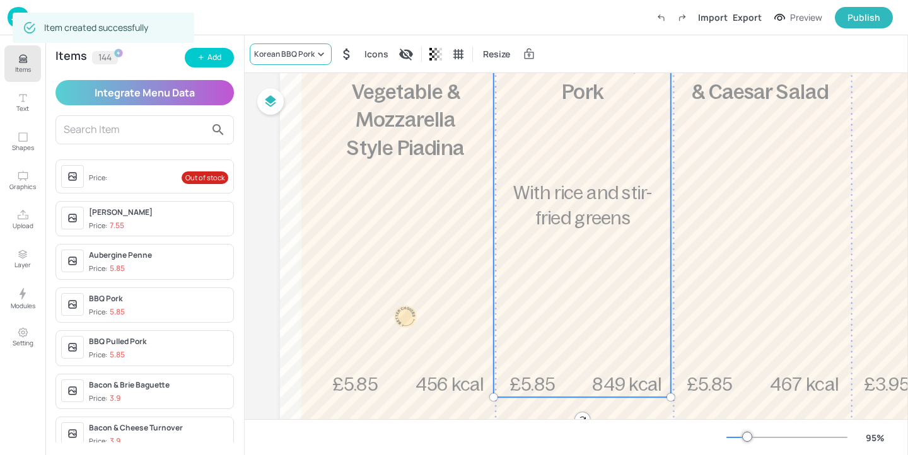
click at [291, 50] on div "Korean BBQ Pork" at bounding box center [284, 54] width 61 height 11
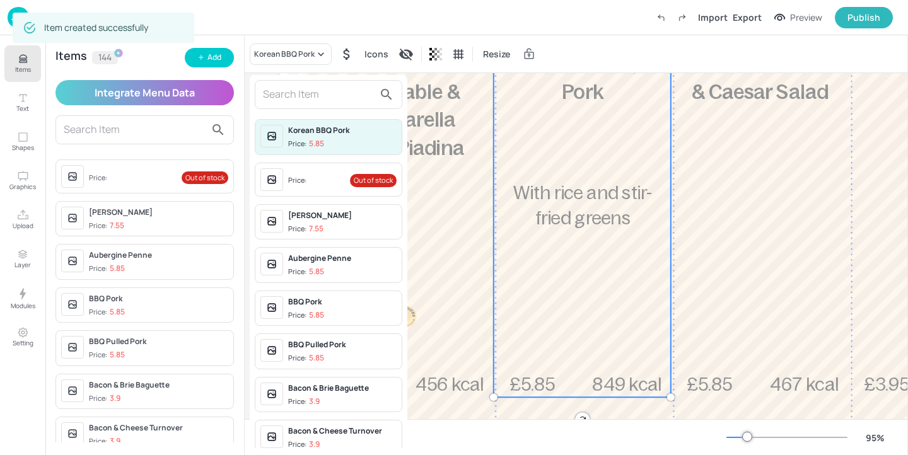
click at [310, 95] on input "text" at bounding box center [318, 94] width 111 height 20
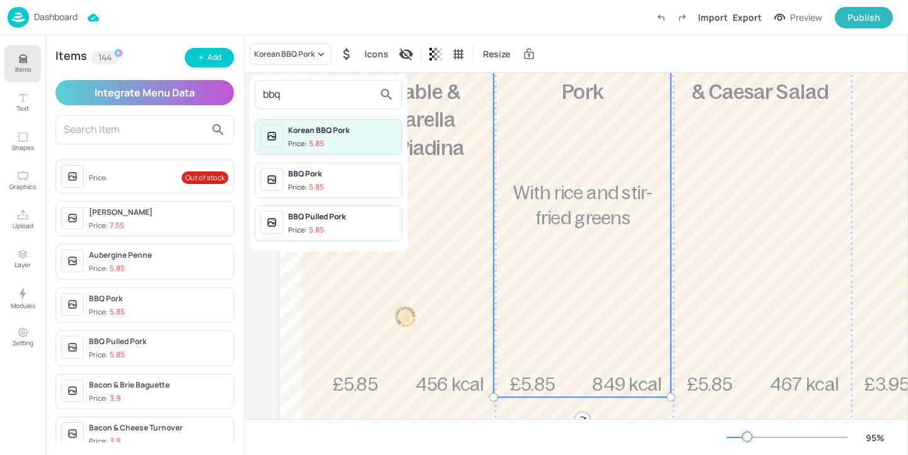
type input "bbq"
click at [319, 163] on div "BBQ Pork Price: 5.85" at bounding box center [329, 181] width 148 height 36
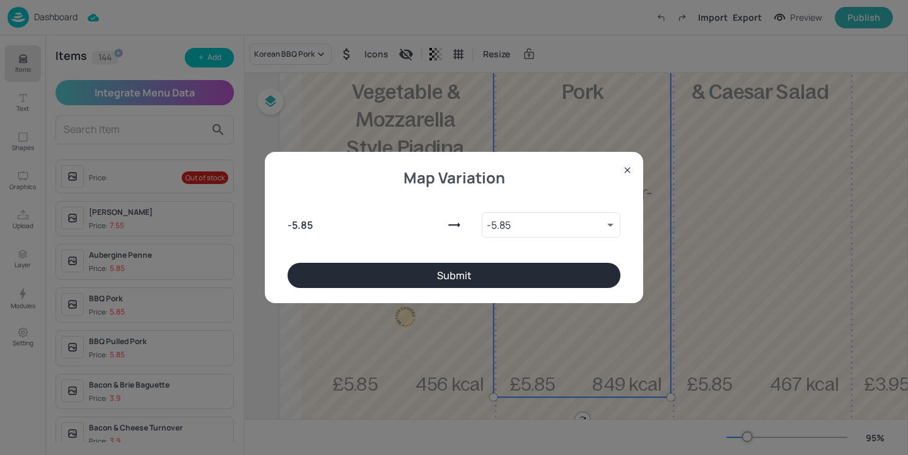
click at [504, 277] on button "Submit" at bounding box center [453, 275] width 333 height 25
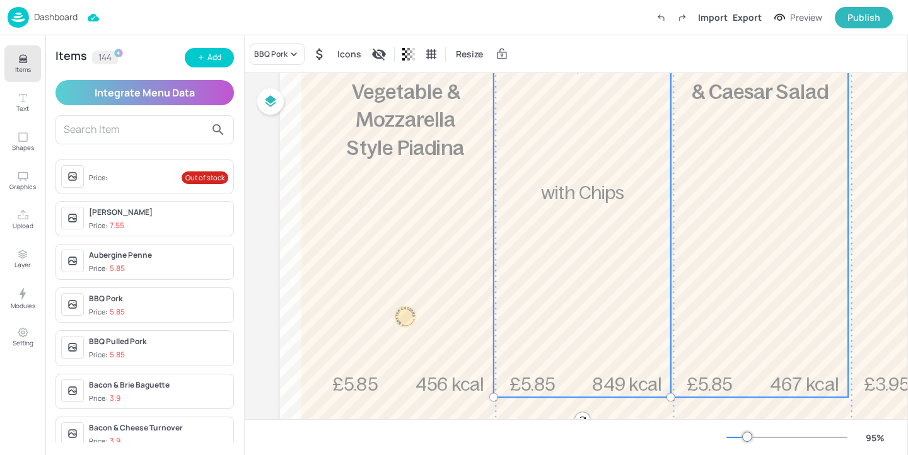
click at [724, 248] on div "£5.85 Grilled Chicken & Caesar Salad 467 kcal" at bounding box center [759, 224] width 177 height 346
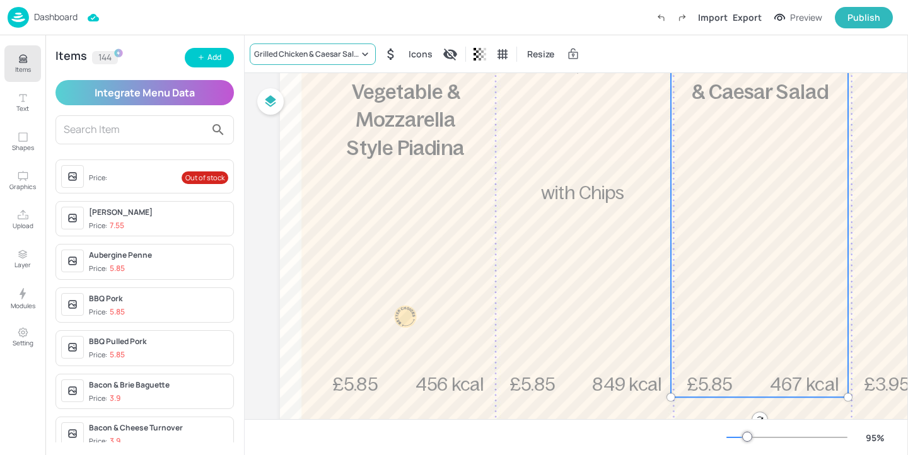
click at [301, 52] on div "Grilled Chicken & Caesar Salad" at bounding box center [306, 54] width 105 height 11
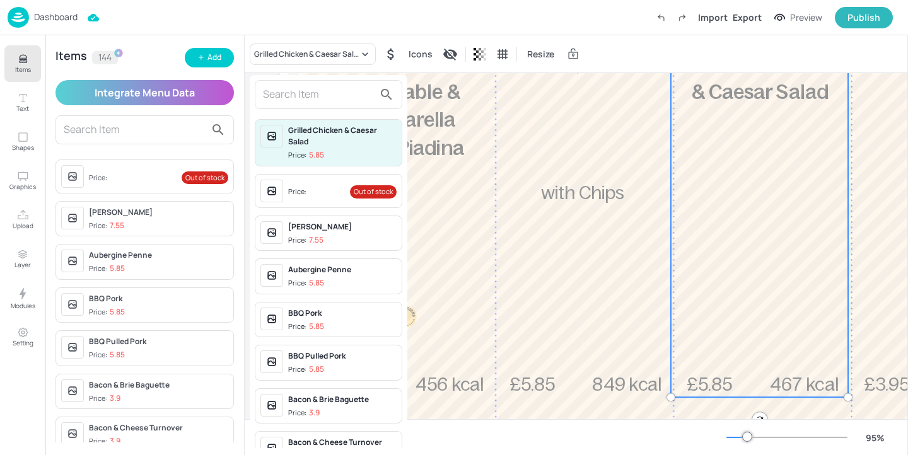
click at [316, 95] on input "text" at bounding box center [318, 94] width 111 height 20
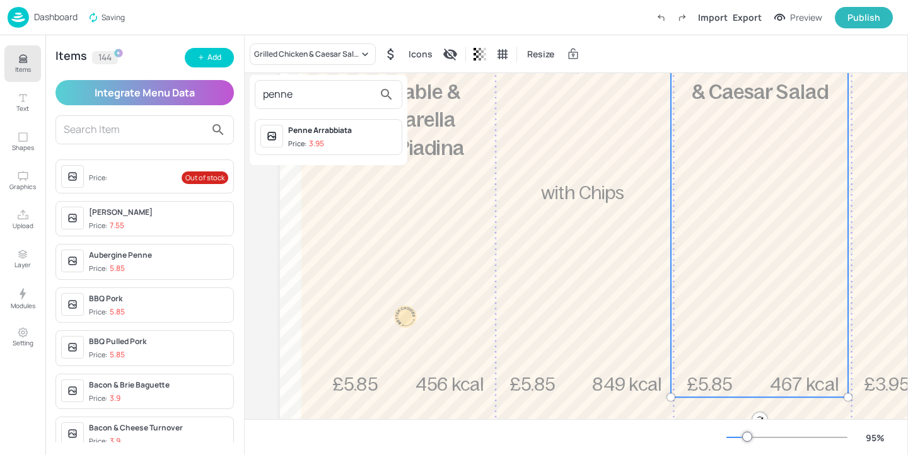
type input "penne"
click at [356, 136] on div "Penne Arrabbiata" at bounding box center [342, 130] width 108 height 11
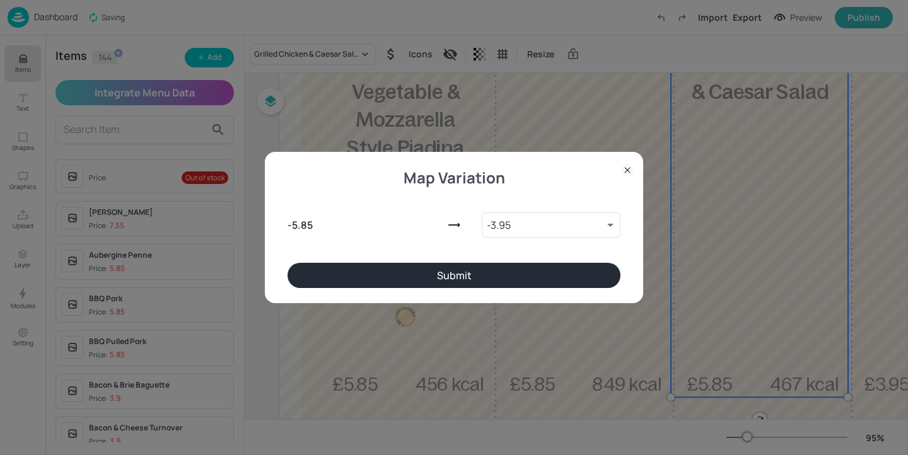
click at [491, 278] on button "Submit" at bounding box center [453, 275] width 333 height 25
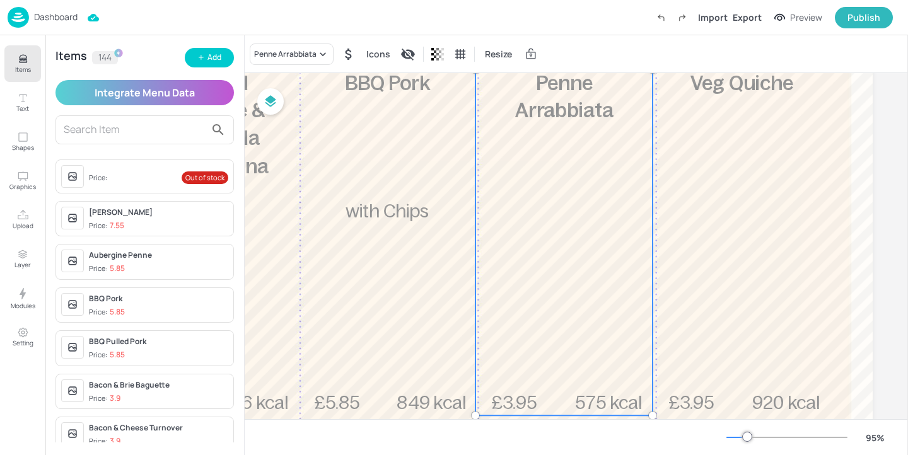
scroll to position [245, 199]
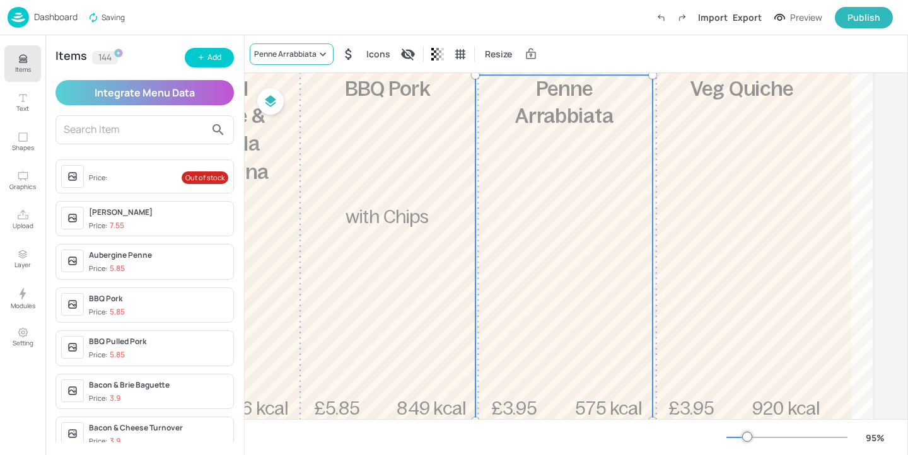
click at [307, 60] on div "Penne Arrabbiata" at bounding box center [292, 53] width 84 height 21
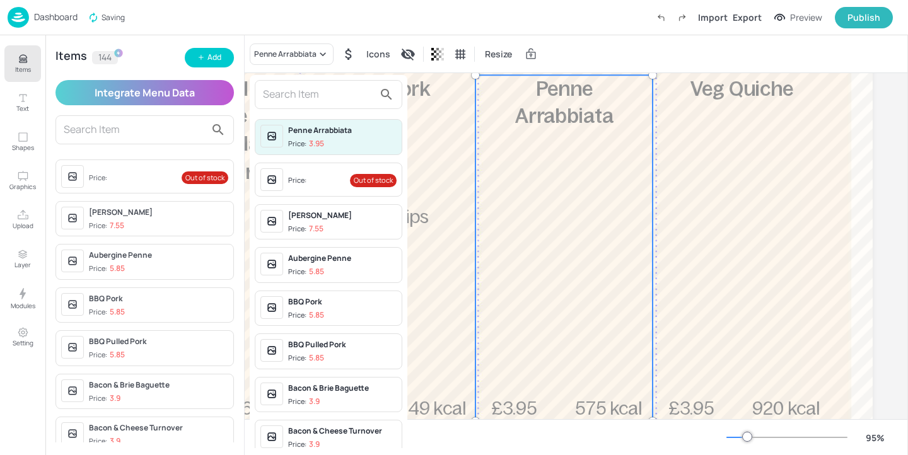
click at [309, 102] on input "text" at bounding box center [318, 94] width 111 height 20
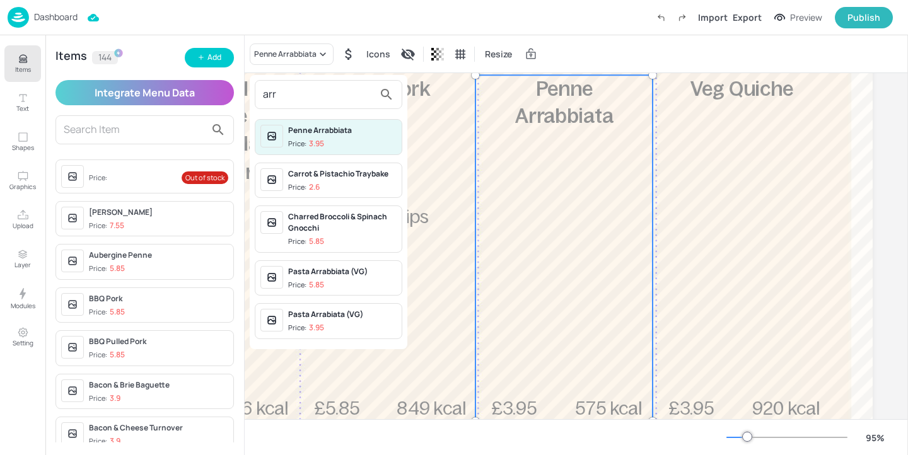
type input "arr"
click at [579, 216] on div at bounding box center [454, 227] width 908 height 455
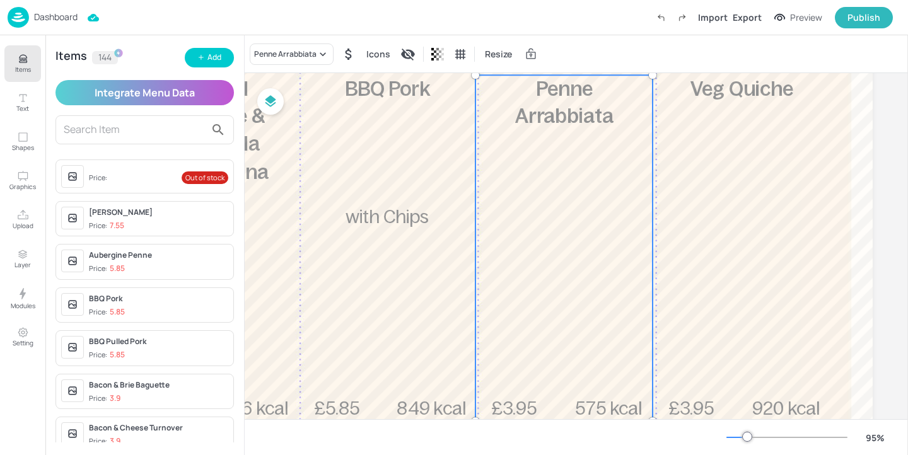
scroll to position [223, 199]
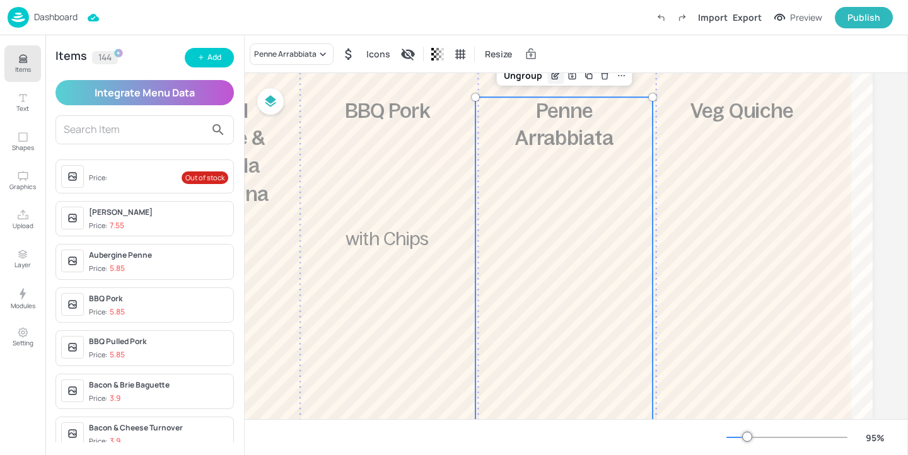
click at [552, 79] on icon "Edit Item" at bounding box center [555, 77] width 6 height 6
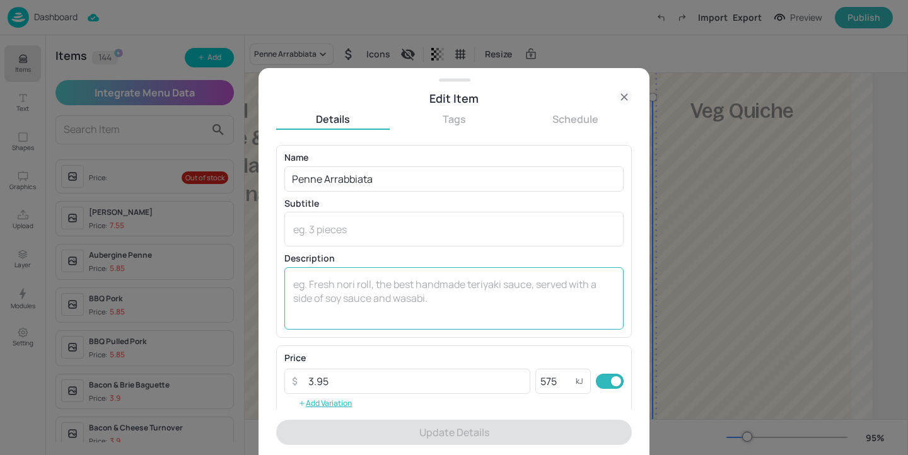
click at [342, 287] on textarea at bounding box center [453, 298] width 321 height 42
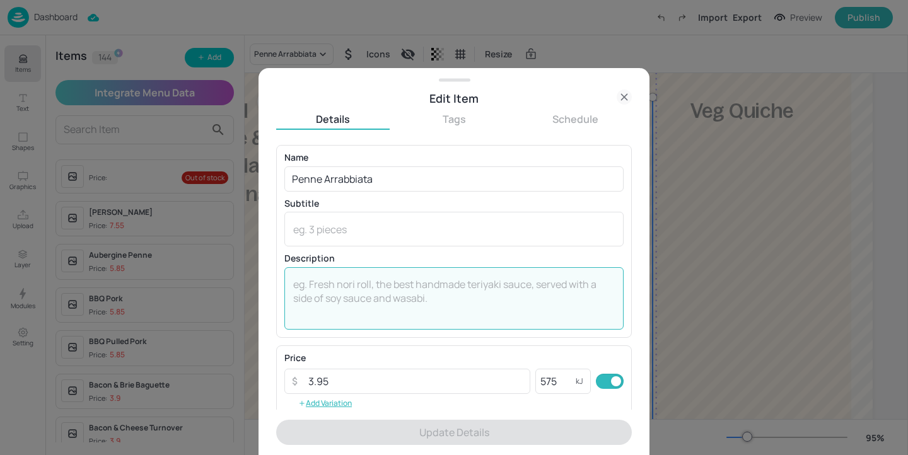
type textarea "W"
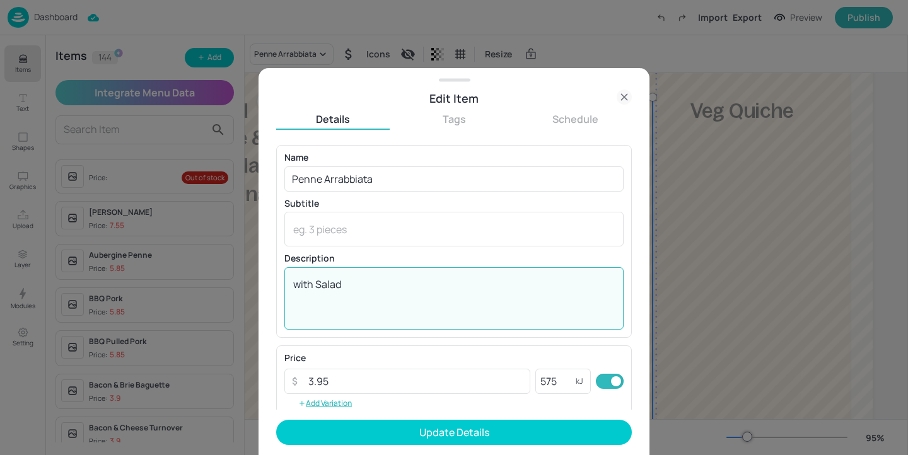
type textarea "with Salad"
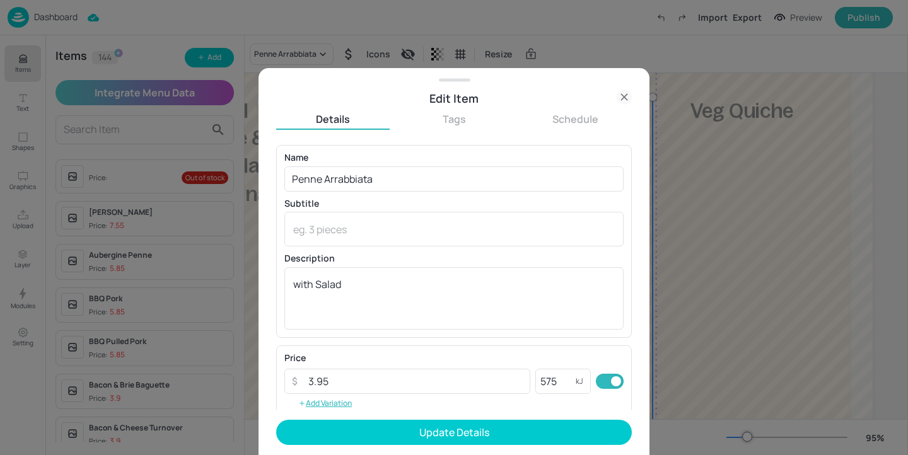
click at [381, 446] on form "Name Penne Arrabbiata ​ Subtitle x ​ Description with Salad x ​ Price ​ 3.95 ​ …" at bounding box center [454, 300] width 356 height 310
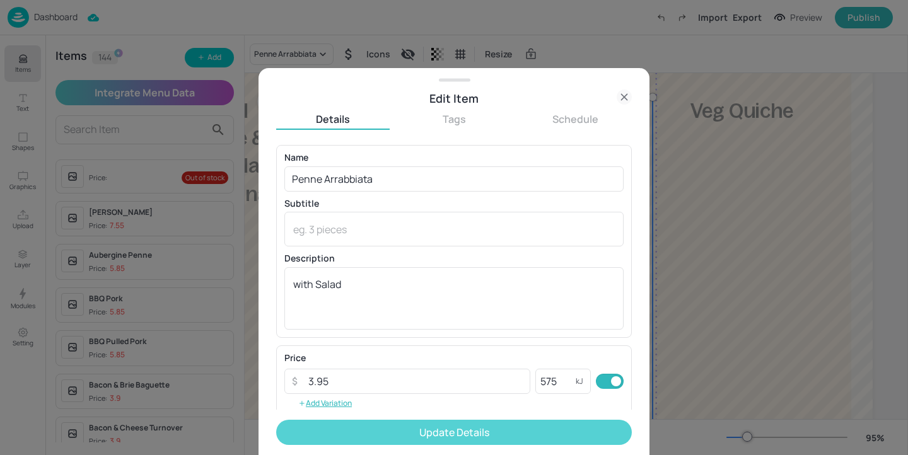
click at [382, 440] on button "Update Details" at bounding box center [454, 432] width 356 height 25
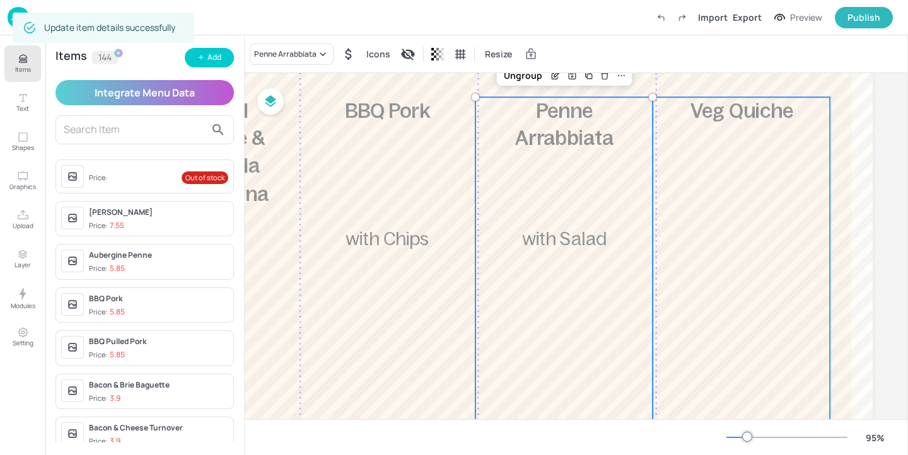
click at [739, 202] on div "£3.95 Veg Quiche 920 kcal" at bounding box center [740, 270] width 177 height 346
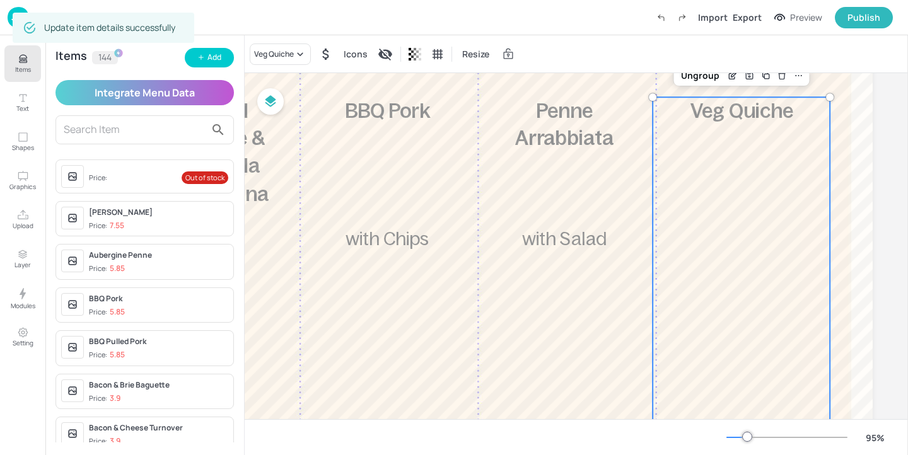
click at [273, 42] on div "Veg Quiche Icons Resize" at bounding box center [576, 53] width 663 height 37
click at [273, 51] on div "Veg Quiche" at bounding box center [274, 54] width 40 height 11
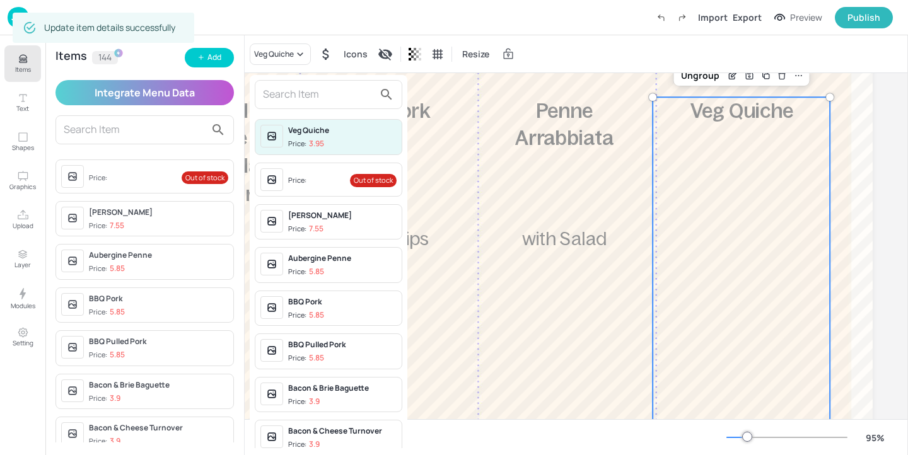
click at [294, 107] on div at bounding box center [329, 94] width 148 height 29
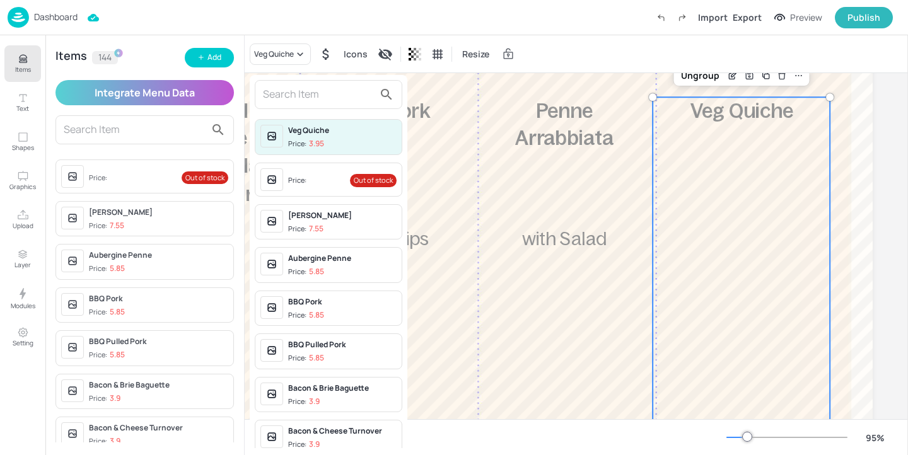
click at [295, 94] on input "text" at bounding box center [318, 94] width 111 height 20
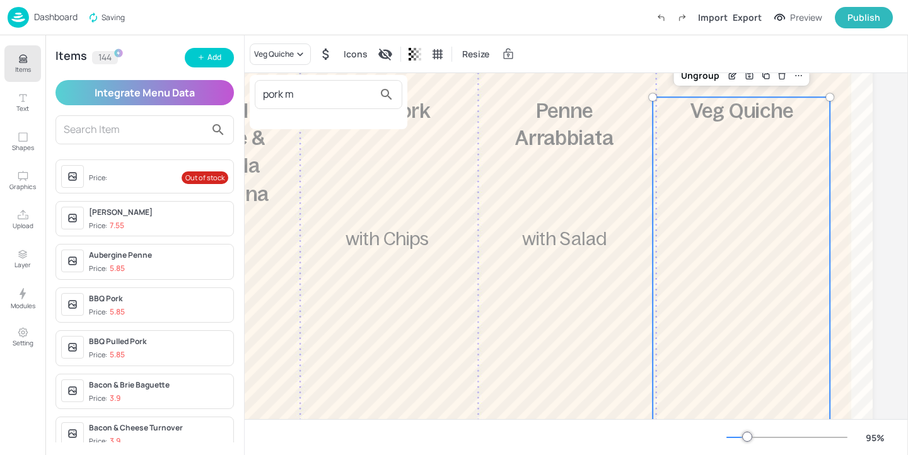
type input "pork m"
click at [216, 50] on div at bounding box center [454, 227] width 908 height 455
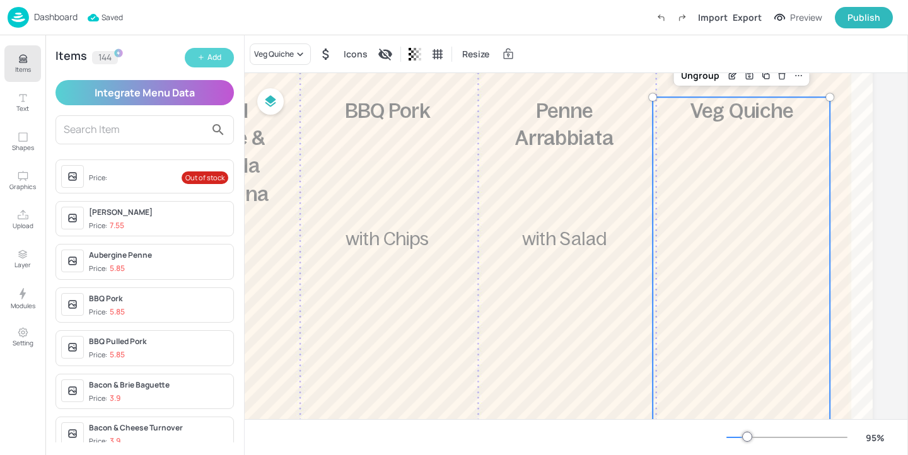
click at [221, 65] on button "Add" at bounding box center [209, 58] width 49 height 20
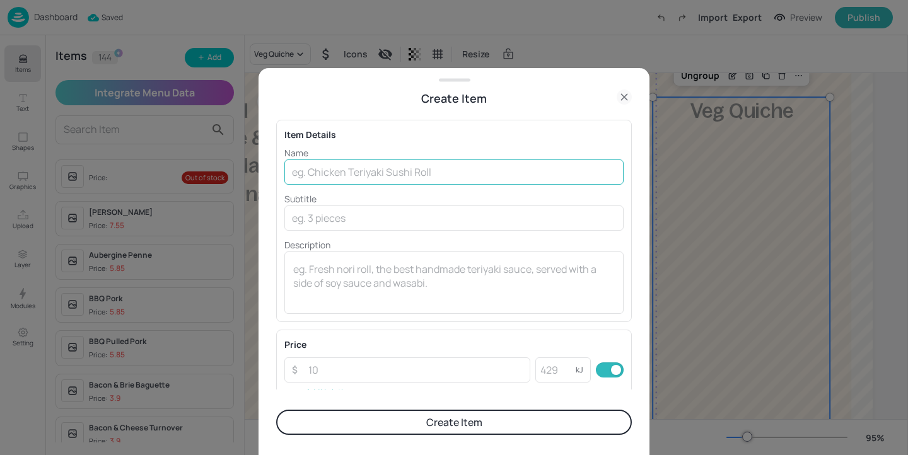
click at [352, 183] on input "text" at bounding box center [453, 171] width 339 height 25
type input "p"
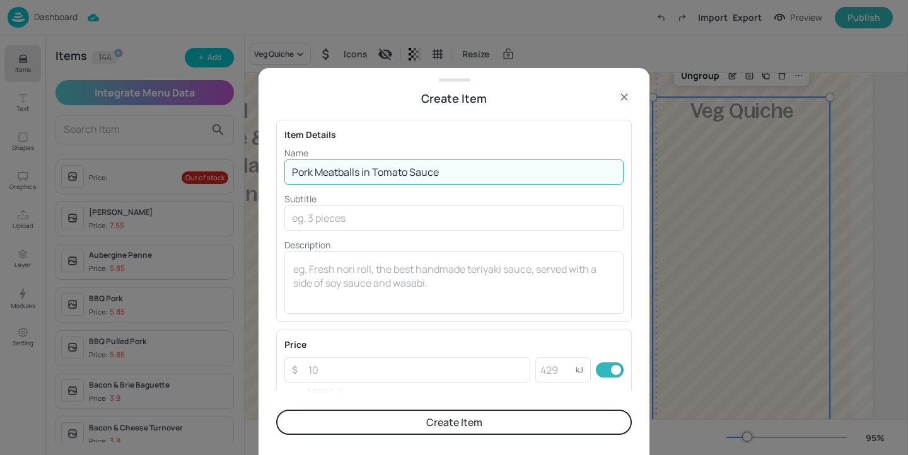
drag, startPoint x: 455, startPoint y: 173, endPoint x: 361, endPoint y: 168, distance: 94.0
click at [361, 168] on input "Pork Meatballs in Tomato Sauce" at bounding box center [453, 171] width 339 height 25
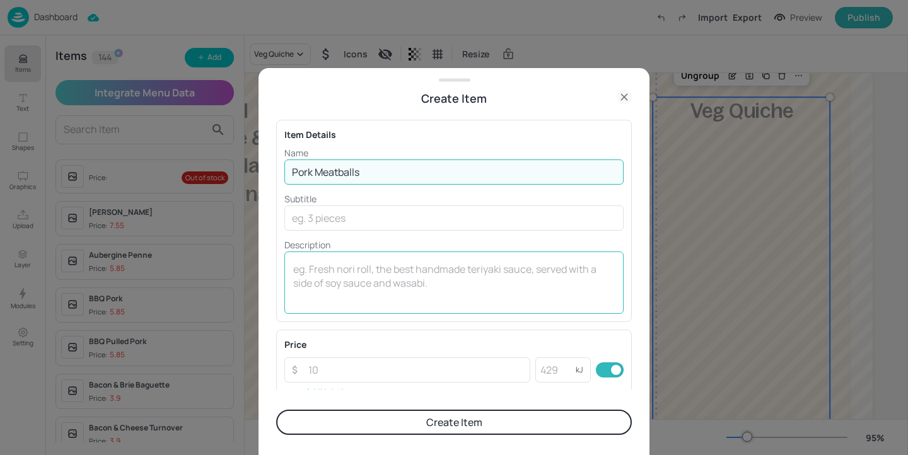
type input "Pork Meatballs"
click at [379, 276] on textarea at bounding box center [453, 283] width 321 height 42
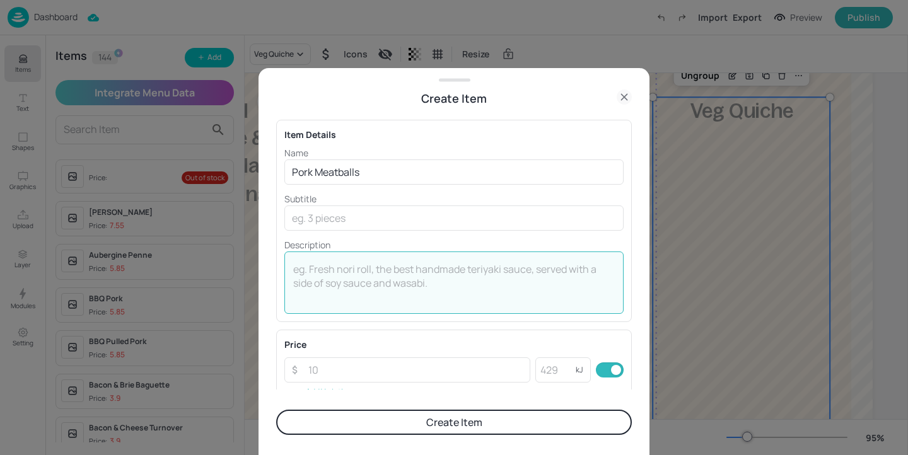
paste textarea "in Tomato Sauce"
drag, startPoint x: 306, startPoint y: 267, endPoint x: 417, endPoint y: 267, distance: 110.9
click at [417, 267] on textarea "in Tomato Sauce" at bounding box center [453, 283] width 321 height 42
type textarea "in Onion Gravy"
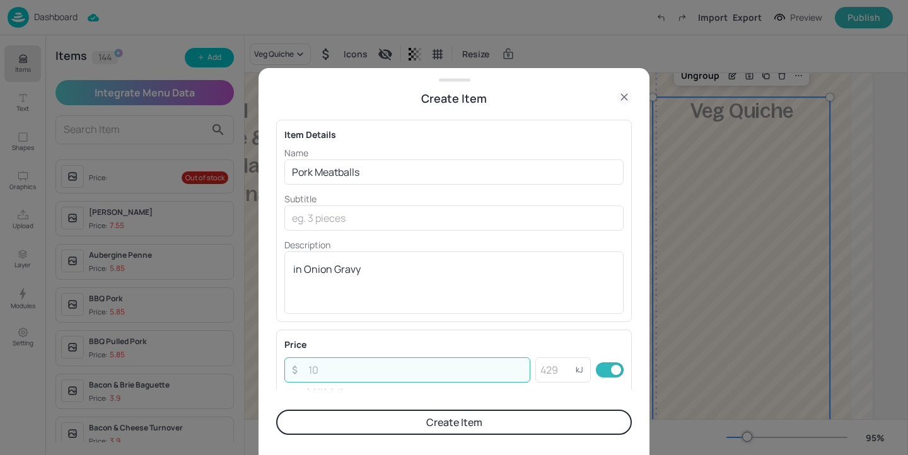
click at [434, 375] on input "number" at bounding box center [415, 369] width 229 height 25
type input "5.85"
click at [558, 377] on input "number" at bounding box center [555, 369] width 40 height 25
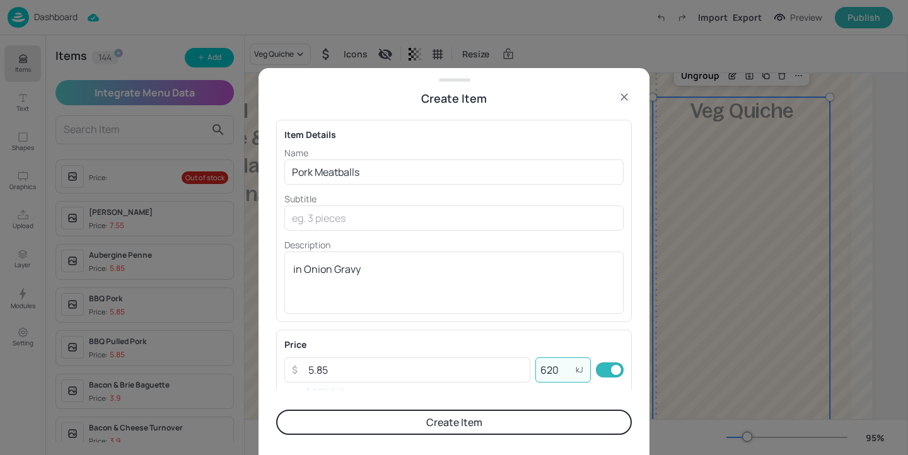
type input "620"
click at [540, 427] on button "Create Item" at bounding box center [454, 422] width 356 height 25
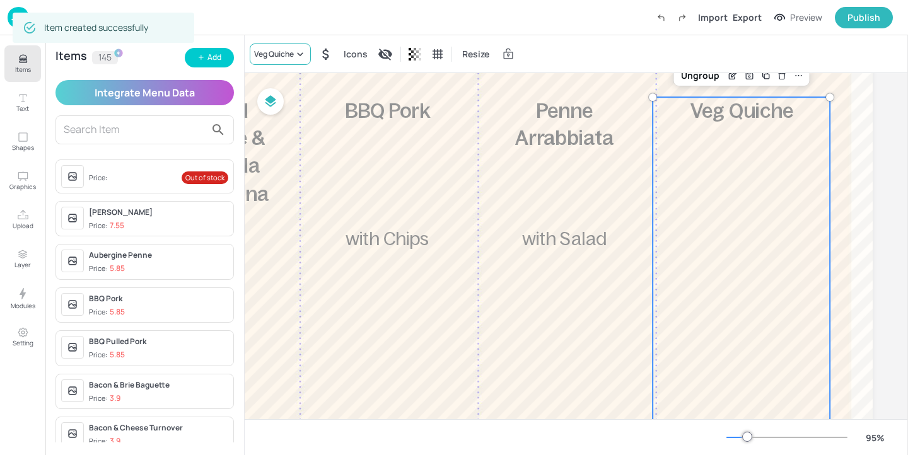
click at [282, 55] on div "Veg Quiche" at bounding box center [274, 54] width 40 height 11
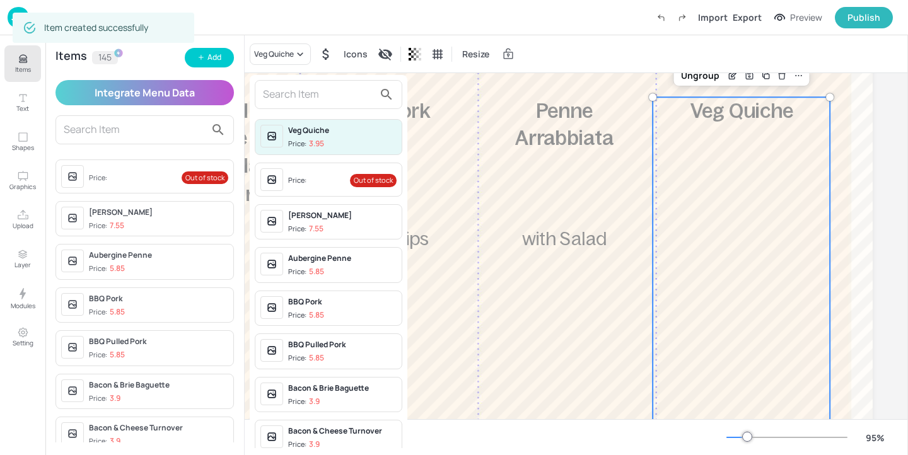
click at [606, 218] on div at bounding box center [454, 227] width 908 height 455
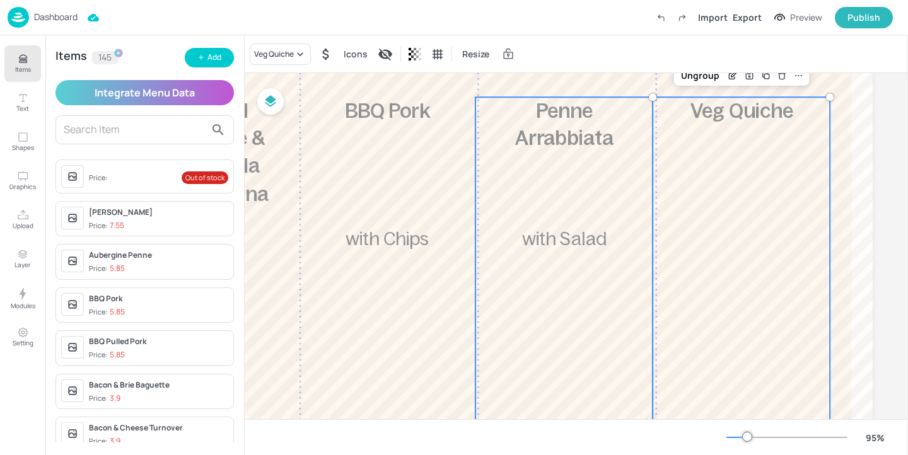
click at [584, 218] on div "£3.95 Penne Arrabbiata with Salad 575 kcal" at bounding box center [563, 270] width 177 height 346
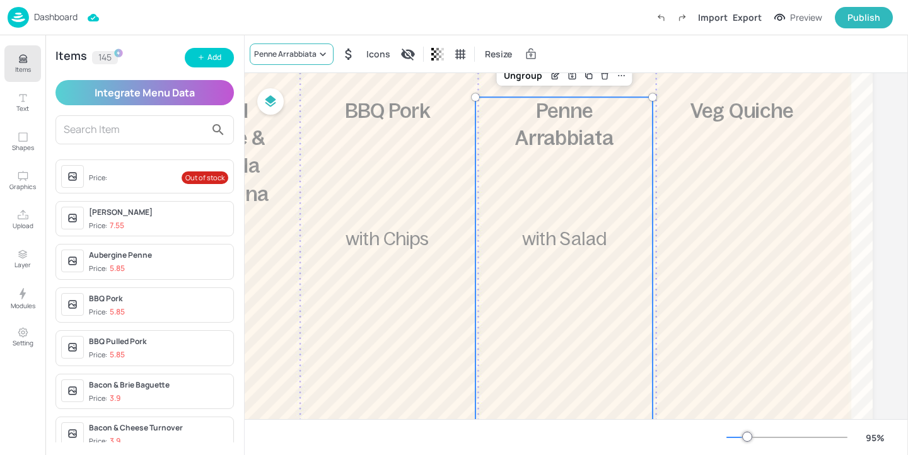
click at [297, 54] on div "Penne Arrabbiata" at bounding box center [285, 54] width 62 height 11
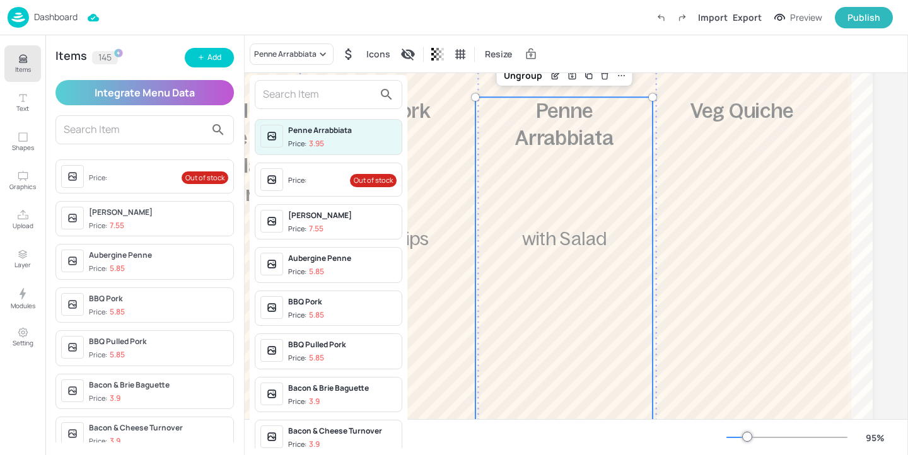
click at [297, 94] on input "text" at bounding box center [318, 94] width 111 height 20
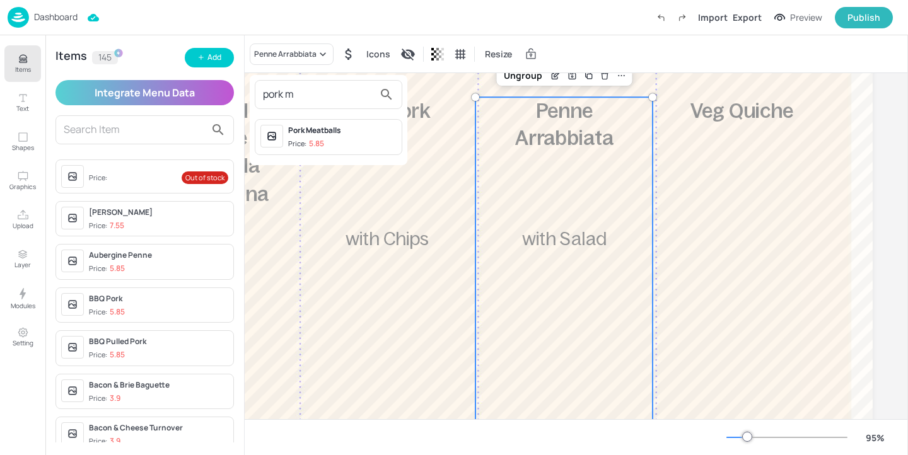
type input "pork m"
click at [323, 132] on div "Pork Meatballs" at bounding box center [342, 130] width 108 height 11
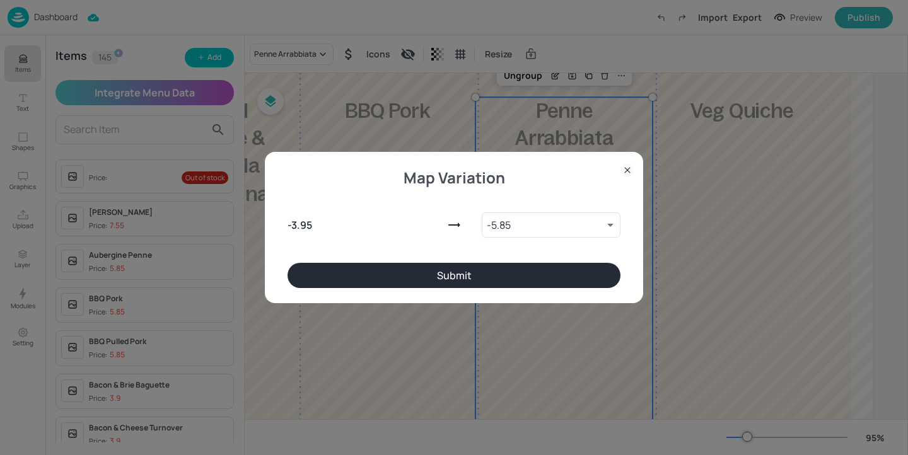
click at [490, 275] on button "Submit" at bounding box center [453, 275] width 333 height 25
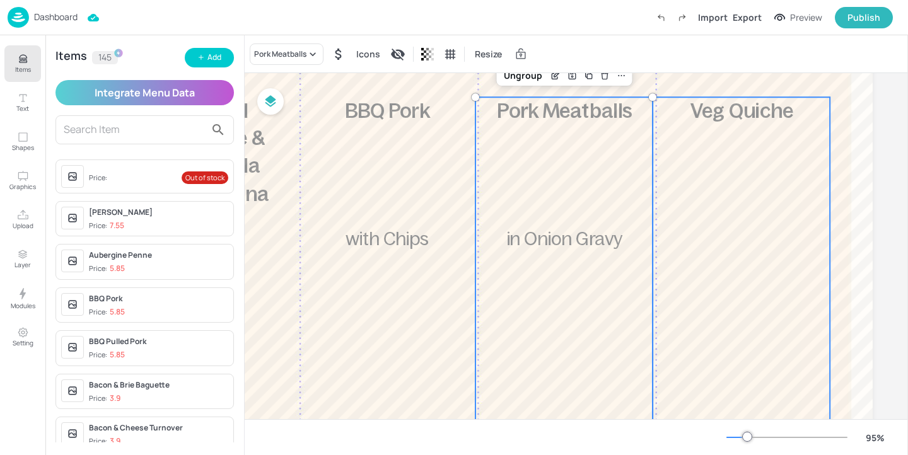
click at [690, 243] on div "£3.95 Veg Quiche 920 kcal" at bounding box center [740, 270] width 177 height 346
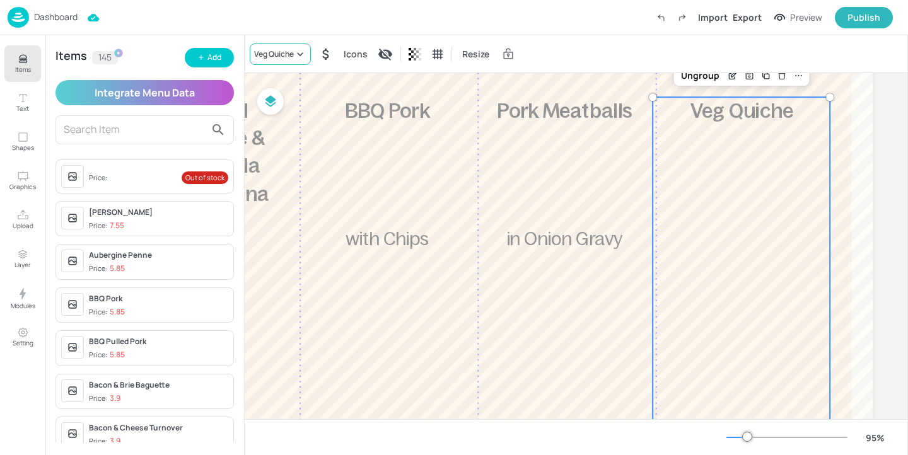
click at [280, 53] on div "Veg Quiche" at bounding box center [274, 54] width 40 height 11
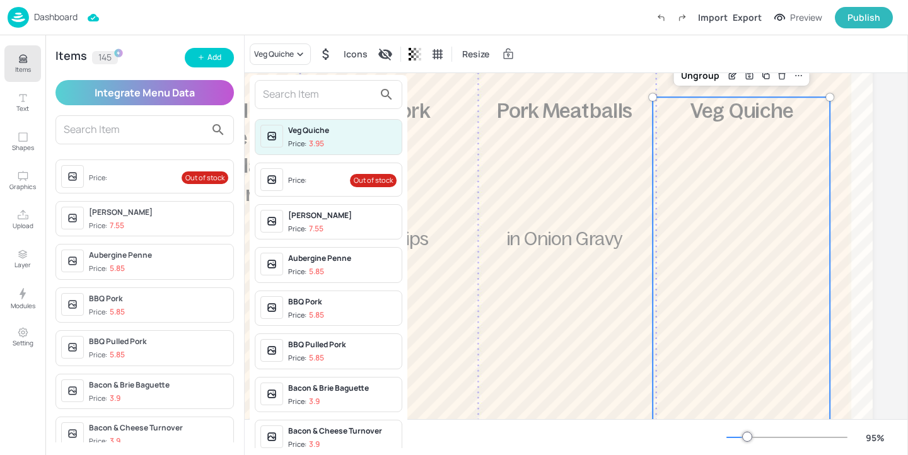
click at [299, 87] on input "text" at bounding box center [318, 94] width 111 height 20
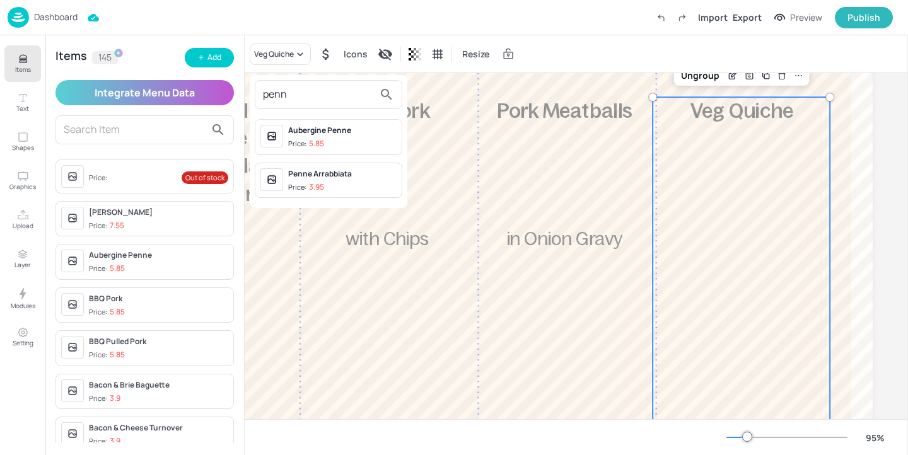
type input "penn"
click at [344, 178] on div "Penne Arrabbiata" at bounding box center [342, 173] width 108 height 11
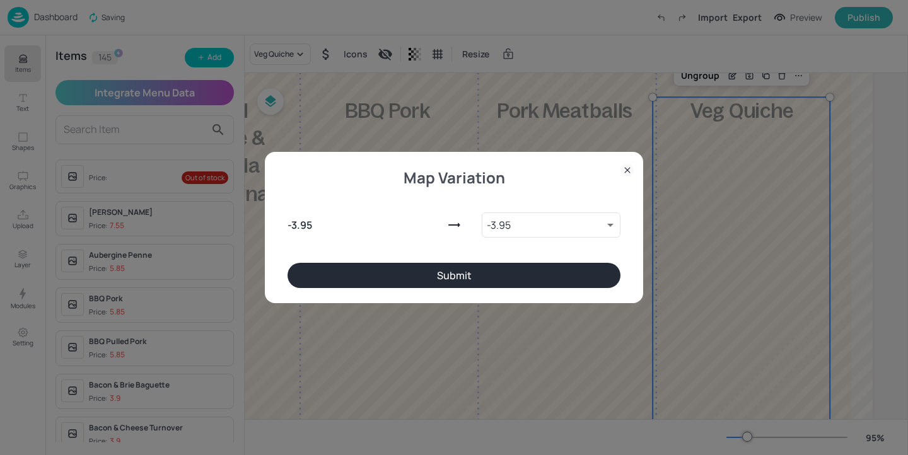
click at [525, 289] on div "Map Variation - 3.95 - 3.95 9333717 ​ Submit" at bounding box center [454, 227] width 378 height 151
click at [525, 286] on button "Submit" at bounding box center [453, 275] width 333 height 25
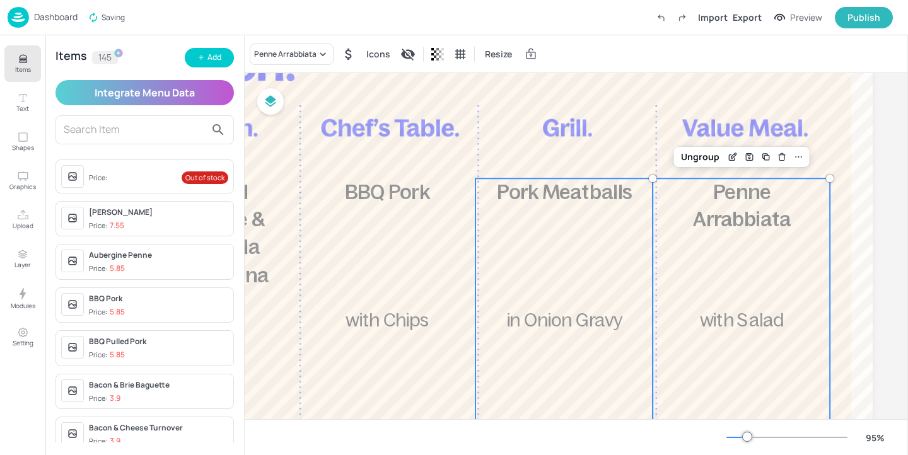
scroll to position [0, 199]
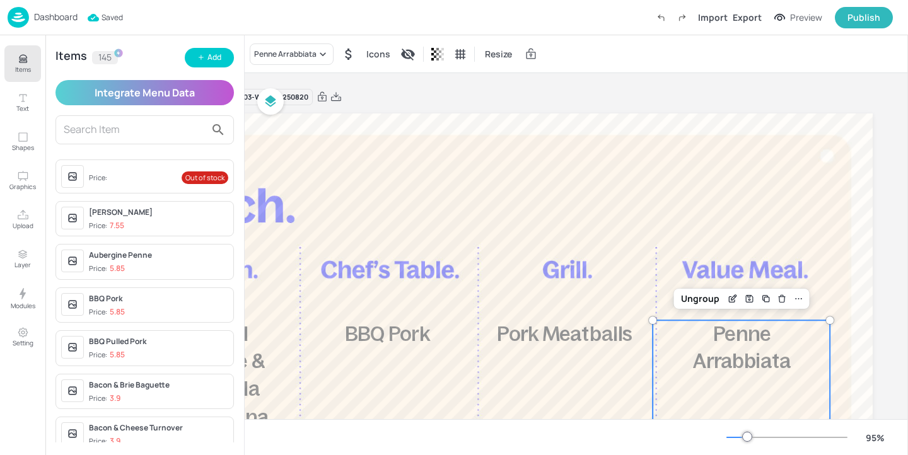
click at [10, 69] on button "Items" at bounding box center [22, 63] width 37 height 37
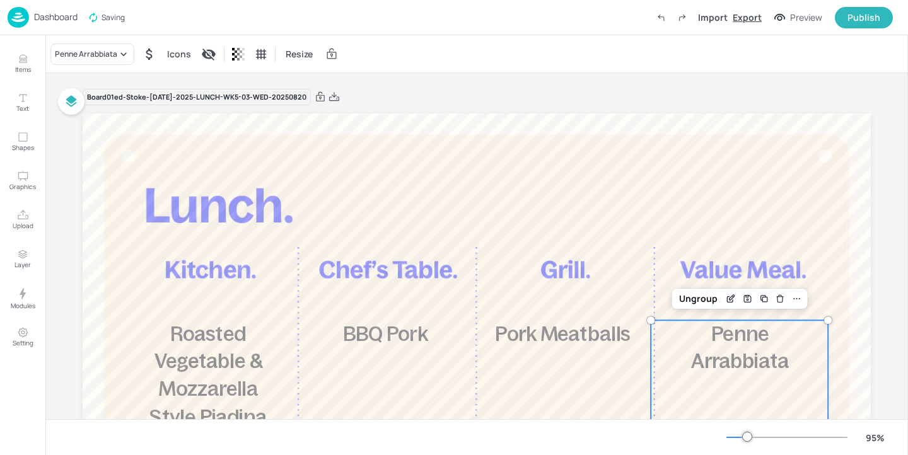
click at [750, 12] on div "Export" at bounding box center [746, 17] width 29 height 13
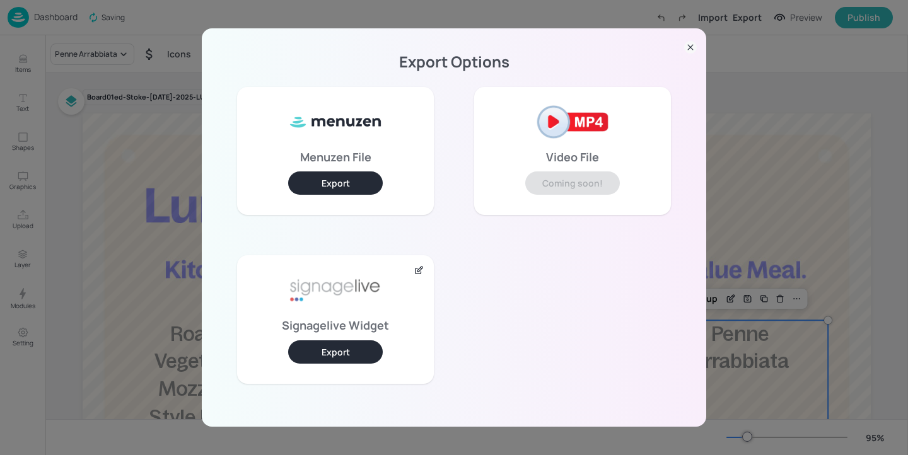
click at [325, 352] on button "Export" at bounding box center [335, 351] width 95 height 23
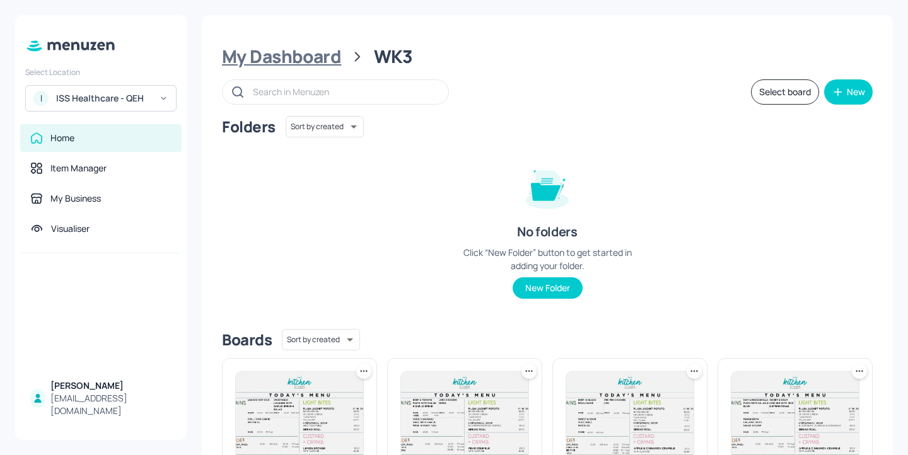
click at [313, 62] on div "My Dashboard" at bounding box center [281, 56] width 119 height 23
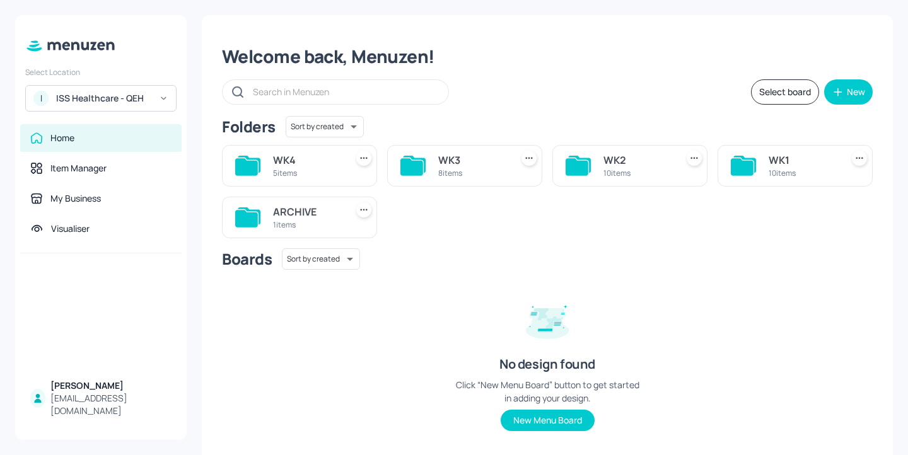
click at [127, 108] on div "I ISS Healthcare - QEH" at bounding box center [100, 98] width 151 height 26
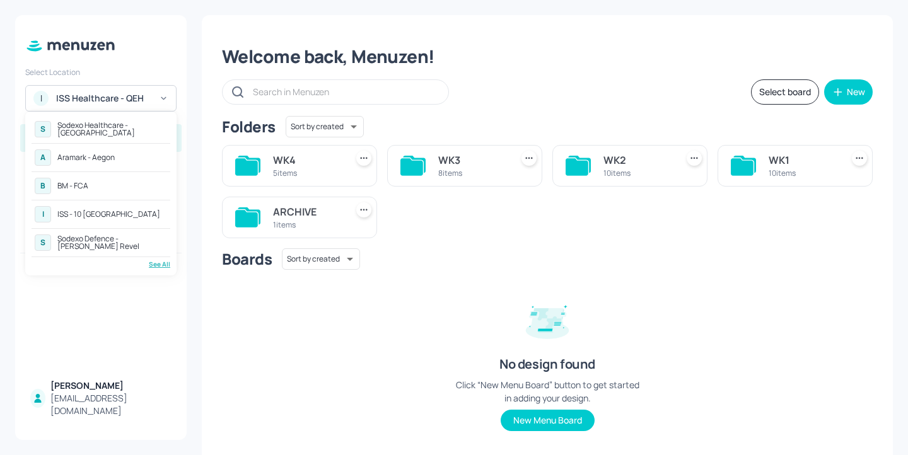
click at [161, 263] on div "See All" at bounding box center [101, 264] width 139 height 9
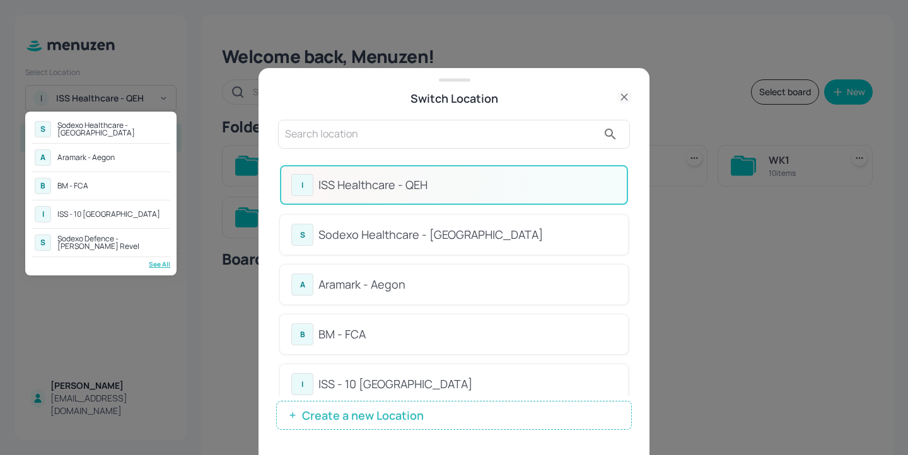
click at [630, 169] on div at bounding box center [454, 227] width 908 height 455
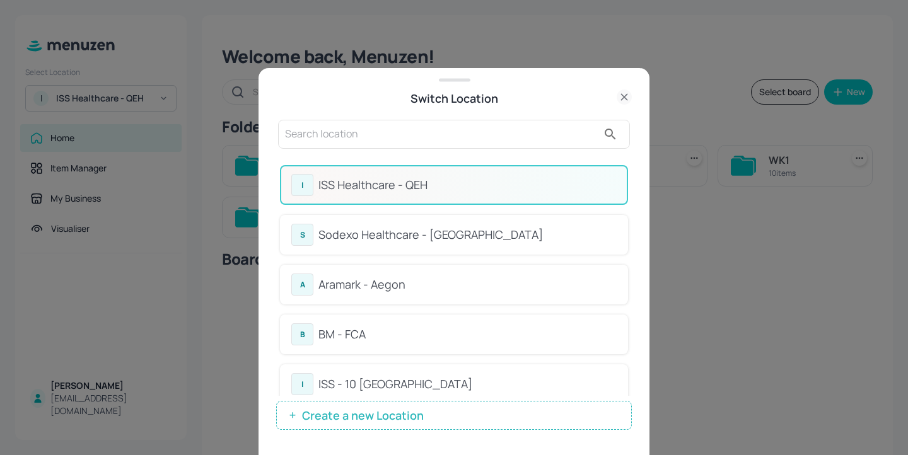
drag, startPoint x: 630, startPoint y: 169, endPoint x: 629, endPoint y: 195, distance: 26.5
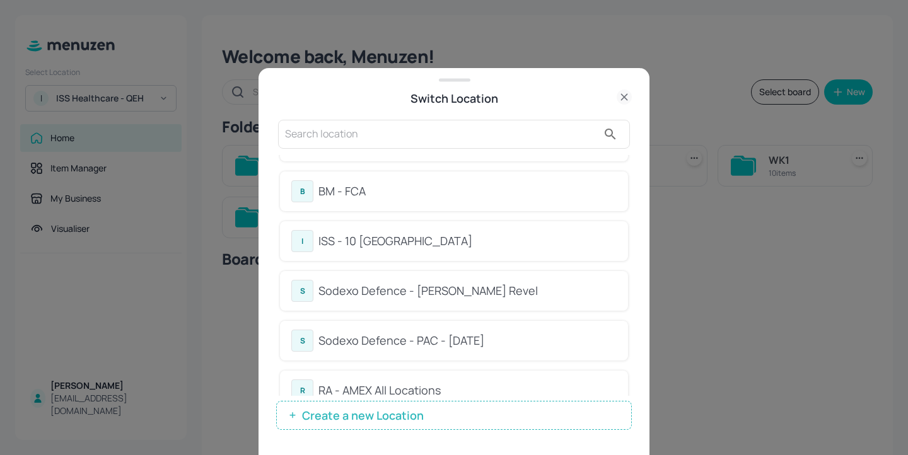
scroll to position [134, 0]
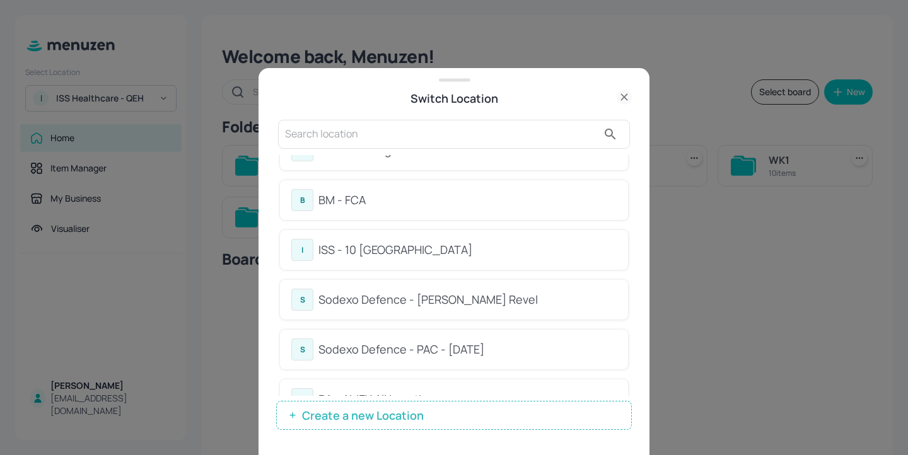
click at [423, 256] on div "ISS - 10 [GEOGRAPHIC_DATA]" at bounding box center [467, 249] width 298 height 17
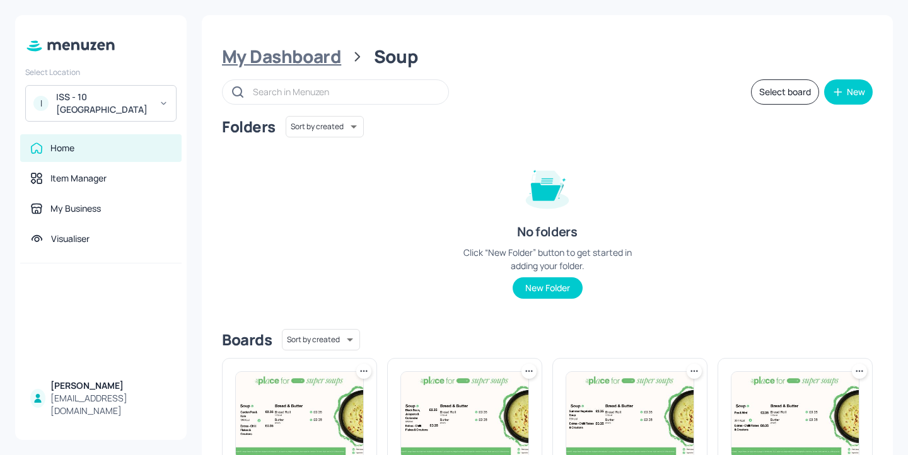
click at [318, 66] on div "My Dashboard" at bounding box center [281, 56] width 119 height 23
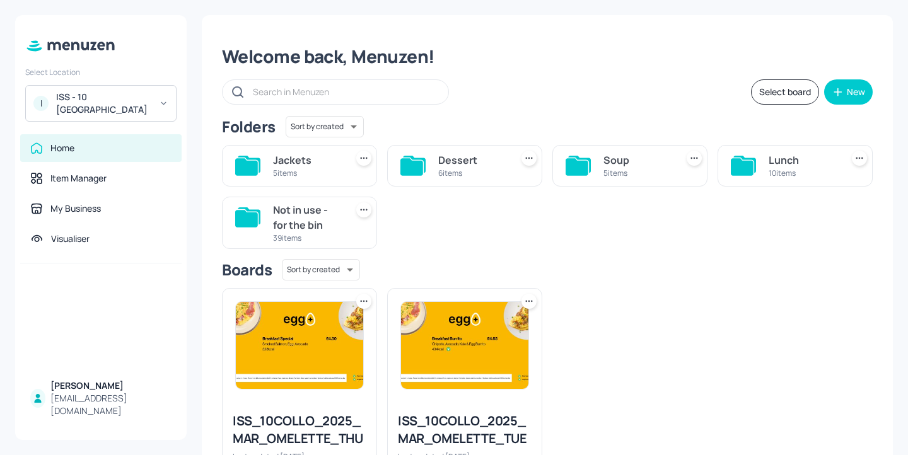
scroll to position [16, 0]
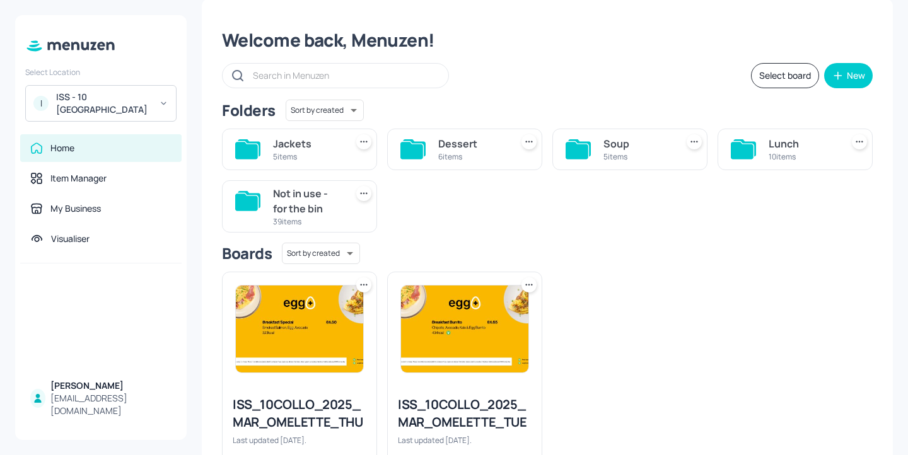
click at [787, 144] on div "Lunch" at bounding box center [802, 143] width 68 height 15
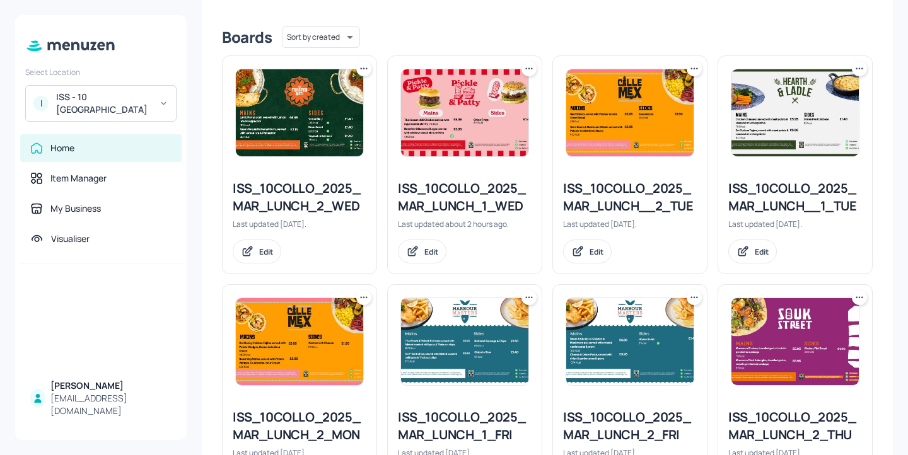
scroll to position [301, 0]
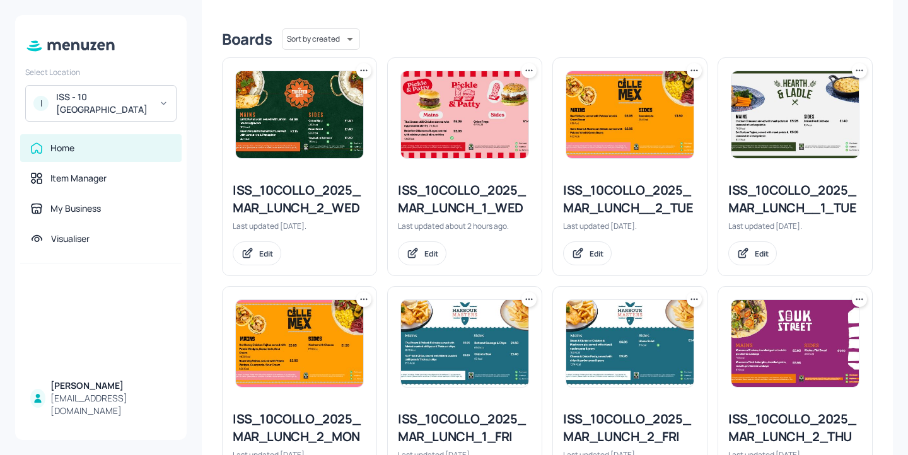
click at [410, 189] on div "ISS_10COLLO_2025_MAR_LUNCH_1_WED" at bounding box center [465, 199] width 134 height 35
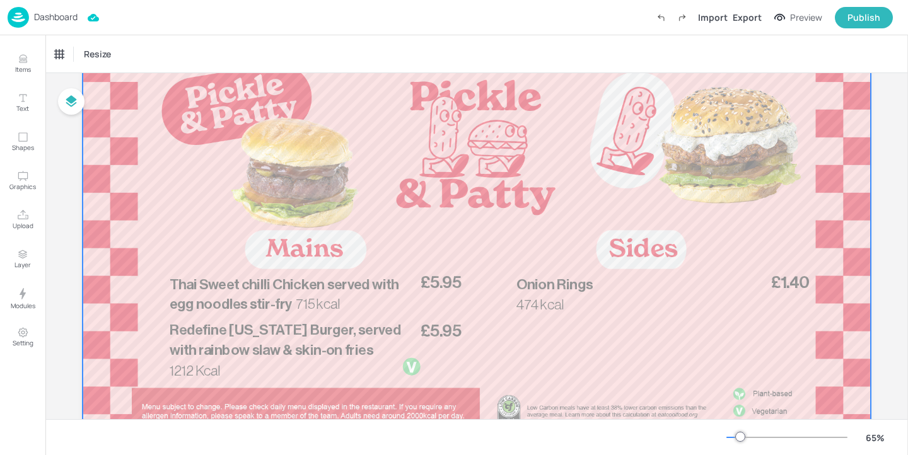
scroll to position [103, 0]
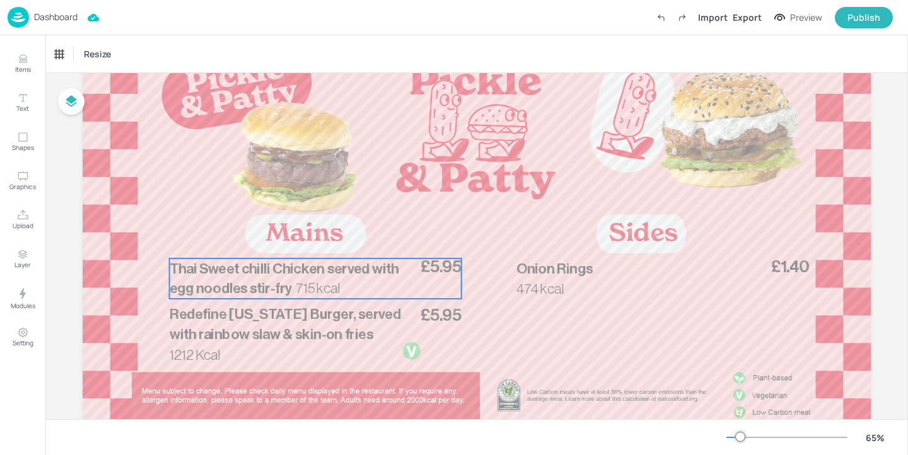
click at [356, 286] on p "Thai Sweet chilli Chicken served with egg noodles stir-fry" at bounding box center [291, 278] width 242 height 40
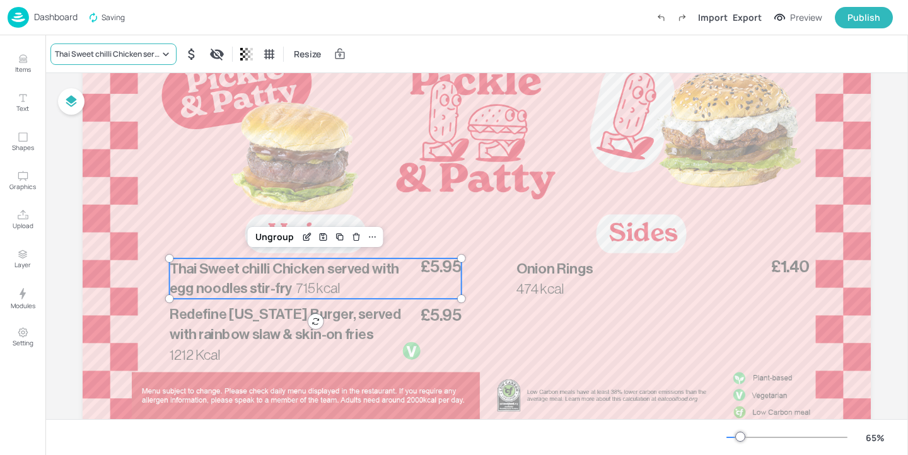
click at [123, 49] on div "Thai Sweet chilli Chicken served with egg noodles stir-fry" at bounding box center [107, 54] width 105 height 11
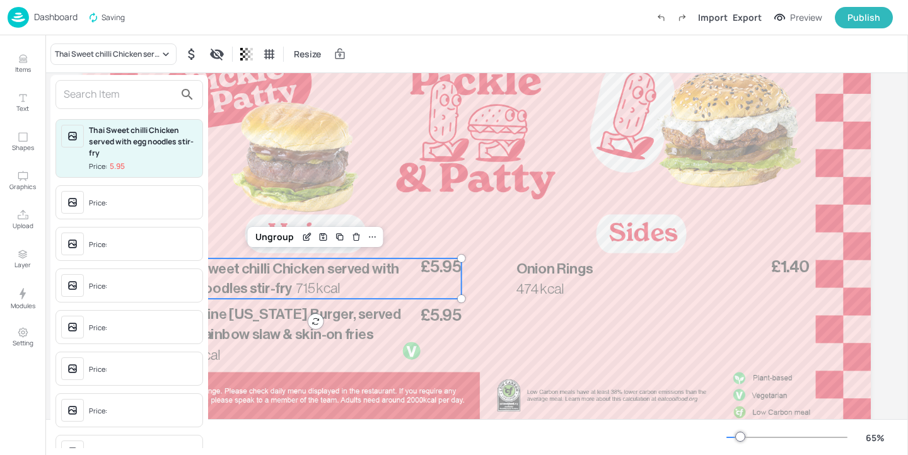
click at [129, 84] on div at bounding box center [129, 94] width 148 height 29
click at [129, 84] on input "text" at bounding box center [119, 94] width 111 height 20
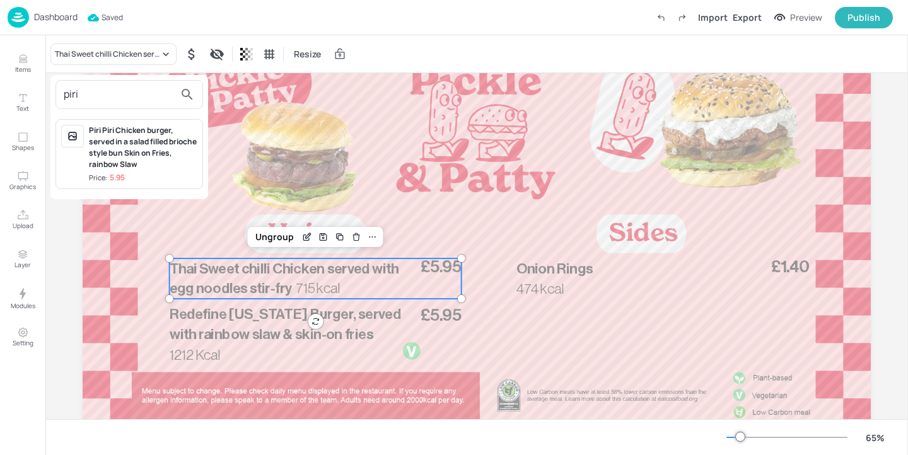
type input "piri"
click at [171, 147] on div "Piri Piri Chicken burger, served in a salad filled brioche style bun Skin on Fr…" at bounding box center [143, 147] width 108 height 45
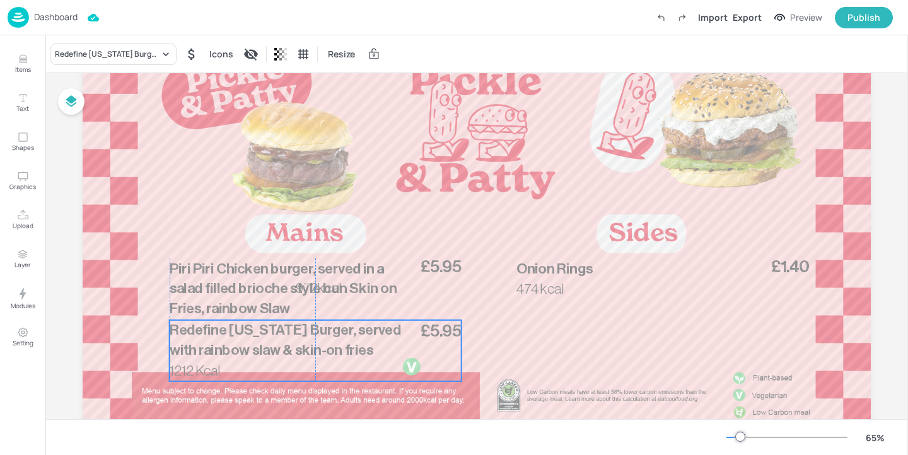
drag, startPoint x: 264, startPoint y: 328, endPoint x: 265, endPoint y: 344, distance: 15.8
click at [265, 344] on span "Redefine Oklahoma Burger, served with rainbow slaw & skin-on fries" at bounding box center [285, 340] width 231 height 35
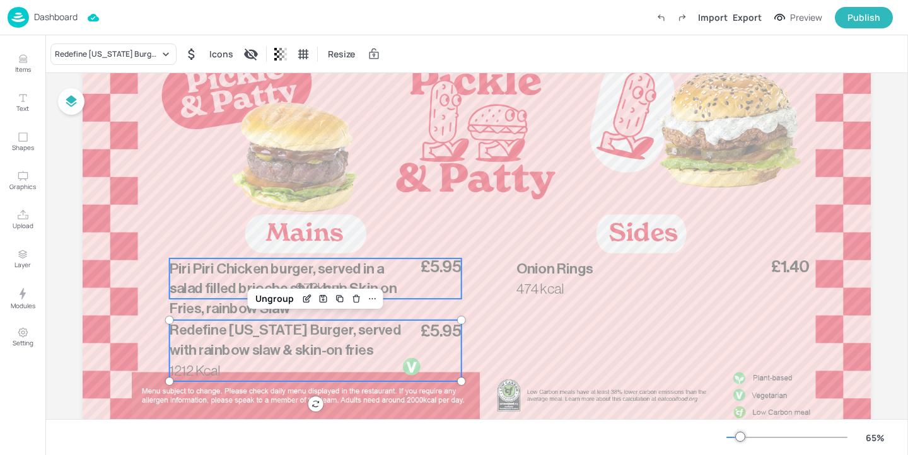
click at [219, 282] on span "Piri Piri Chicken burger, served in a salad filled brioche style bun Skin on Fr…" at bounding box center [284, 289] width 228 height 55
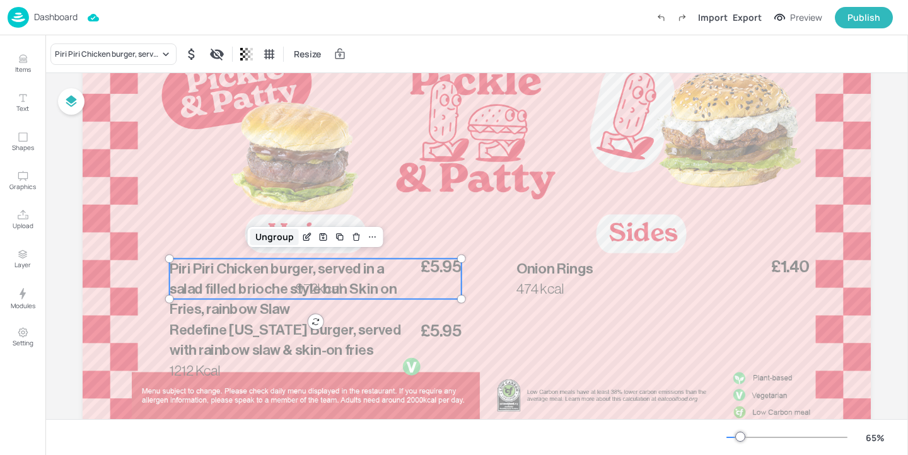
click at [286, 236] on div "Ungroup" at bounding box center [274, 237] width 49 height 16
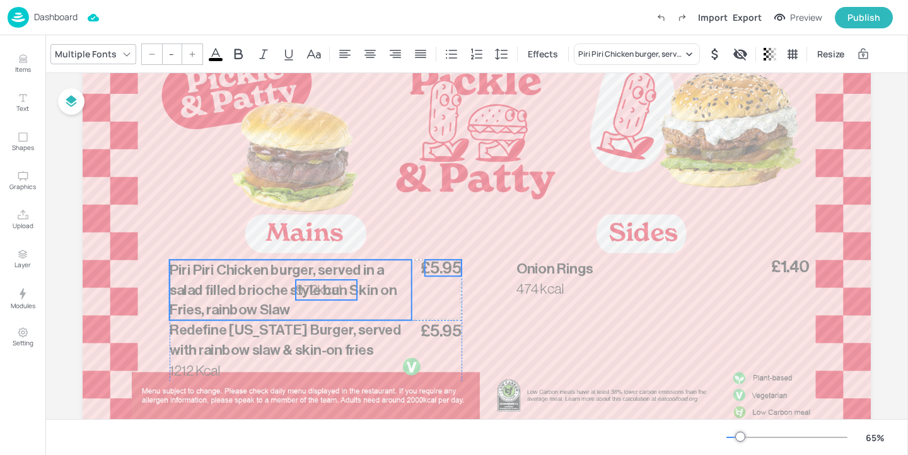
click at [320, 285] on span "972kcal" at bounding box center [318, 290] width 45 height 14
click at [336, 289] on span "972kcal" at bounding box center [318, 290] width 45 height 14
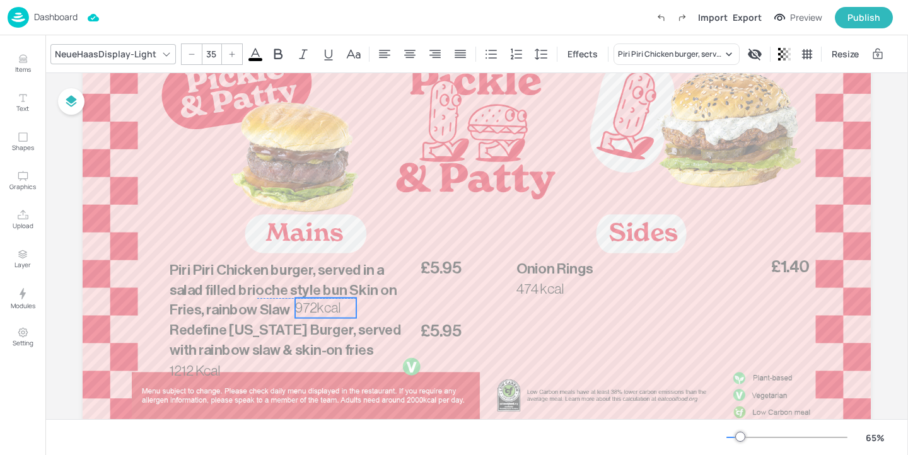
drag, startPoint x: 339, startPoint y: 292, endPoint x: 338, endPoint y: 308, distance: 15.8
click at [338, 308] on p "972kcal" at bounding box center [325, 308] width 61 height 20
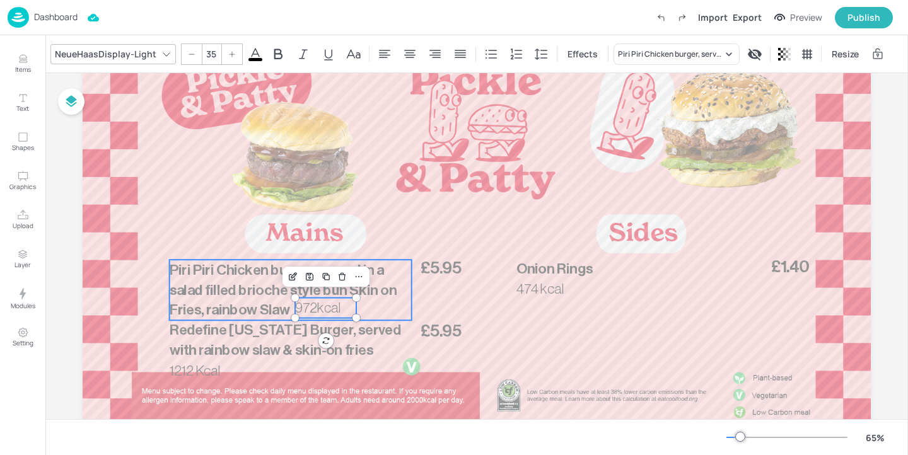
click at [245, 294] on span "Piri Piri Chicken burger, served in a salad filled brioche style bun Skin on Fr…" at bounding box center [284, 290] width 228 height 55
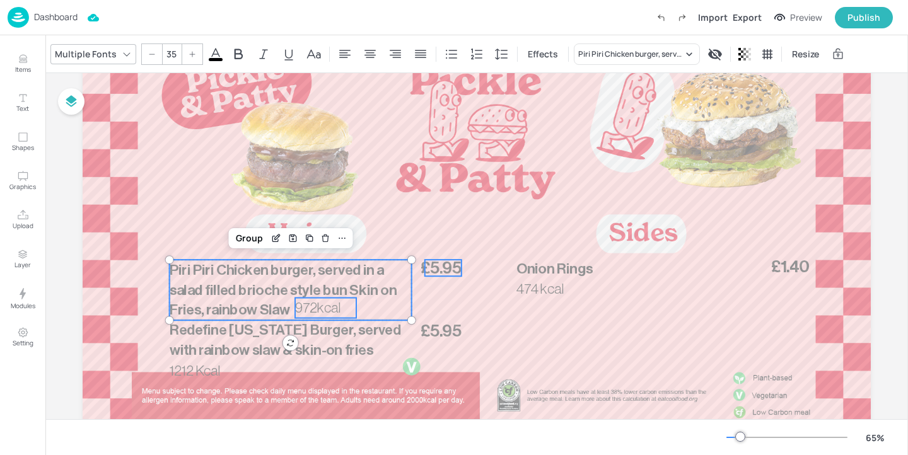
click at [445, 265] on span "£5.95" at bounding box center [440, 268] width 41 height 16
type input "--"
click at [281, 234] on div "Group" at bounding box center [274, 238] width 37 height 16
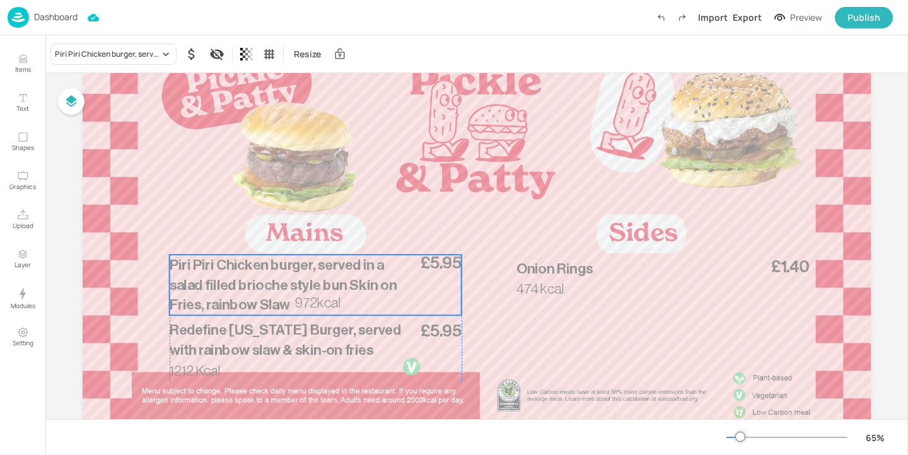
click at [284, 275] on p "Piri Piri Chicken burger, served in a salad filled brioche style bun Skin on Fr…" at bounding box center [291, 285] width 242 height 61
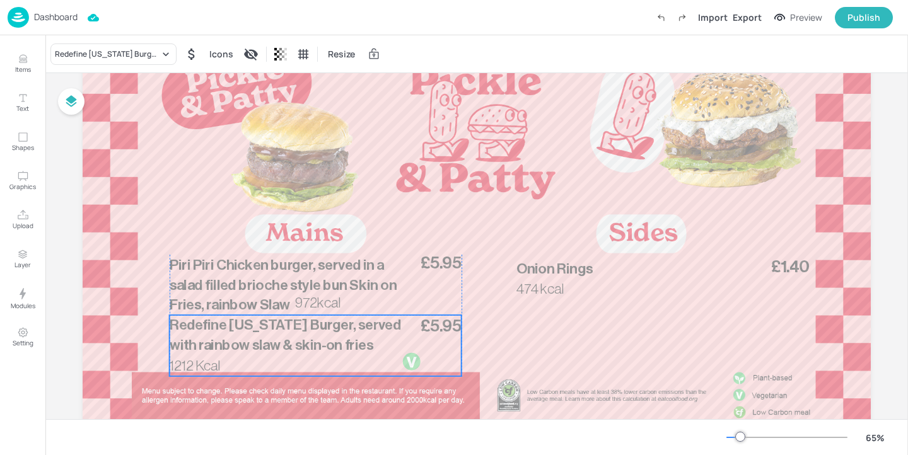
click at [281, 329] on span "Redefine Oklahoma Burger, served with rainbow slaw & skin-on fries" at bounding box center [285, 335] width 231 height 35
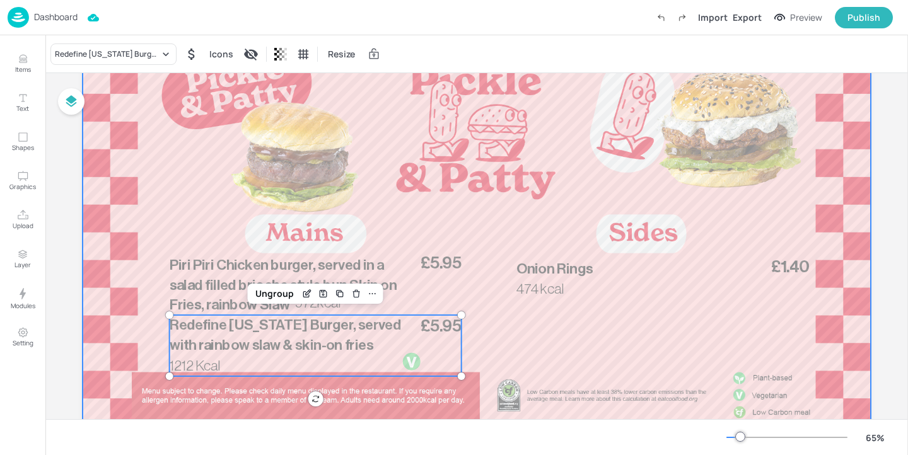
click at [485, 350] on div at bounding box center [477, 232] width 788 height 443
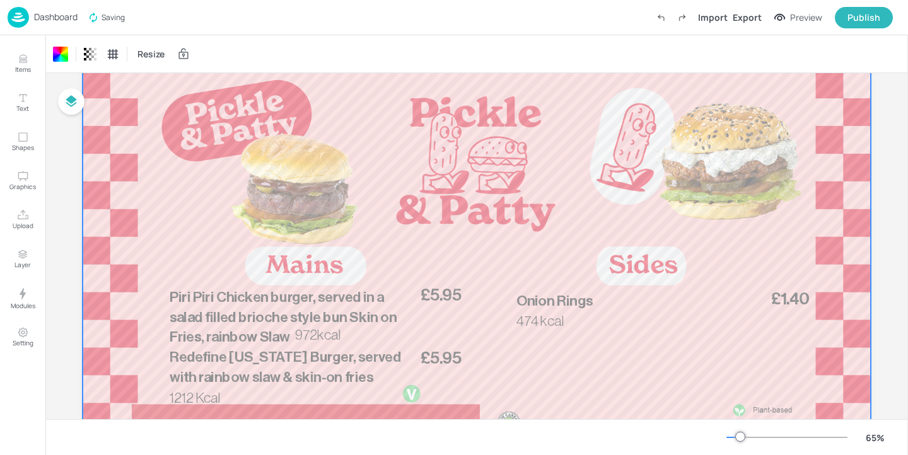
scroll to position [71, 0]
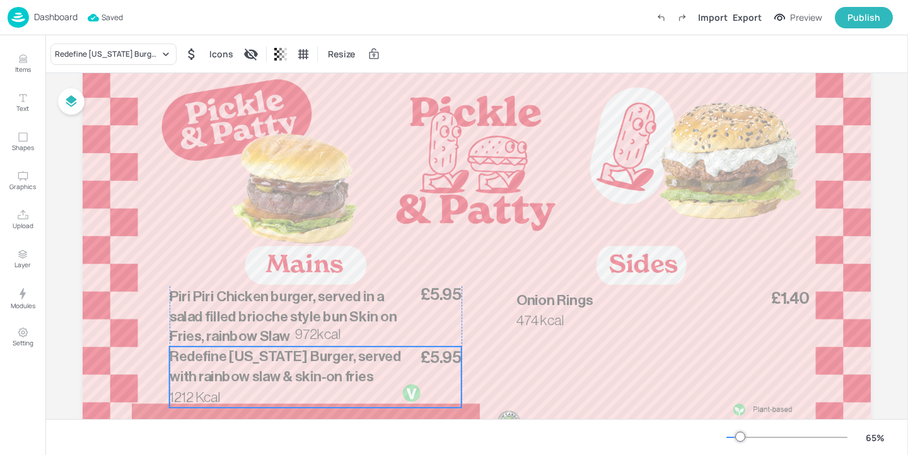
click at [369, 378] on p "Redefine Oklahoma Burger, served with rainbow slaw & skin-on fries" at bounding box center [292, 367] width 245 height 40
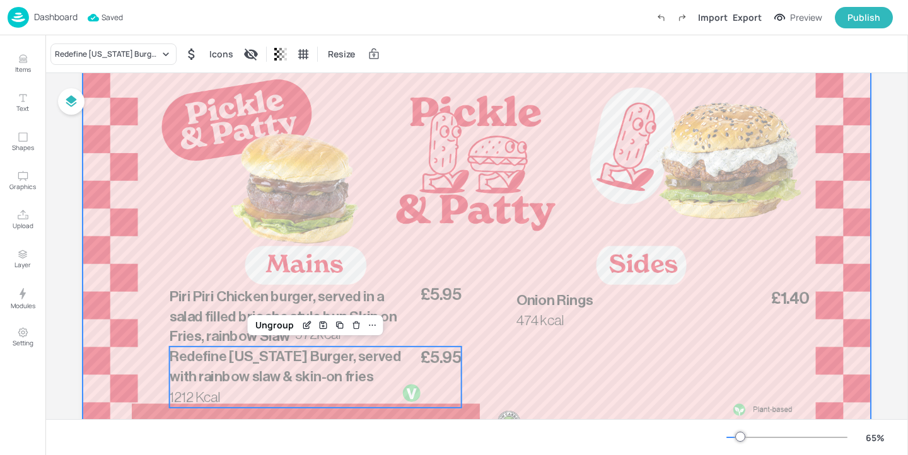
click at [470, 253] on div at bounding box center [477, 263] width 788 height 443
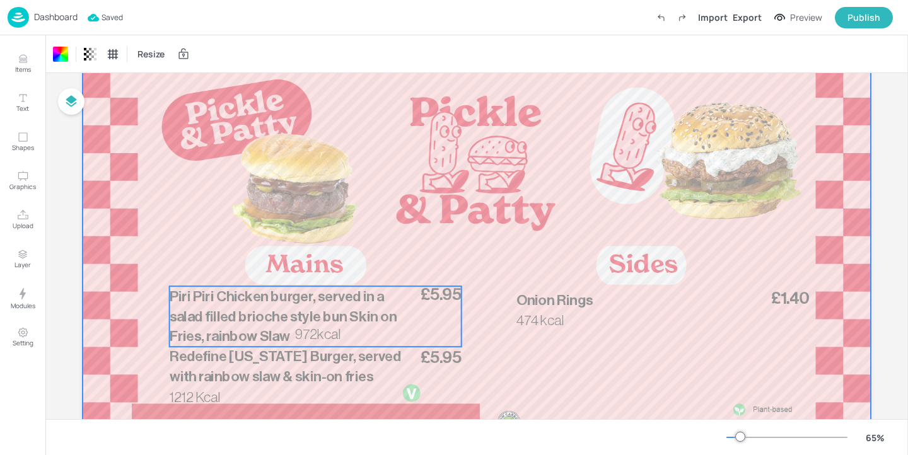
click at [280, 342] on span "Piri Piri Chicken burger, served in a salad filled brioche style bun Skin on Fr…" at bounding box center [284, 316] width 228 height 55
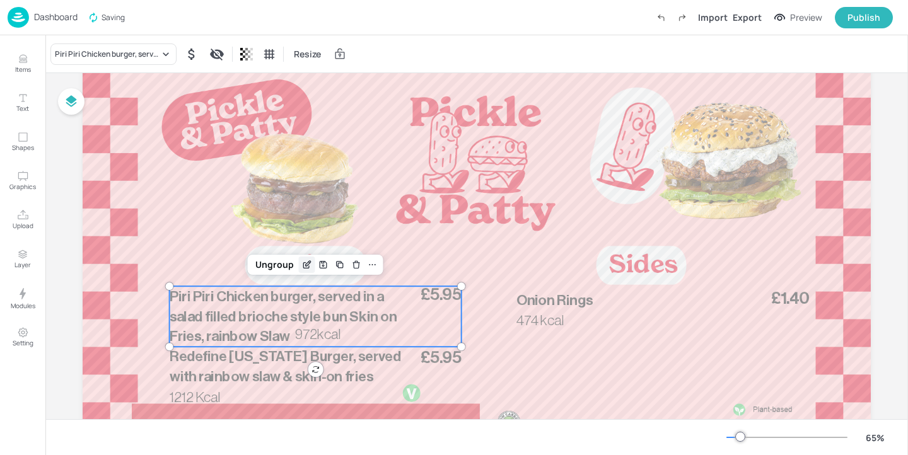
click at [301, 265] on icon "Edit Item" at bounding box center [306, 265] width 11 height 10
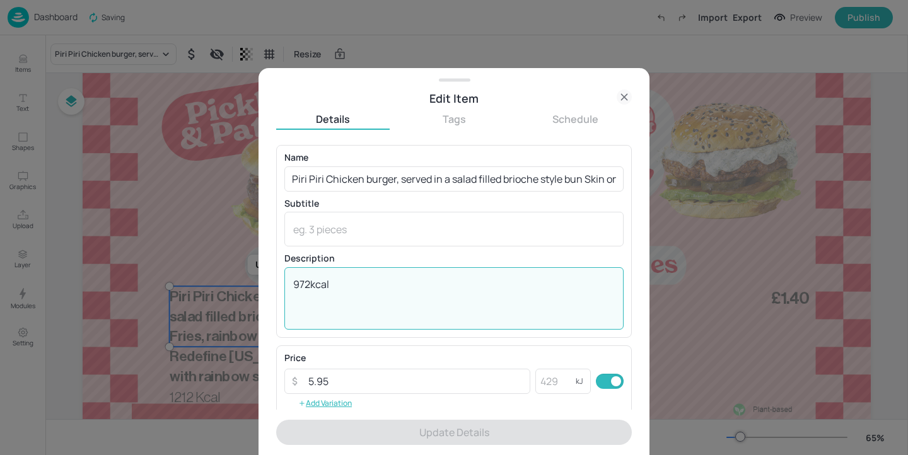
click at [316, 281] on textarea "972kcal" at bounding box center [453, 298] width 321 height 42
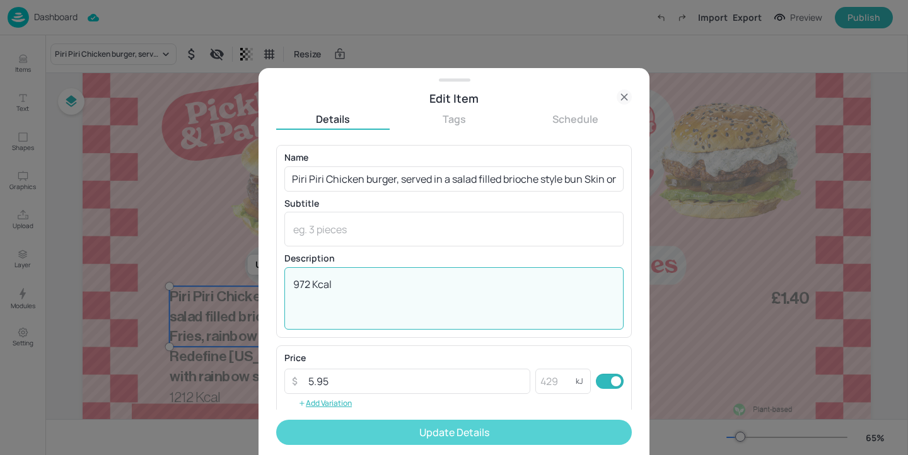
type textarea "972 Kcal"
click at [402, 434] on button "Update Details" at bounding box center [454, 432] width 356 height 25
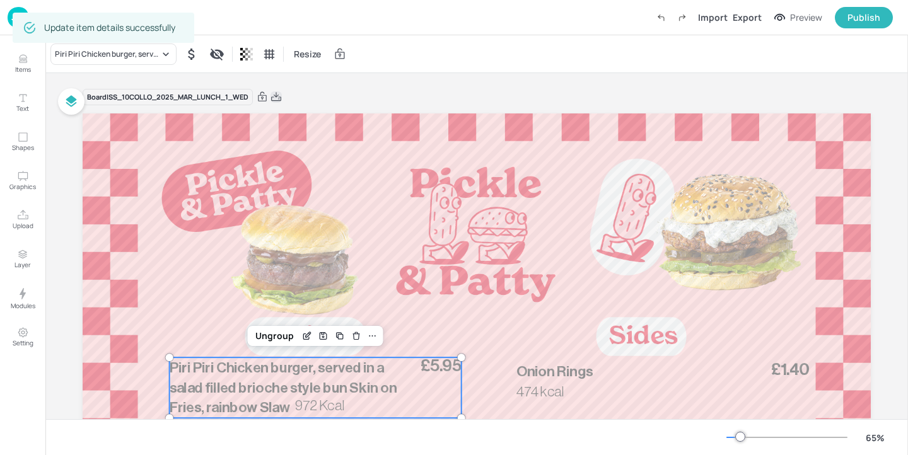
click at [279, 95] on icon at bounding box center [276, 96] width 10 height 9
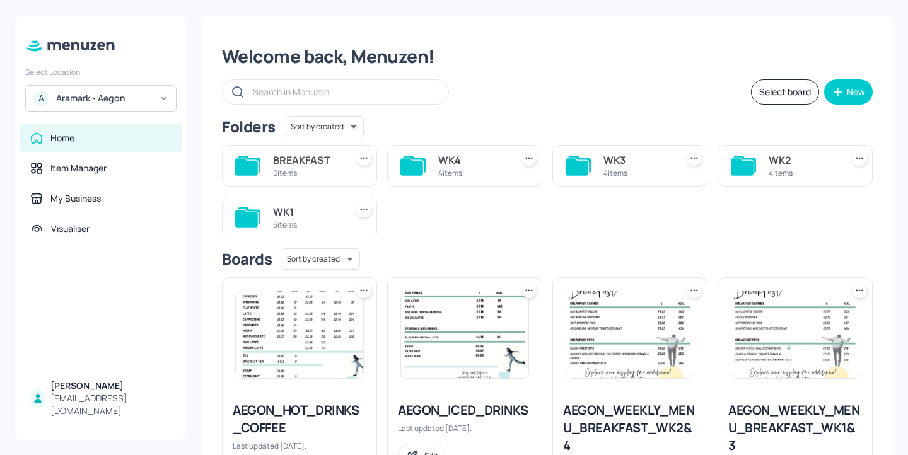
click at [128, 94] on div "Aramark - Aegon" at bounding box center [103, 98] width 95 height 13
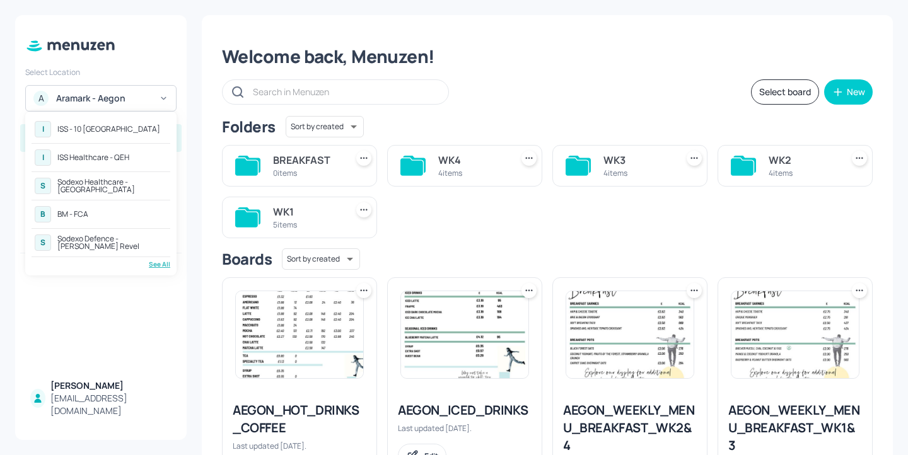
click at [137, 219] on div "B BM - FCA" at bounding box center [101, 214] width 139 height 23
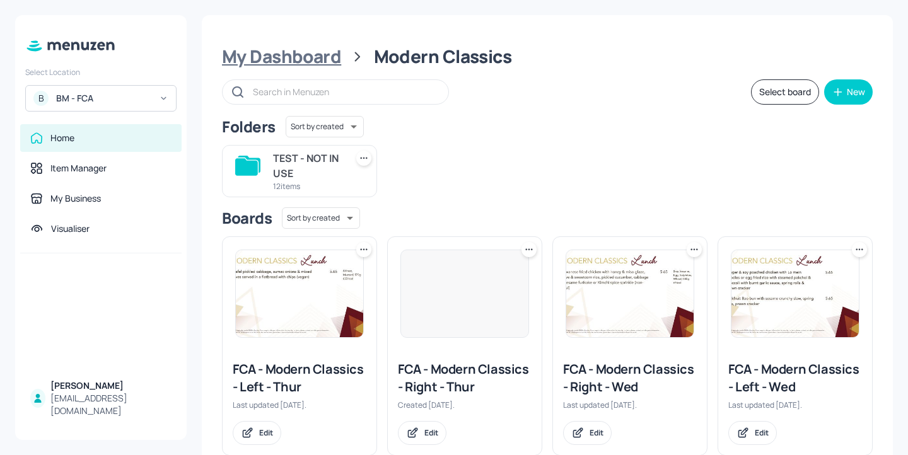
click at [306, 59] on div "My Dashboard" at bounding box center [281, 56] width 119 height 23
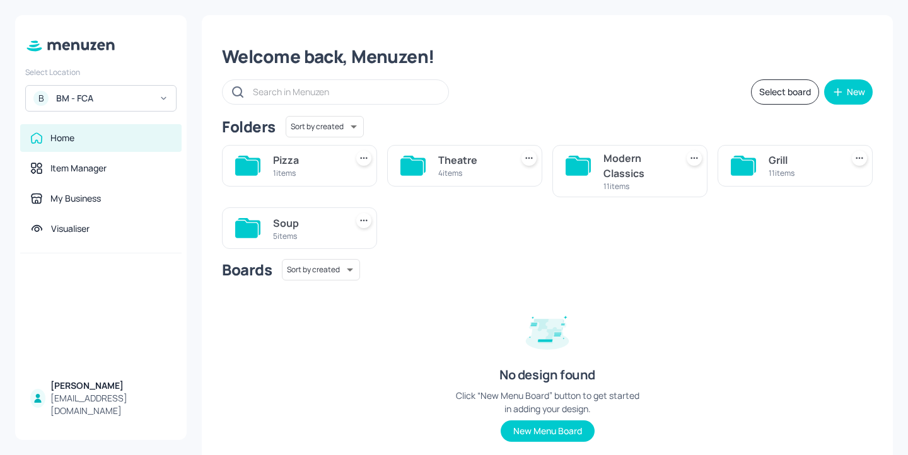
click at [300, 238] on div "5 items" at bounding box center [307, 236] width 68 height 11
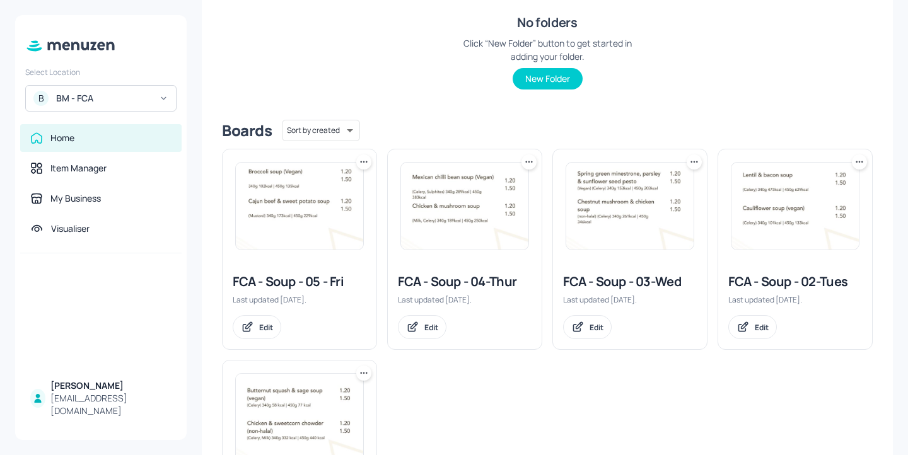
scroll to position [213, 0]
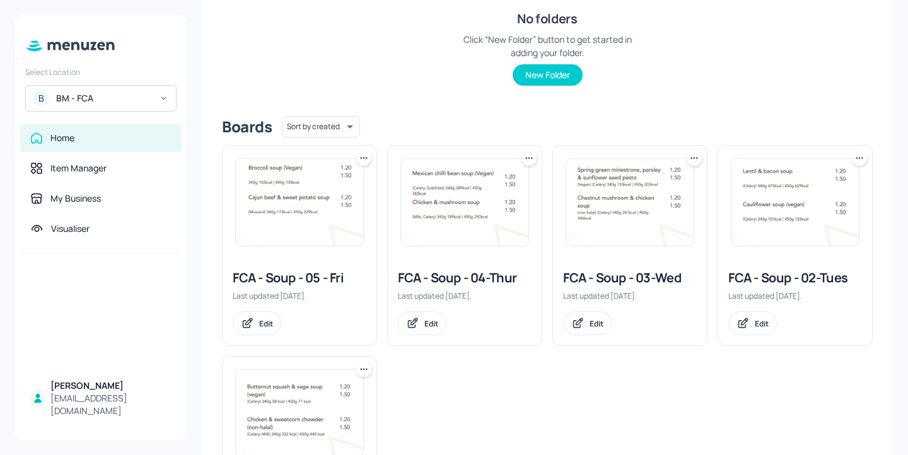
click at [638, 272] on div "FCA - Soup - 03-Wed" at bounding box center [630, 278] width 134 height 18
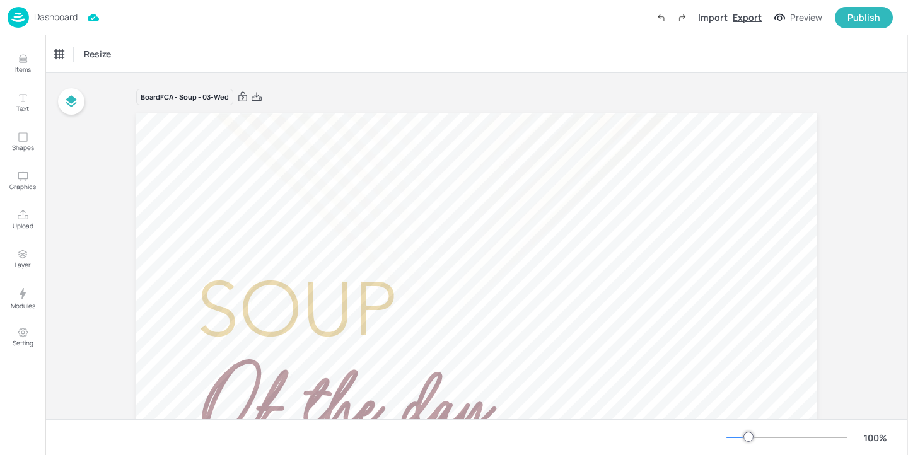
click at [760, 15] on div "Export" at bounding box center [746, 17] width 29 height 13
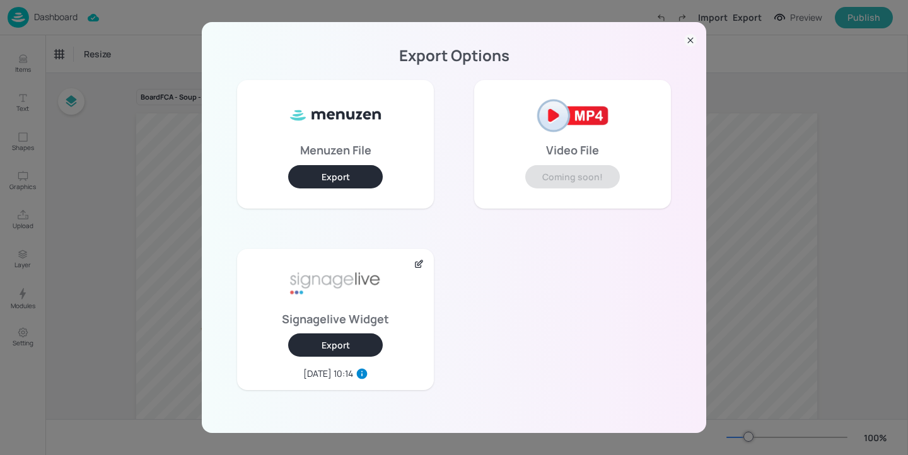
click at [687, 40] on icon at bounding box center [690, 40] width 13 height 13
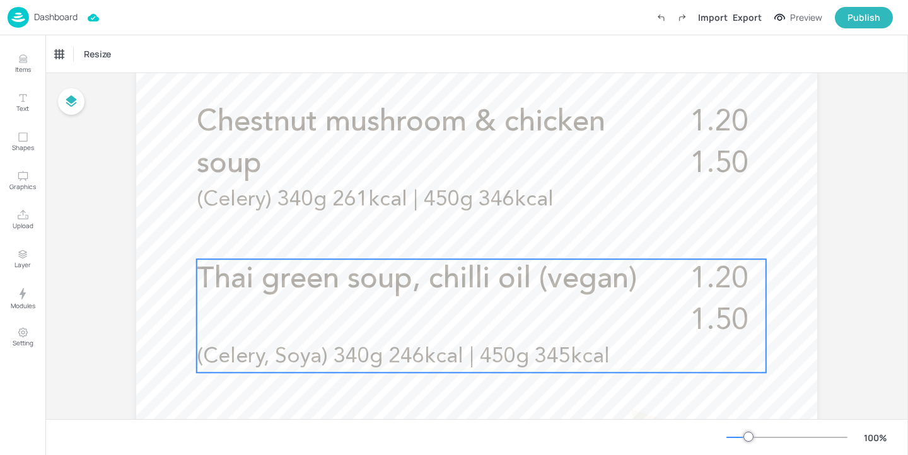
scroll to position [413, 0]
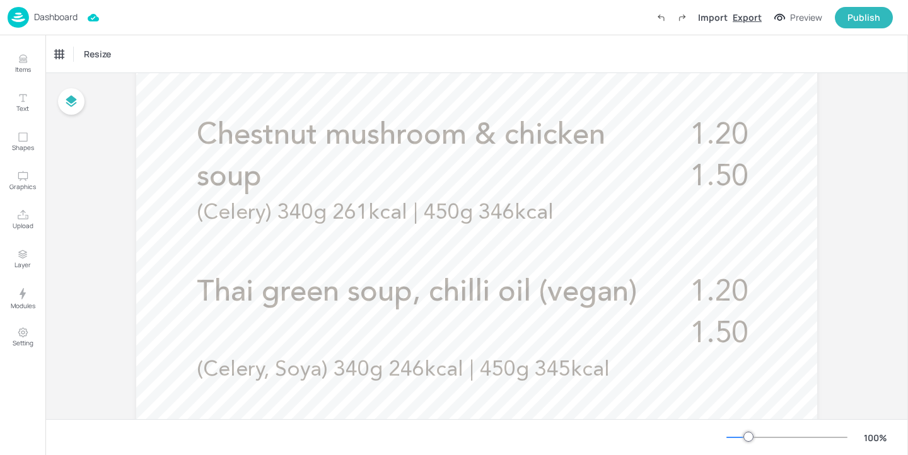
click at [751, 16] on div "Export" at bounding box center [746, 17] width 29 height 13
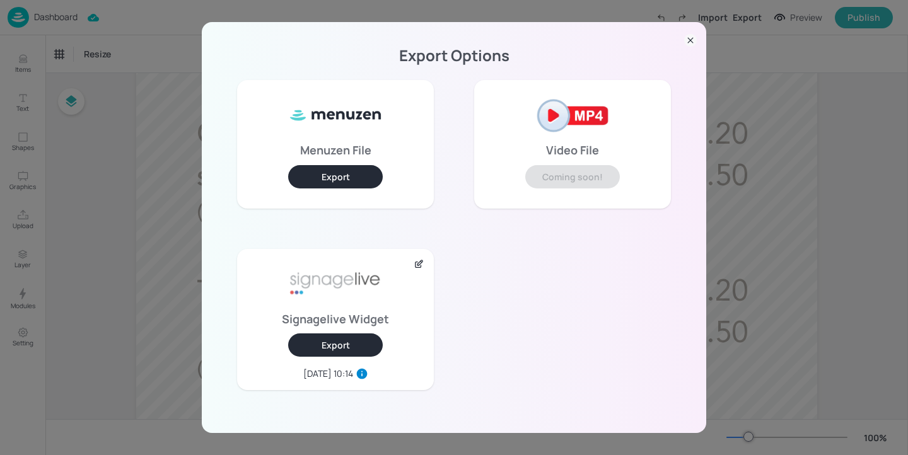
click at [315, 345] on button "Export" at bounding box center [335, 344] width 95 height 23
click at [326, 12] on div "Export Options Menuzen File Export Video File Coming soon! Signagelive Widget E…" at bounding box center [454, 227] width 908 height 455
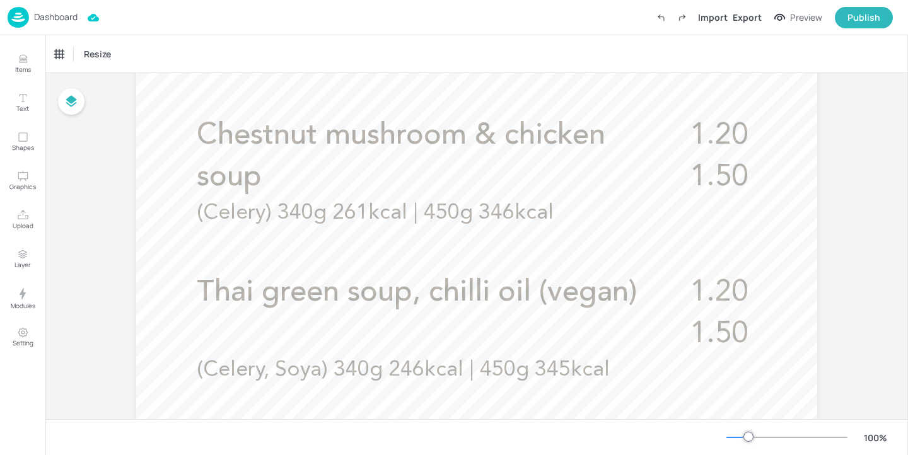
click at [25, 13] on img at bounding box center [18, 17] width 21 height 21
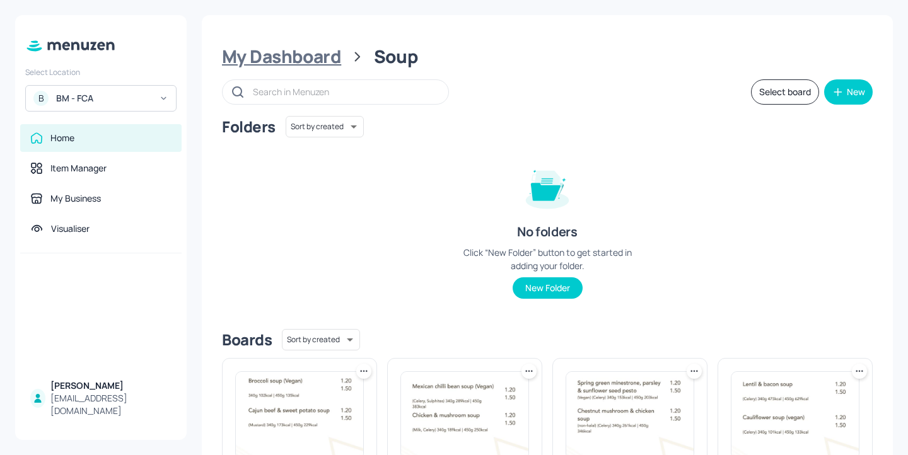
click at [323, 52] on div "My Dashboard" at bounding box center [281, 56] width 119 height 23
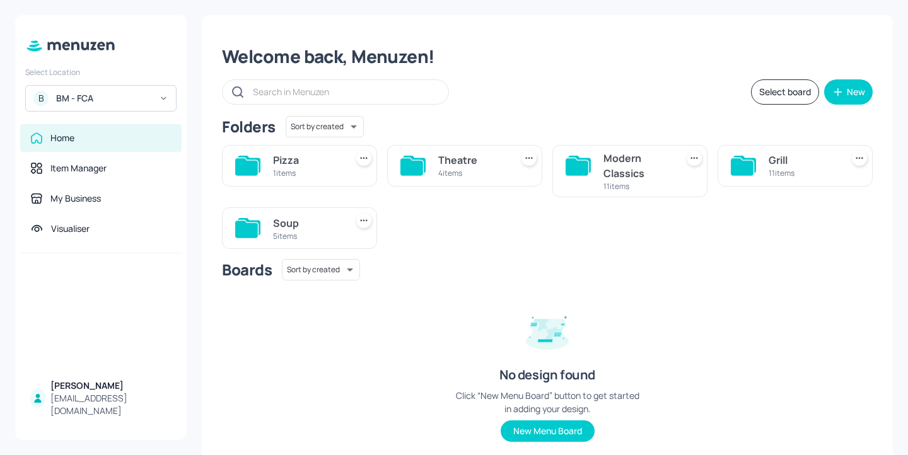
click at [749, 163] on icon at bounding box center [742, 166] width 23 height 17
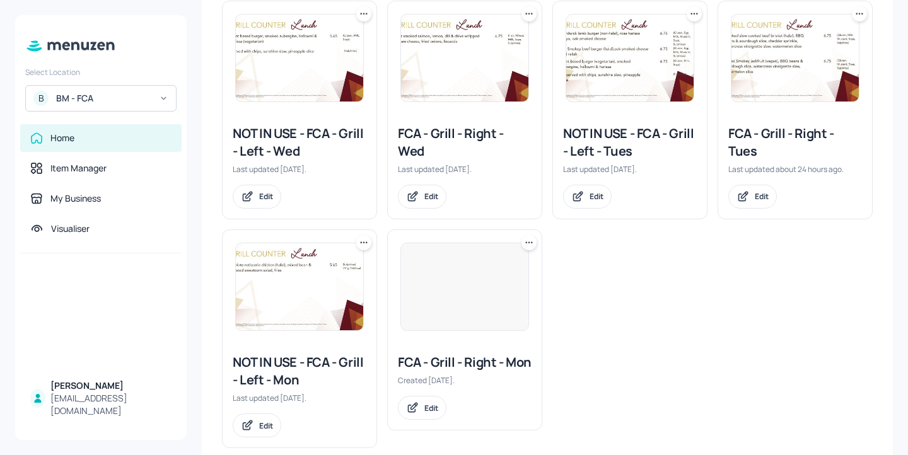
scroll to position [476, 0]
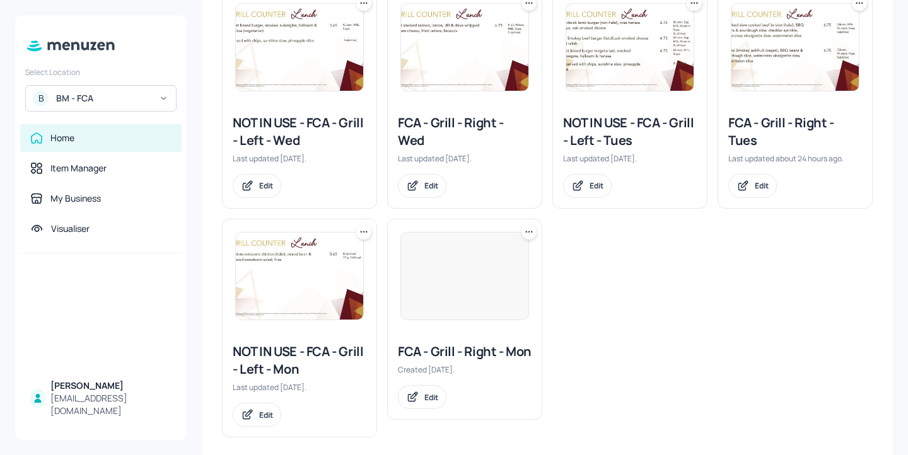
click at [412, 124] on div "FCA - Grill - Right - Wed" at bounding box center [465, 131] width 134 height 35
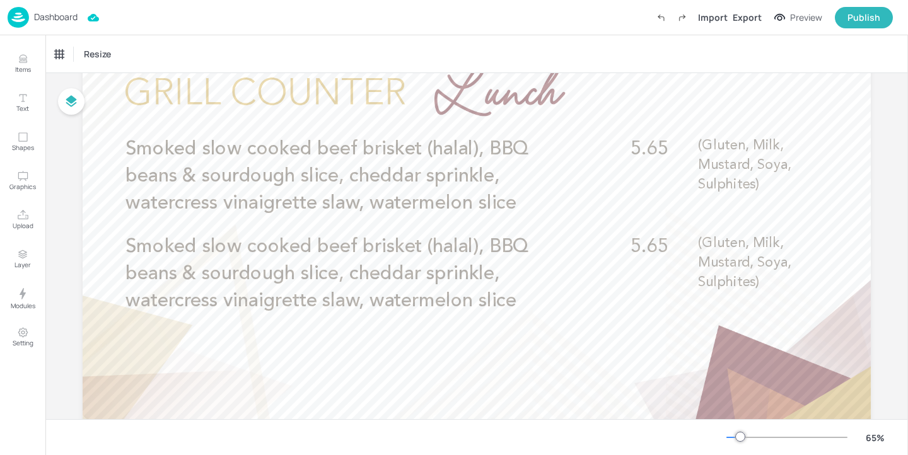
scroll to position [91, 0]
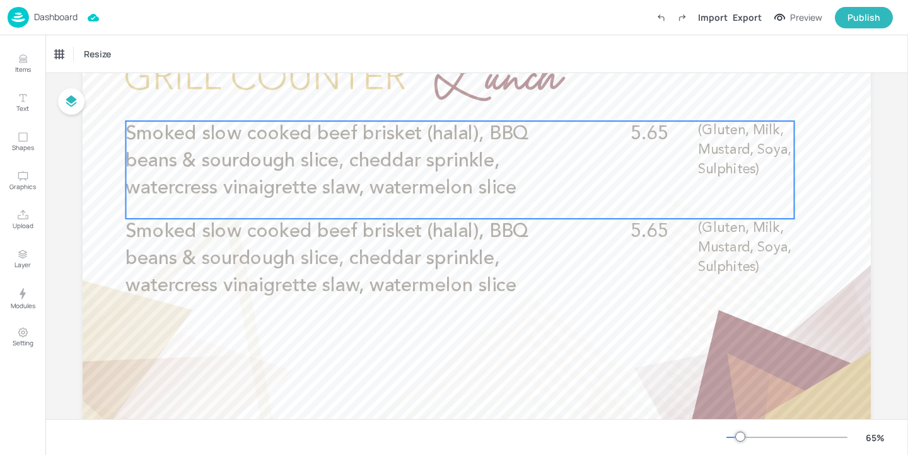
click at [631, 146] on p "5.65" at bounding box center [656, 134] width 52 height 27
click at [446, 101] on icon "Edit Item" at bounding box center [451, 100] width 11 height 10
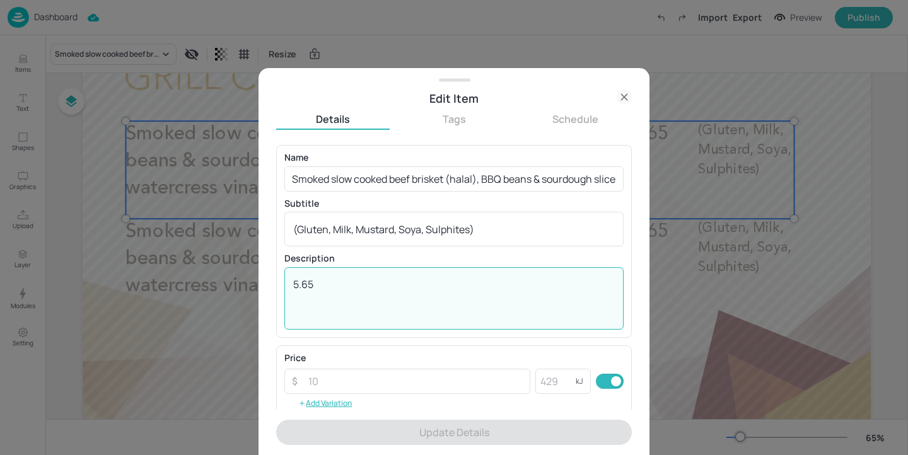
drag, startPoint x: 330, startPoint y: 281, endPoint x: 137, endPoint y: 262, distance: 193.8
click at [137, 262] on div "Edit Item Details Tags Schedule Name Smoked slow cooked beef brisket (halal), B…" at bounding box center [454, 227] width 908 height 455
paste textarea "6.7"
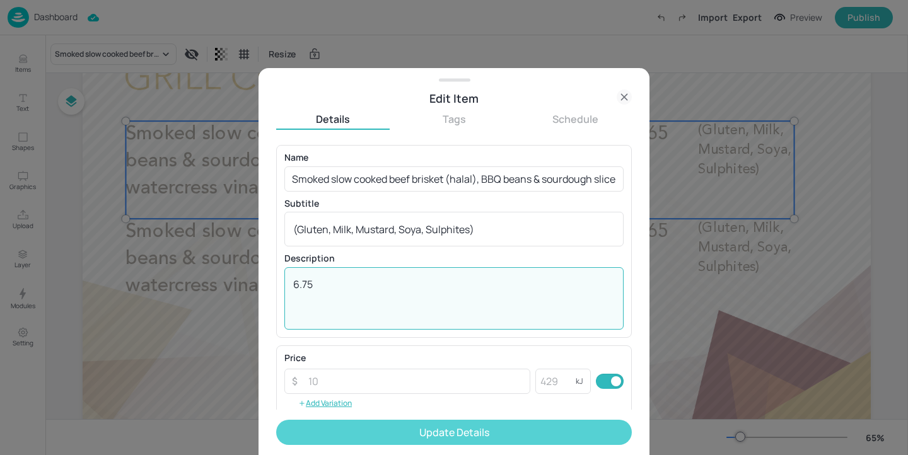
type textarea "6.75"
click at [432, 432] on button "Update Details" at bounding box center [454, 432] width 356 height 25
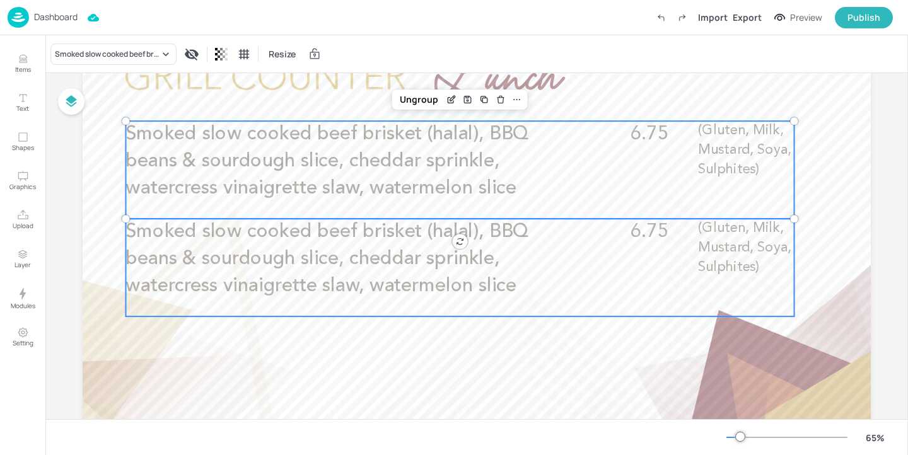
click at [562, 258] on p "Smoked slow cooked beef brisket (halal), BBQ beans & sourdough slice, cheddar s…" at bounding box center [348, 259] width 446 height 81
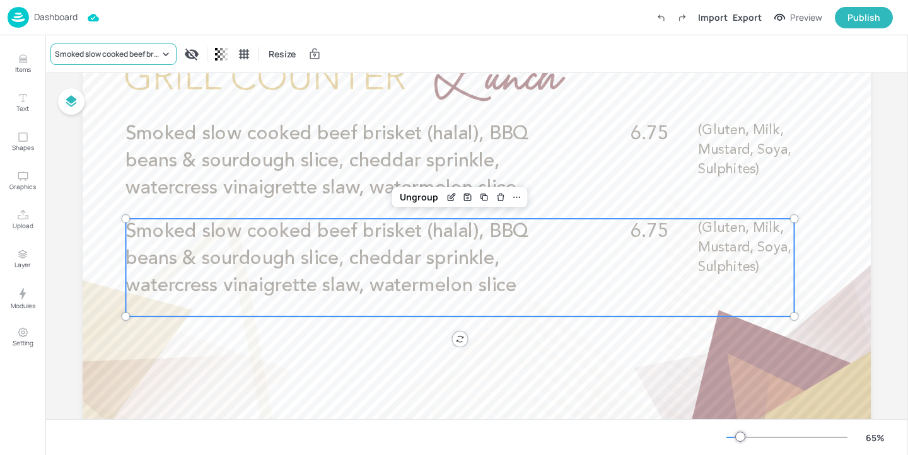
click at [140, 43] on div "Smoked slow cooked beef brisket (halal), BBQ beans & sourdough slice, cheddar s…" at bounding box center [113, 53] width 126 height 21
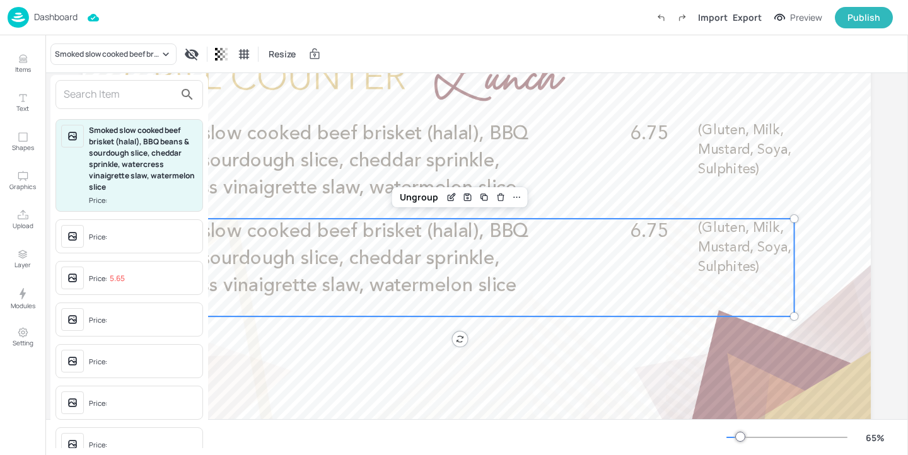
click at [97, 90] on input "text" at bounding box center [119, 94] width 111 height 20
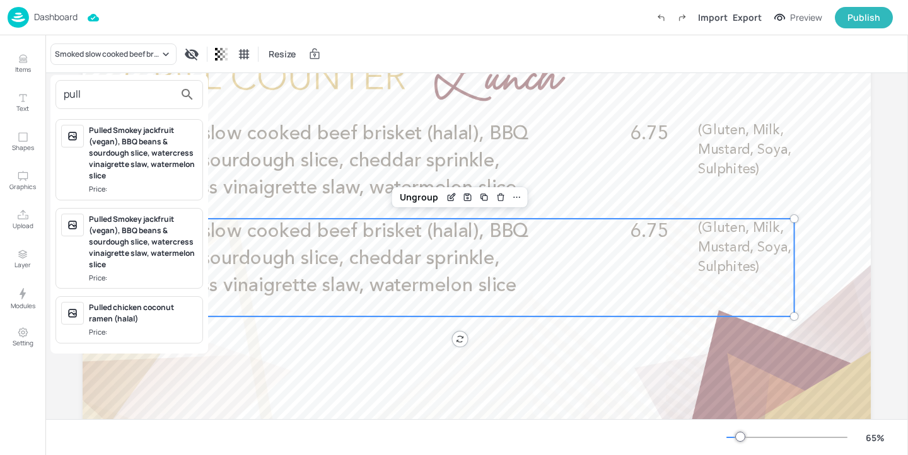
type input "pull"
click at [130, 149] on div "Pulled Smokey jackfruit (vegan), BBQ beans & sourdough slice, watercress vinaig…" at bounding box center [143, 153] width 108 height 57
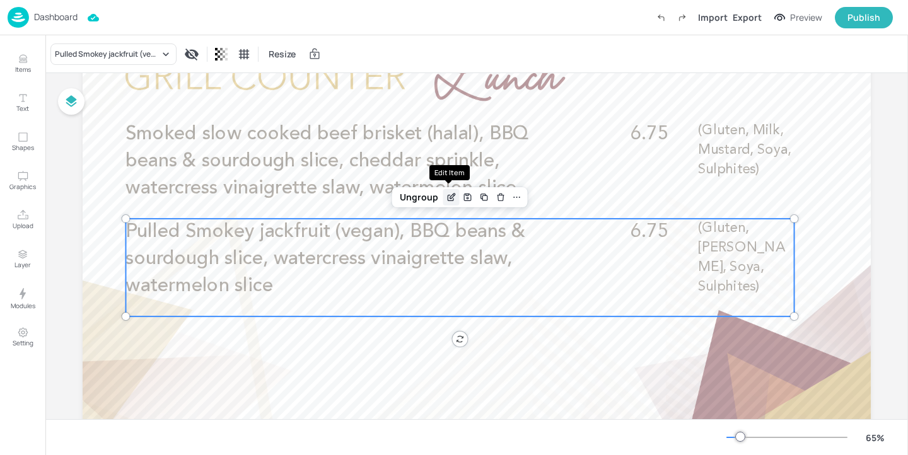
click at [449, 200] on icon "Edit Item" at bounding box center [451, 198] width 6 height 6
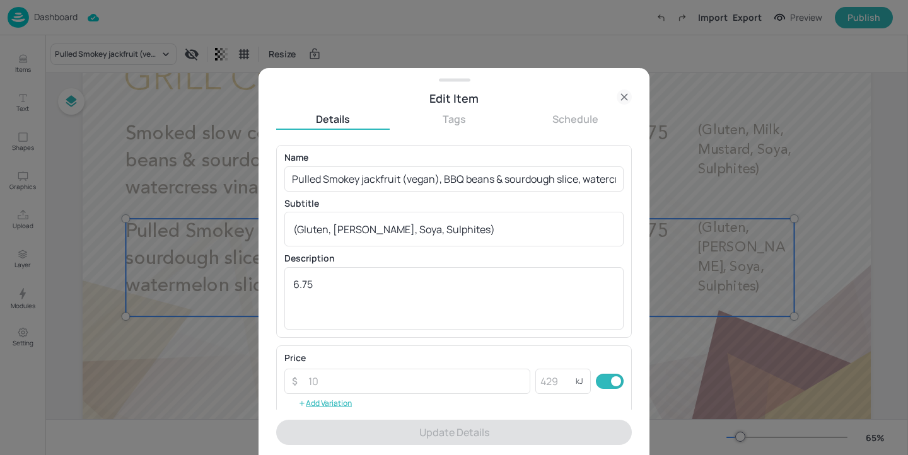
click at [796, 204] on div at bounding box center [454, 227] width 908 height 455
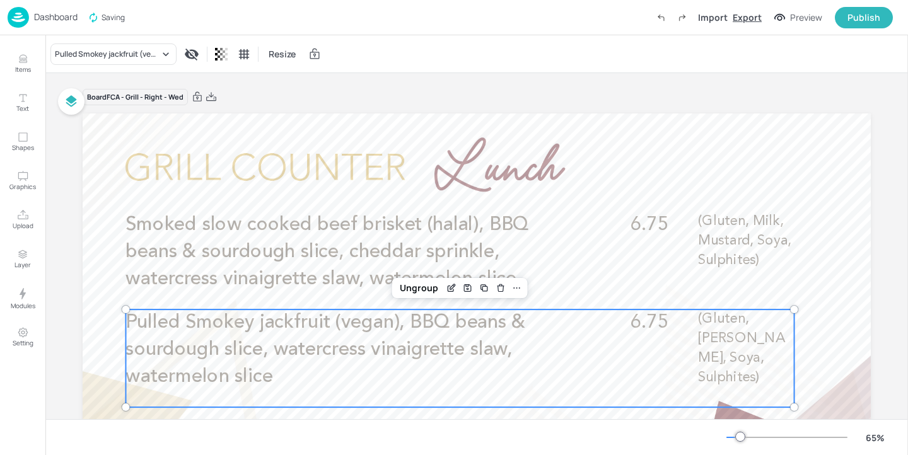
click at [753, 14] on div "Export" at bounding box center [746, 17] width 29 height 13
